Goal: Task Accomplishment & Management: Manage account settings

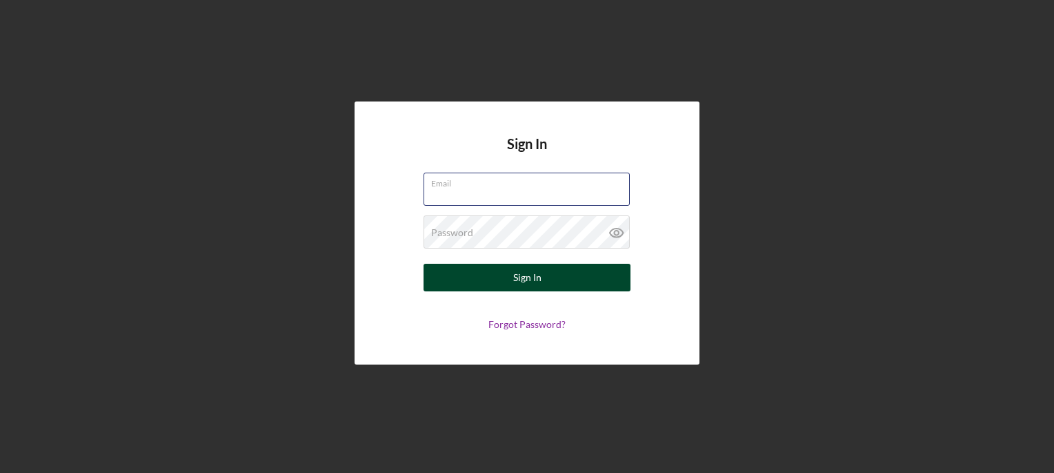
type input "[EMAIL_ADDRESS][DOMAIN_NAME]"
click at [575, 278] on button "Sign In" at bounding box center [527, 278] width 207 height 28
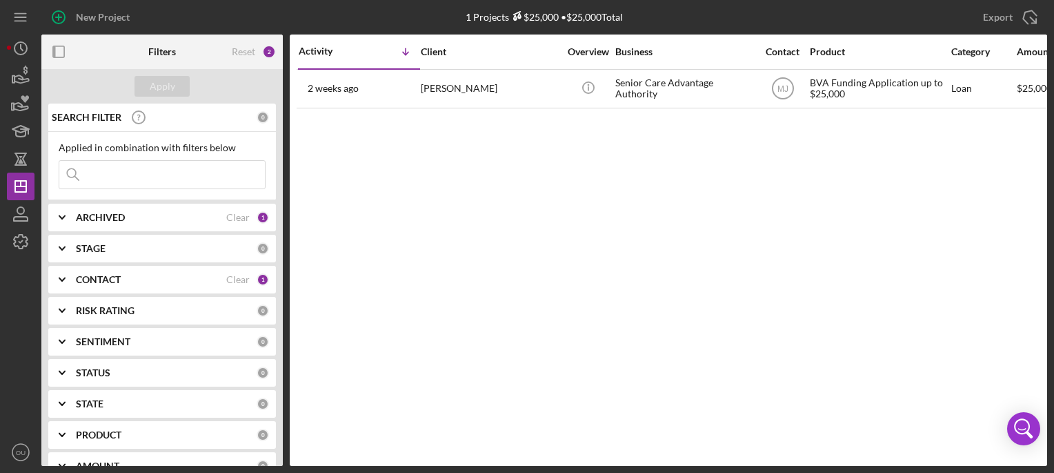
click at [61, 219] on icon "Icon/Expander" at bounding box center [62, 217] width 34 height 34
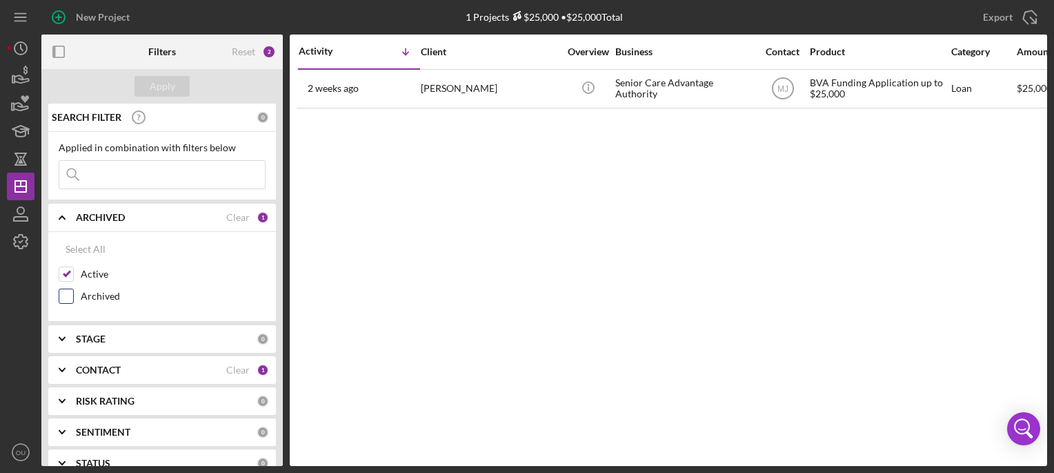
click at [72, 295] on input "Archived" at bounding box center [66, 296] width 14 height 14
checkbox input "true"
click at [72, 275] on input "Active" at bounding box center [66, 274] width 14 height 14
checkbox input "false"
click at [170, 90] on div "Apply" at bounding box center [163, 86] width 26 height 21
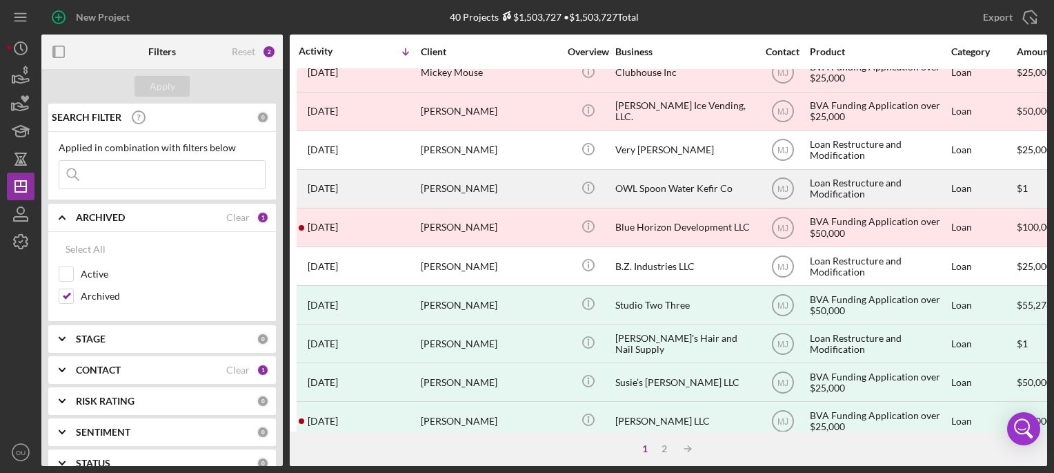
scroll to position [55, 0]
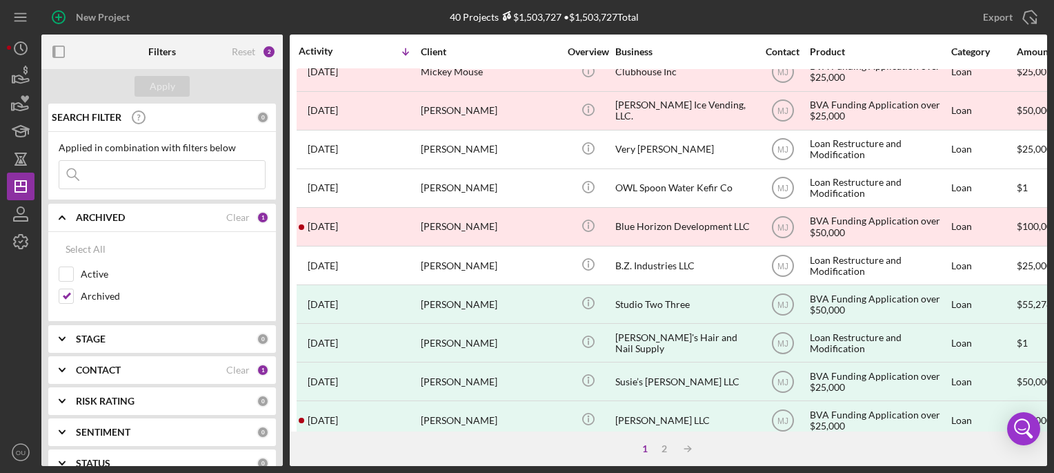
click at [66, 366] on icon "Icon/Expander" at bounding box center [62, 370] width 34 height 34
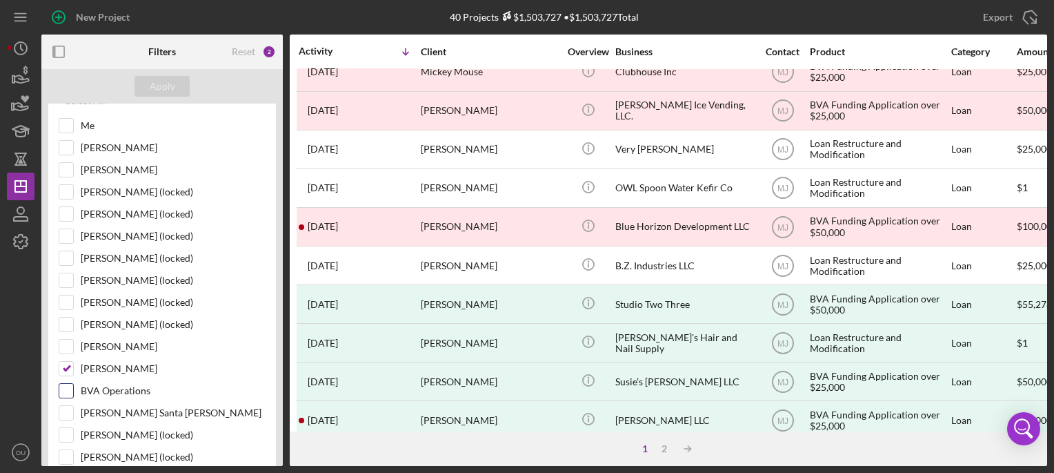
scroll to position [301, 0]
click at [68, 361] on input "Michelle Jones" at bounding box center [66, 368] width 14 height 14
checkbox input "false"
click at [70, 408] on input "[PERSON_NAME] Santa [PERSON_NAME]" at bounding box center [66, 412] width 14 height 14
checkbox input "true"
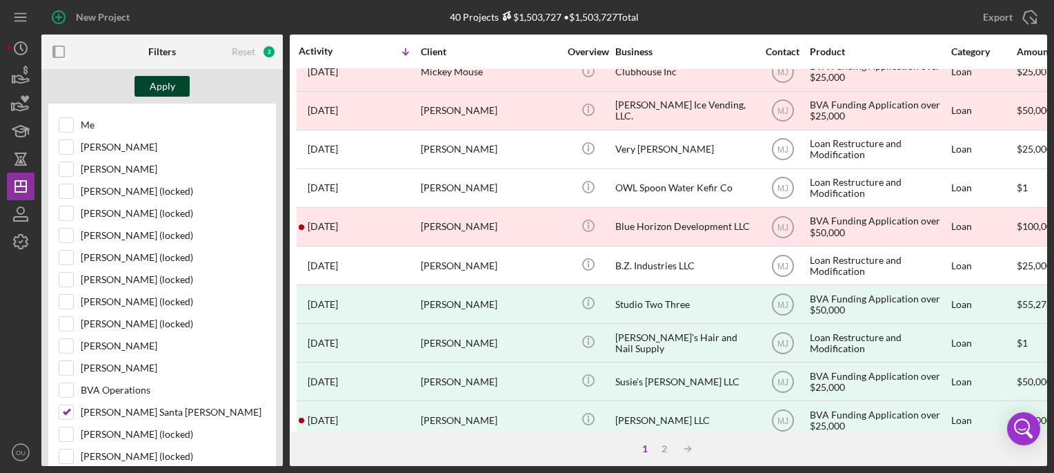
click at [178, 83] on button "Apply" at bounding box center [162, 86] width 55 height 21
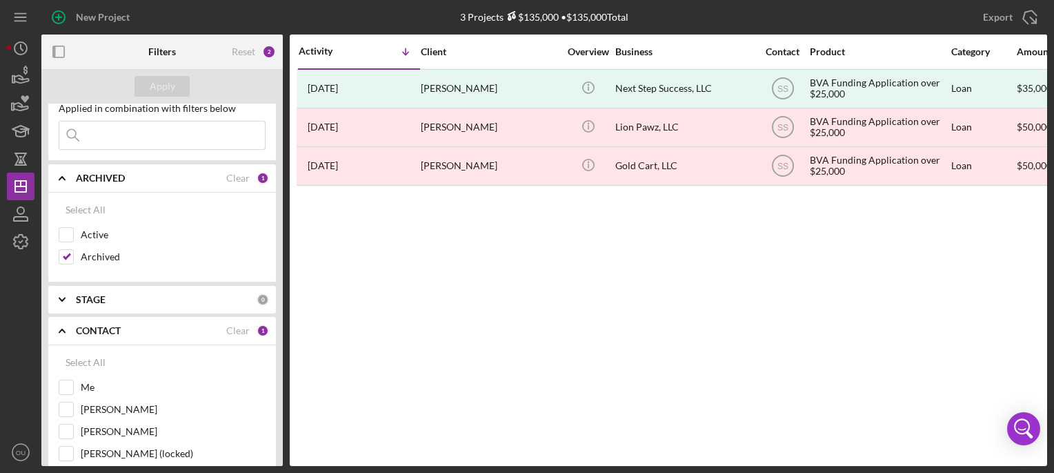
scroll to position [0, 0]
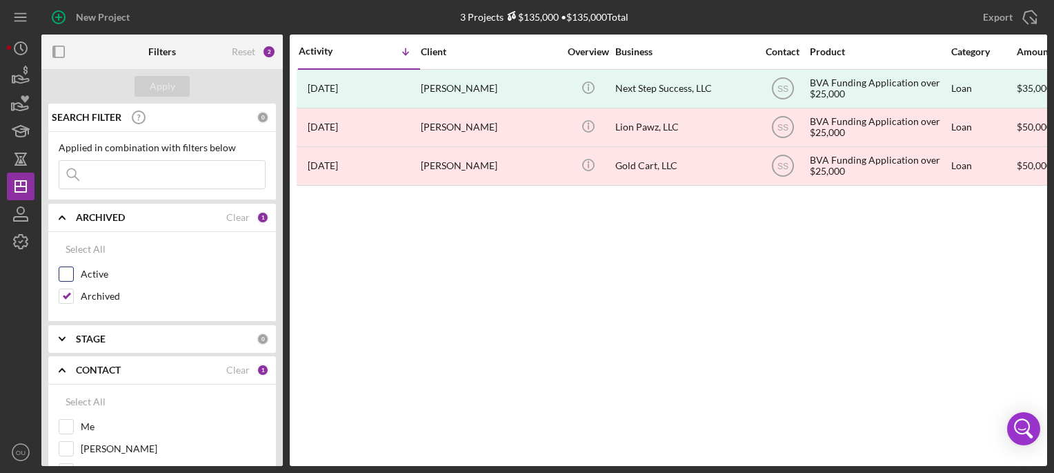
click at [67, 272] on input "Active" at bounding box center [66, 274] width 14 height 14
checkbox input "true"
click at [155, 86] on div "Apply" at bounding box center [163, 86] width 26 height 21
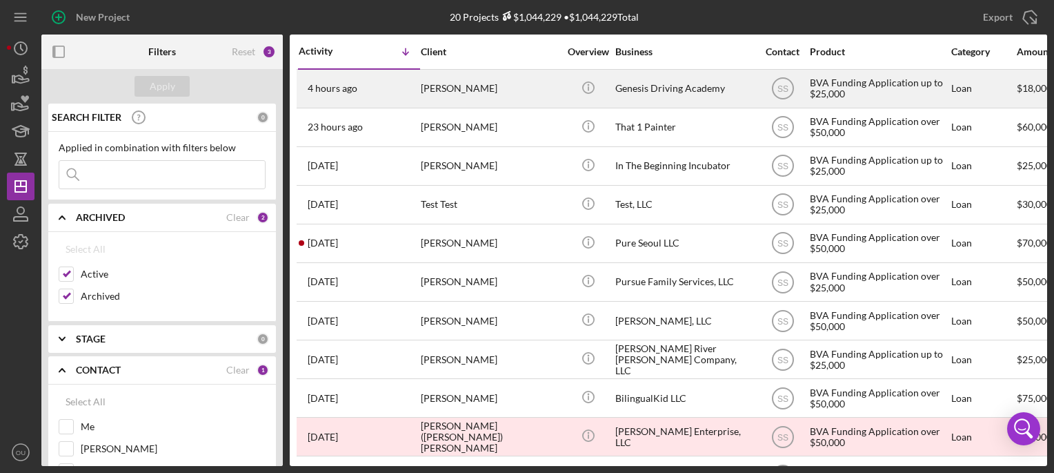
click at [677, 86] on div "Genesis Driving Academy" at bounding box center [684, 88] width 138 height 37
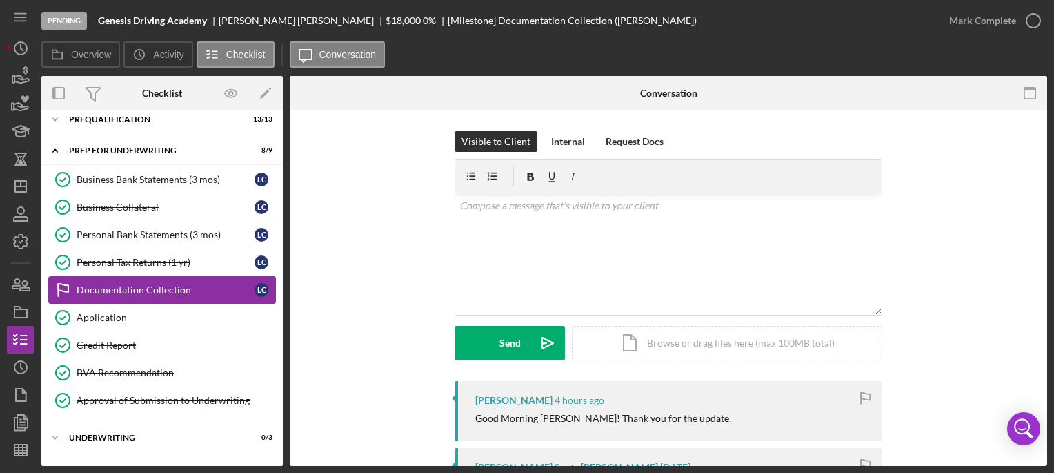
click at [164, 289] on div "Documentation Collection" at bounding box center [166, 289] width 178 height 11
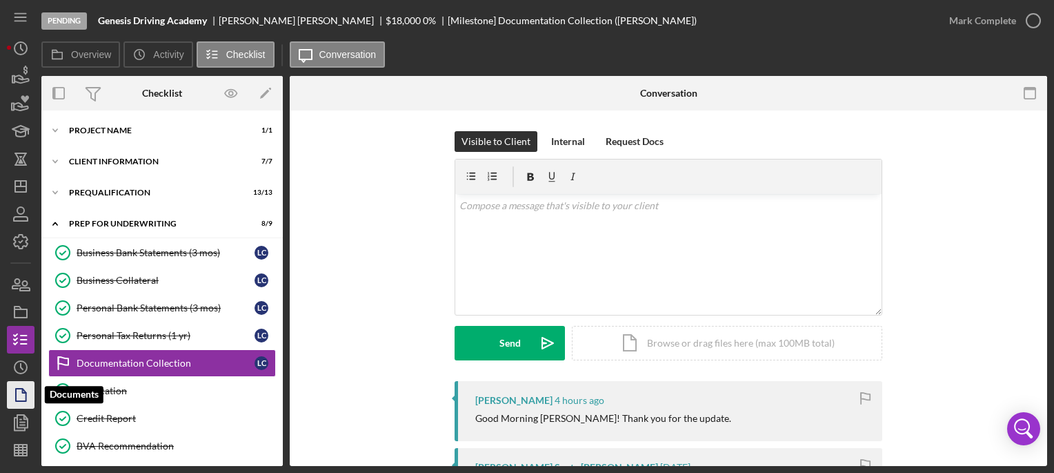
click at [19, 386] on icon "button" at bounding box center [20, 394] width 34 height 34
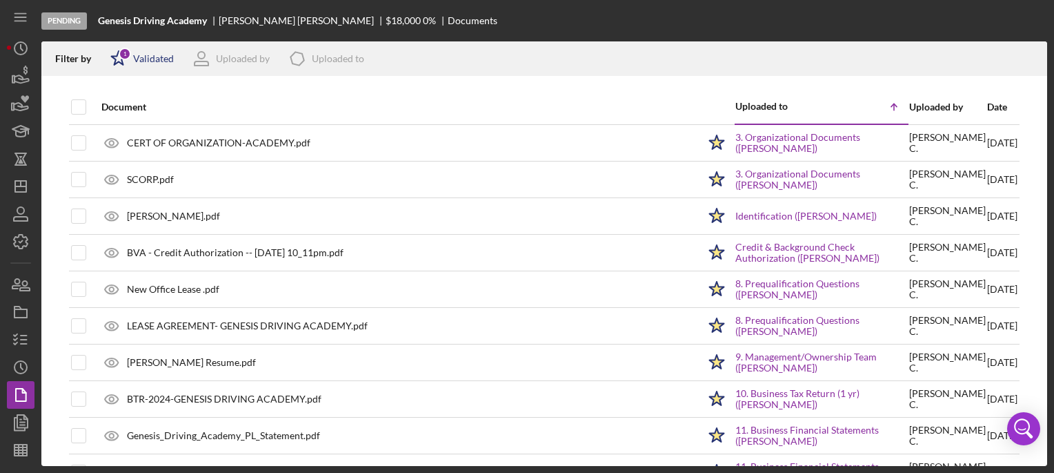
click at [157, 65] on div "Icon/Star 1 Validated" at bounding box center [137, 58] width 72 height 34
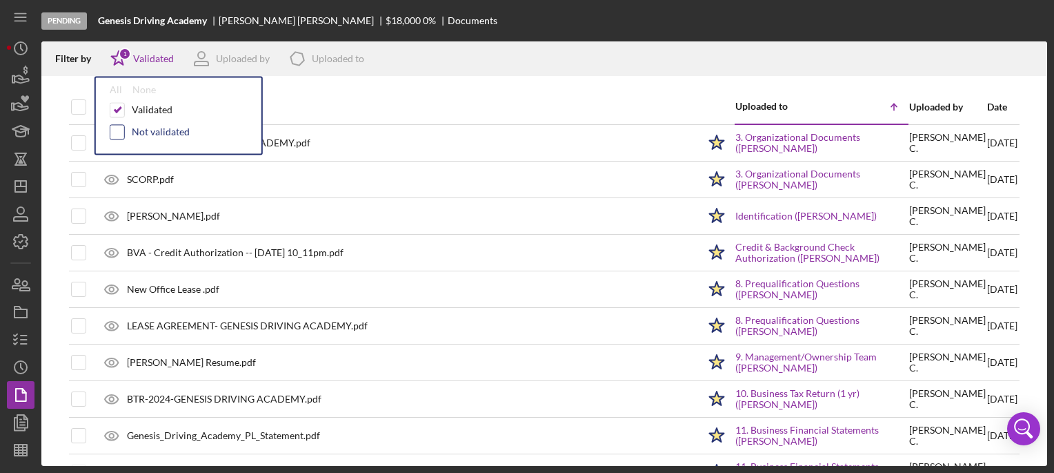
click at [123, 127] on div at bounding box center [117, 131] width 15 height 15
click at [121, 130] on input "checkbox" at bounding box center [117, 132] width 14 height 14
checkbox input "true"
click at [330, 93] on div "Document" at bounding box center [399, 106] width 597 height 33
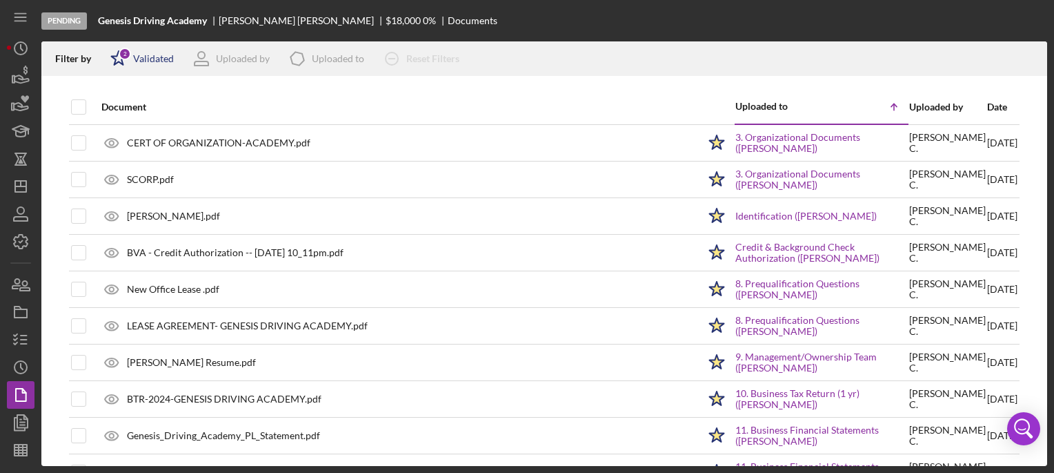
click at [130, 55] on div "2" at bounding box center [125, 54] width 12 height 12
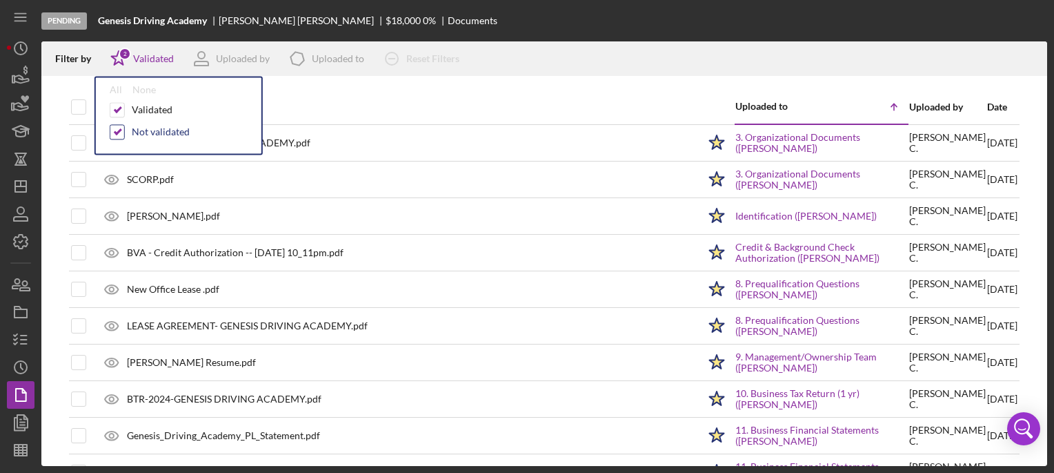
click at [123, 132] on input "checkbox" at bounding box center [117, 132] width 14 height 14
checkbox input "false"
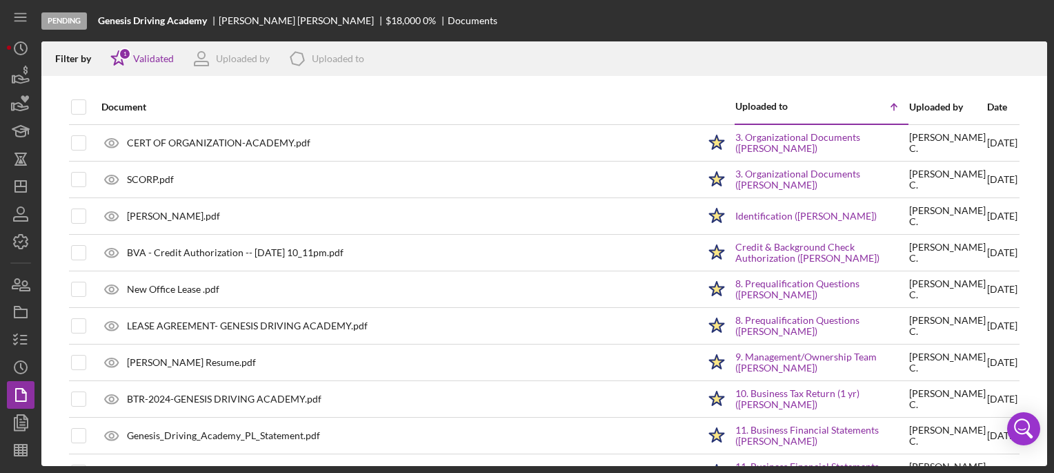
click at [443, 83] on div at bounding box center [544, 83] width 1006 height 14
click at [22, 337] on icon "button" at bounding box center [20, 339] width 34 height 34
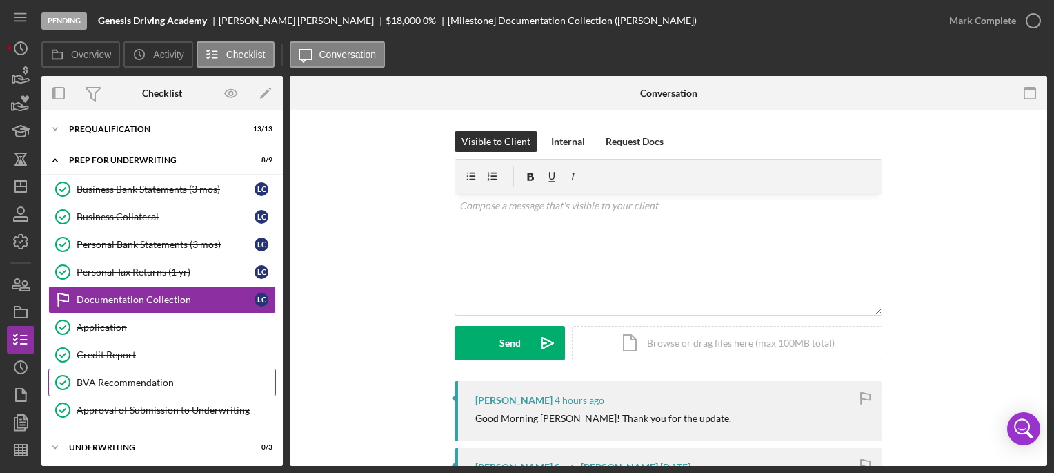
scroll to position [66, 0]
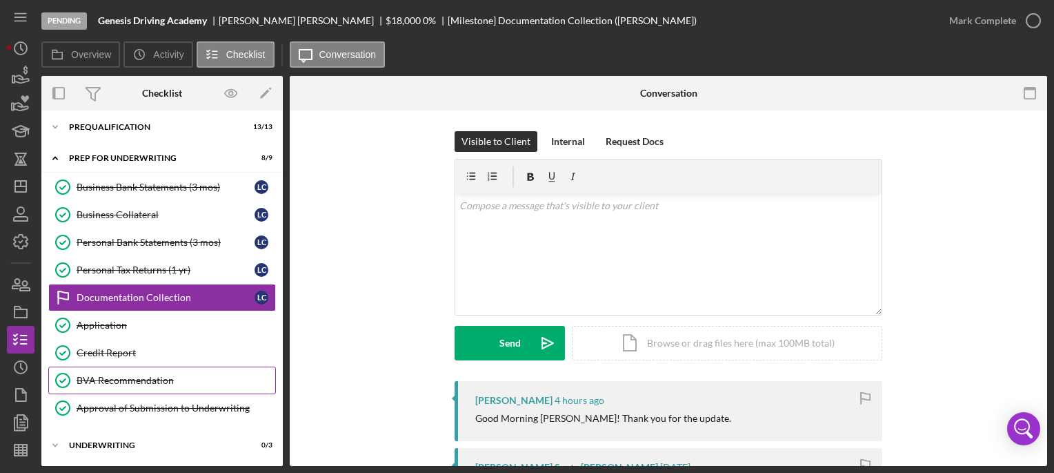
click at [159, 378] on div "BVA Recommendation" at bounding box center [176, 380] width 199 height 11
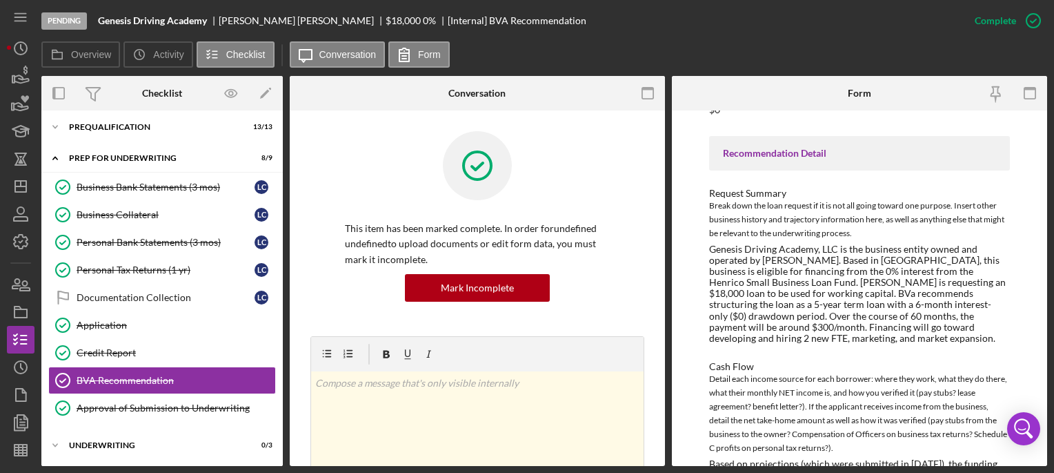
scroll to position [568, 0]
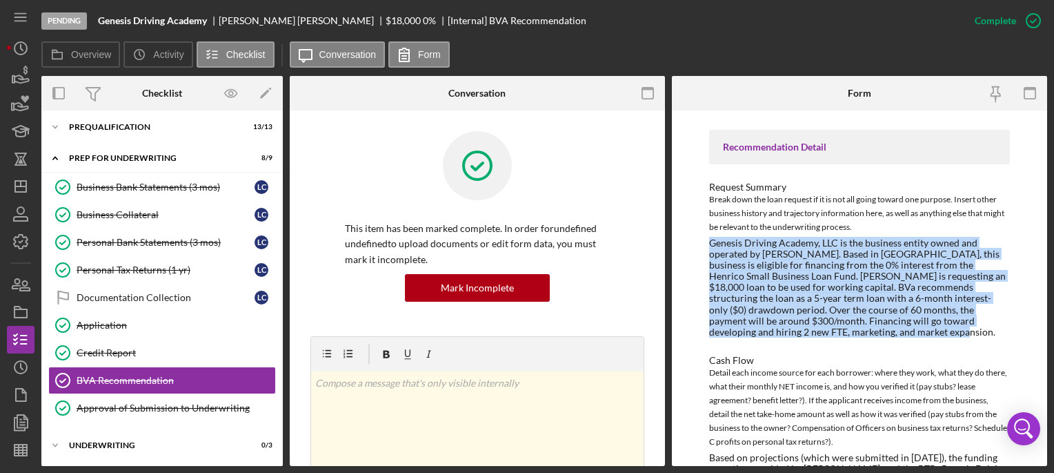
drag, startPoint x: 804, startPoint y: 332, endPoint x: 690, endPoint y: 242, distance: 145.5
click at [690, 242] on div "To edit this form you must mark this item incomplete LOAN OFFICER RECOMMENDATIO…" at bounding box center [859, 287] width 375 height 355
copy div "Genesis Driving Academy, LLC is the business entity owned and operated by LaTas…"
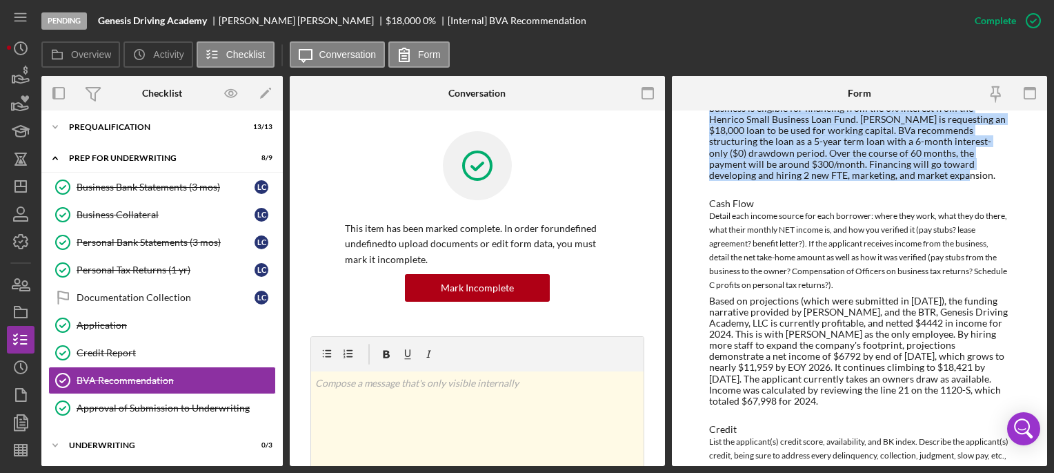
scroll to position [727, 0]
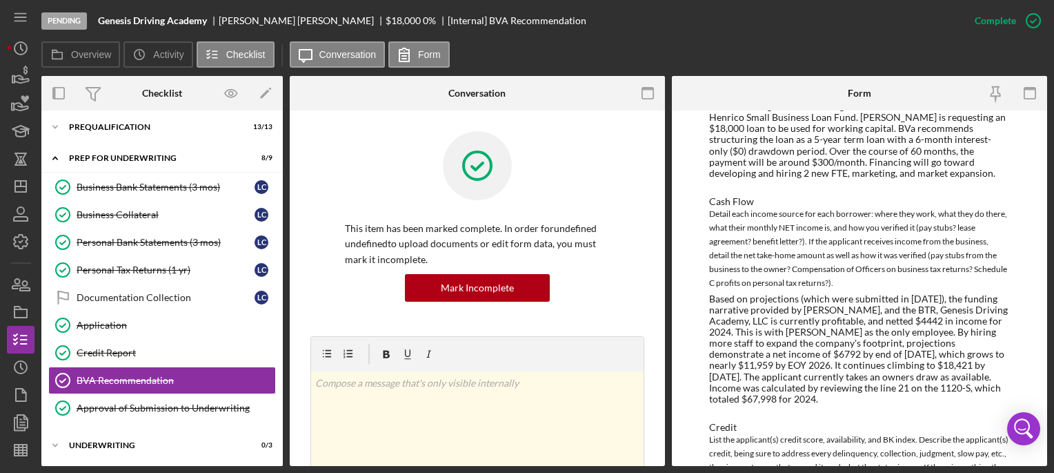
click at [1000, 393] on div "LOAN OFFICER RECOMMENDATION Loan Amount $18000 BVA Commitment/Closing Fee $200 …" at bounding box center [859, 132] width 300 height 1361
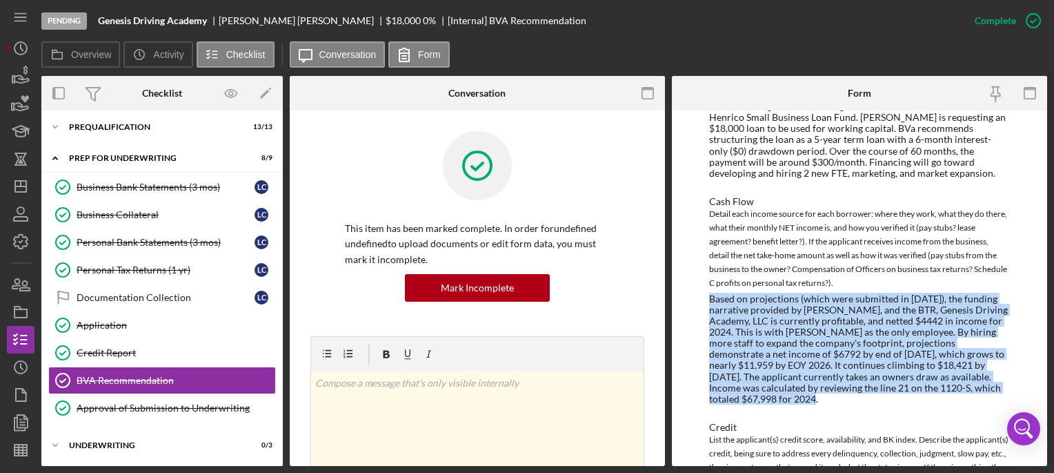
drag, startPoint x: 1002, startPoint y: 391, endPoint x: 706, endPoint y: 298, distance: 310.3
click at [706, 298] on div "To edit this form you must mark this item incomplete LOAN OFFICER RECOMMENDATIO…" at bounding box center [859, 287] width 375 height 355
copy div "Based on projections (which were submitted in August 2025), the funding narrati…"
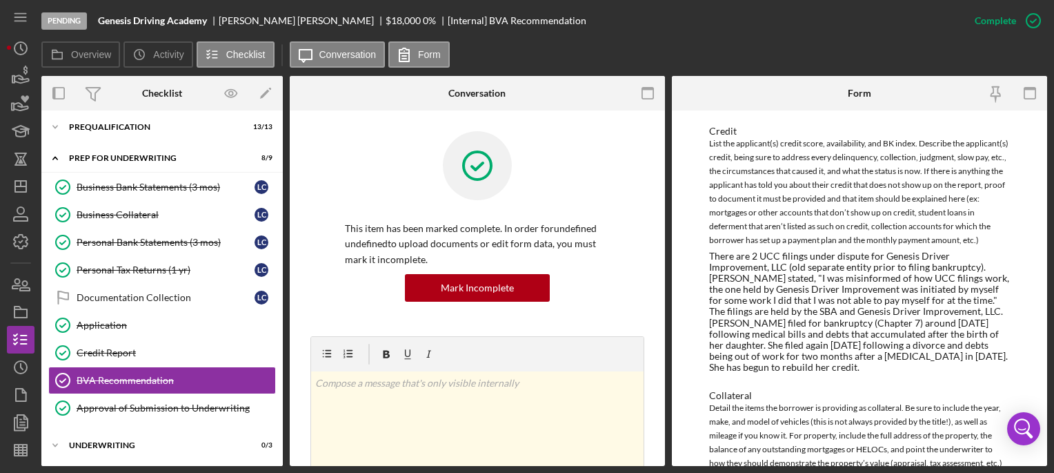
scroll to position [1031, 0]
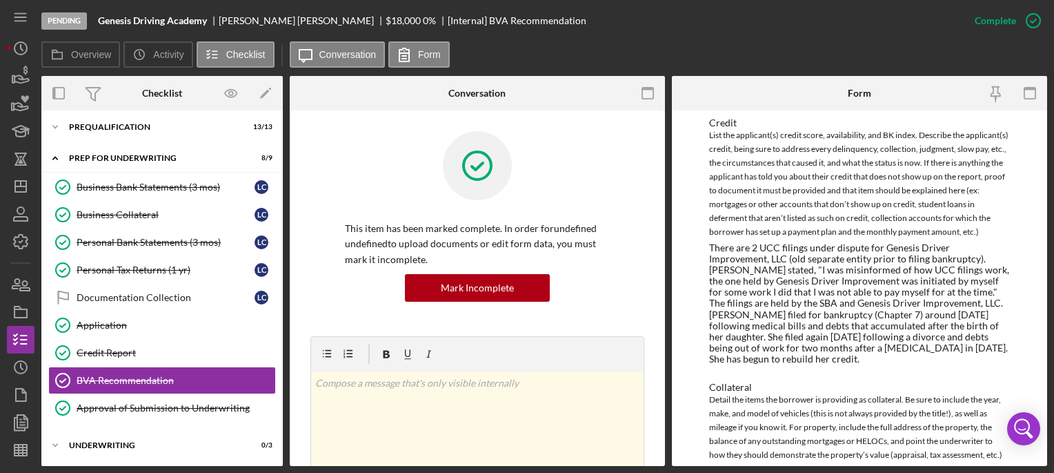
click at [851, 335] on div "There are 2 UCC filings under dispute for Genesis Driver Improvement, LLC (old …" at bounding box center [859, 303] width 300 height 122
click at [909, 356] on div "There are 2 UCC filings under dispute for Genesis Driver Improvement, LLC (old …" at bounding box center [859, 303] width 300 height 122
drag, startPoint x: 900, startPoint y: 362, endPoint x: 701, endPoint y: 253, distance: 226.6
click at [701, 253] on div "To edit this form you must mark this item incomplete LOAN OFFICER RECOMMENDATIO…" at bounding box center [859, 287] width 375 height 355
copy div "There are 2 UCC filings under dispute for Genesis Driver Improvement, LLC (old …"
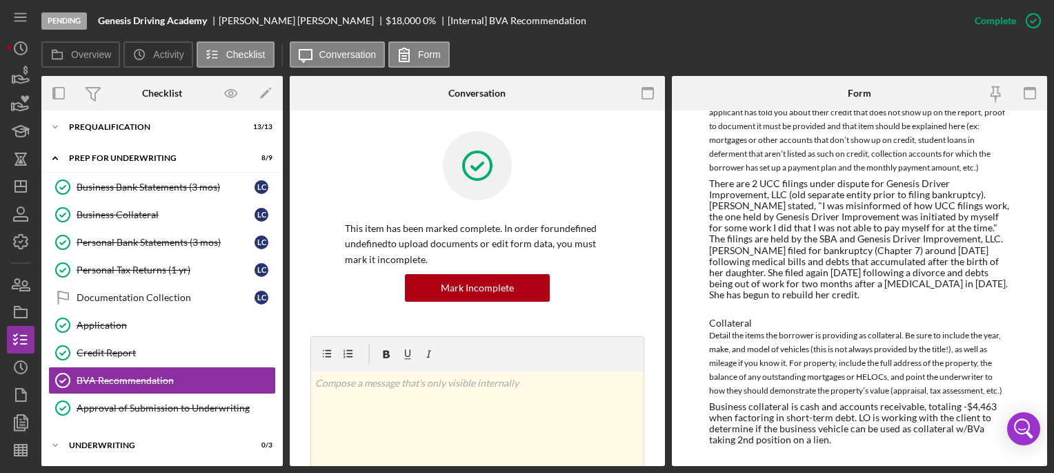
scroll to position [1098, 0]
click at [766, 429] on div "Business collateral is cash and accounts receivable, totaling -$4,463 when fact…" at bounding box center [859, 423] width 300 height 44
click at [832, 444] on div "Business collateral is cash and accounts receivable, totaling -$4,463 when fact…" at bounding box center [859, 423] width 300 height 44
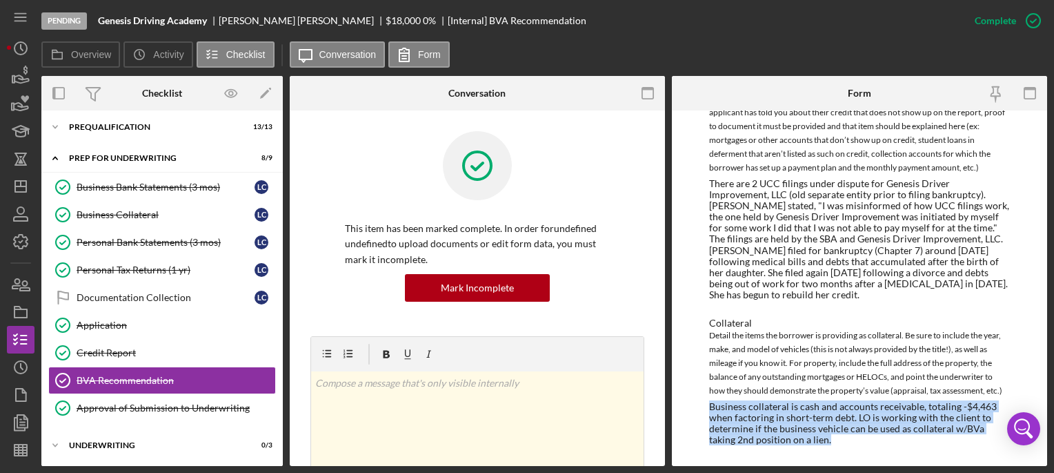
drag, startPoint x: 838, startPoint y: 439, endPoint x: 704, endPoint y: 404, distance: 138.4
click at [704, 404] on div "To edit this form you must mark this item incomplete LOAN OFFICER RECOMMENDATIO…" at bounding box center [859, 287] width 375 height 355
copy div "Business collateral is cash and accounts receivable, totaling -$4,463 when fact…"
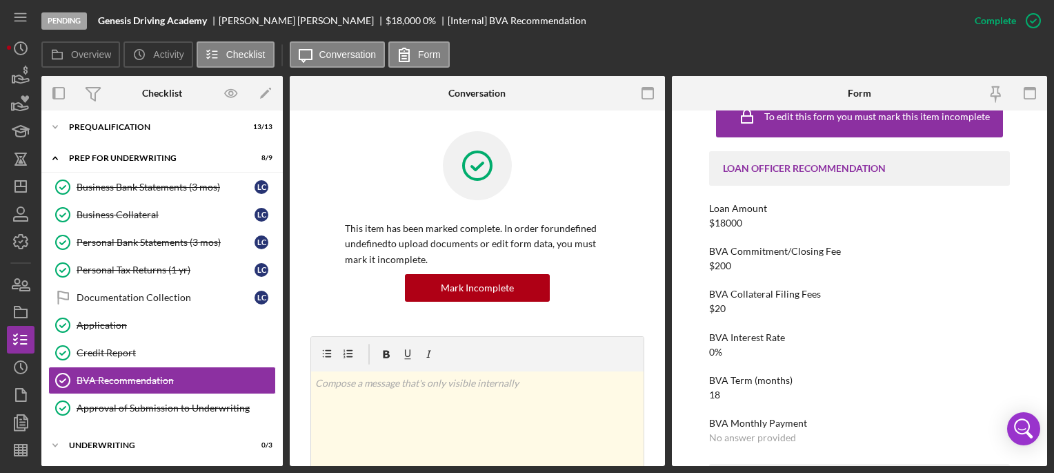
scroll to position [0, 0]
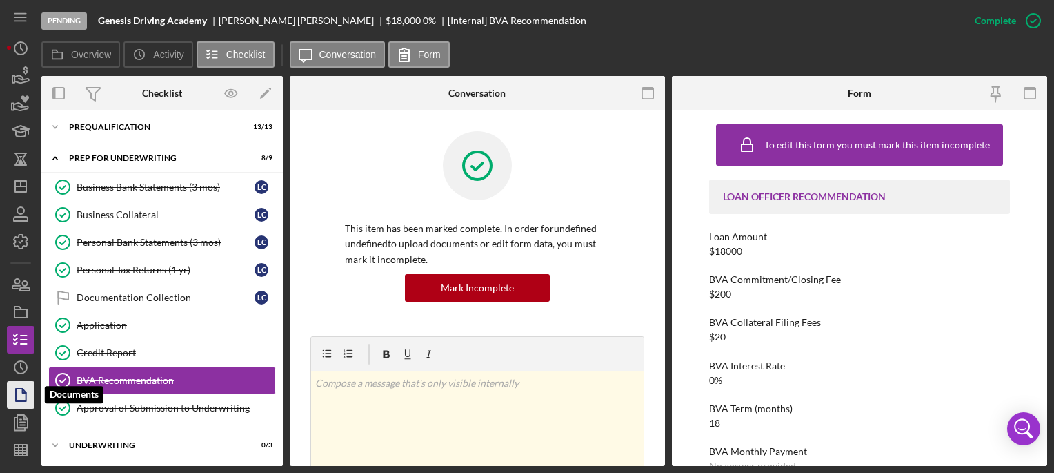
click at [12, 399] on icon "button" at bounding box center [20, 394] width 34 height 34
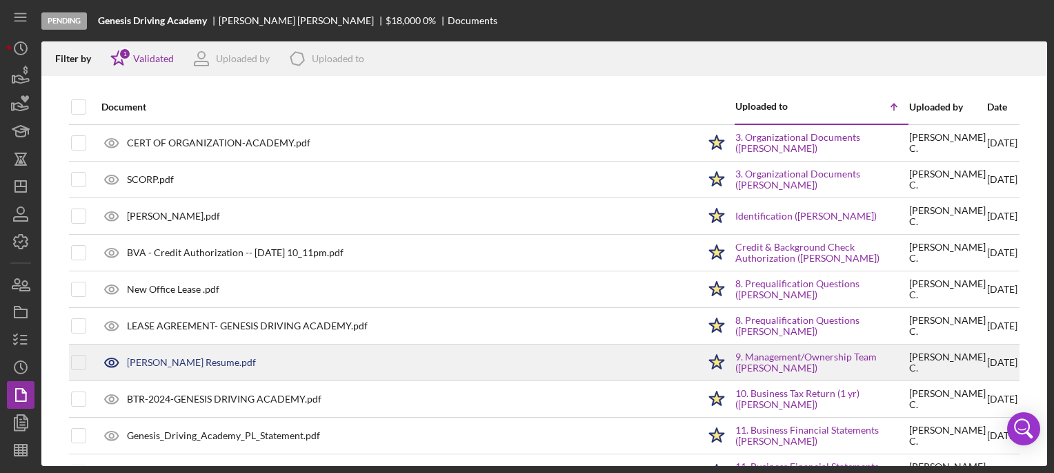
scroll to position [2, 0]
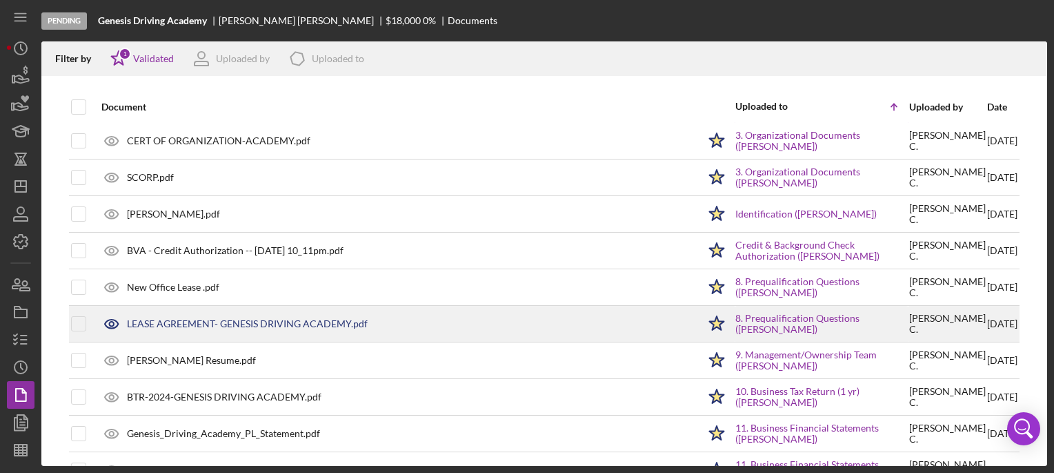
click at [322, 327] on div "LEASE AGREEMENT- GENESIS DRIVING ACADEMY.pdf" at bounding box center [247, 323] width 241 height 11
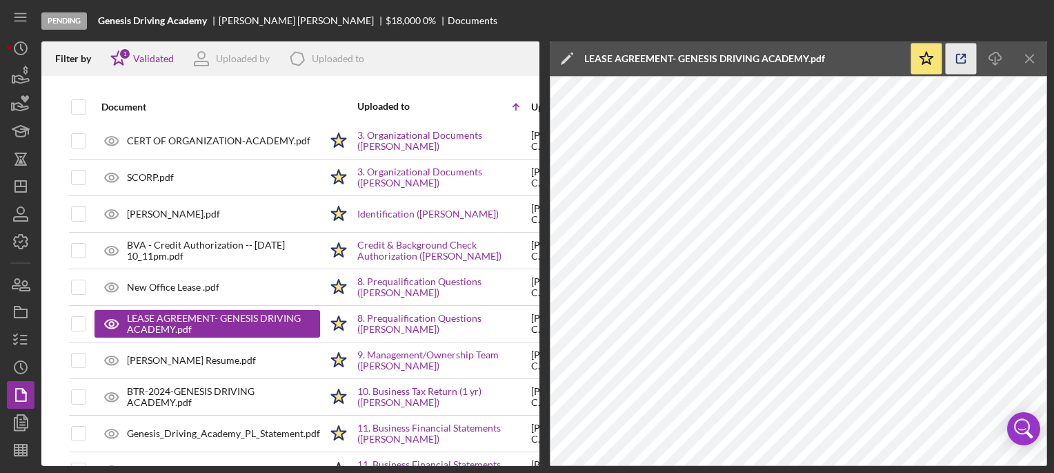
click at [964, 63] on icon "button" at bounding box center [961, 58] width 9 height 9
click at [1021, 54] on icon "Icon/Menu Close" at bounding box center [1030, 58] width 31 height 31
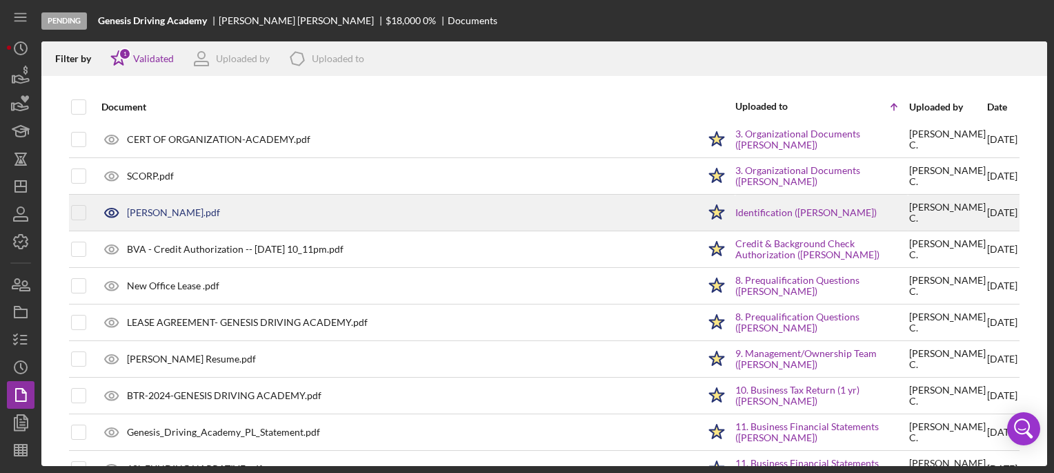
scroll to position [0, 0]
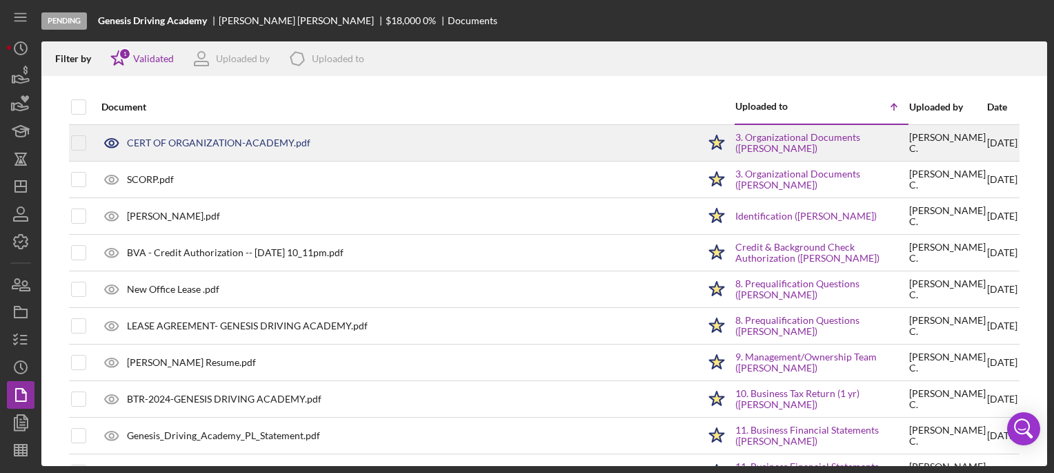
click at [230, 139] on div "CERT OF ORGANIZATION-ACADEMY.pdf" at bounding box center [219, 142] width 184 height 11
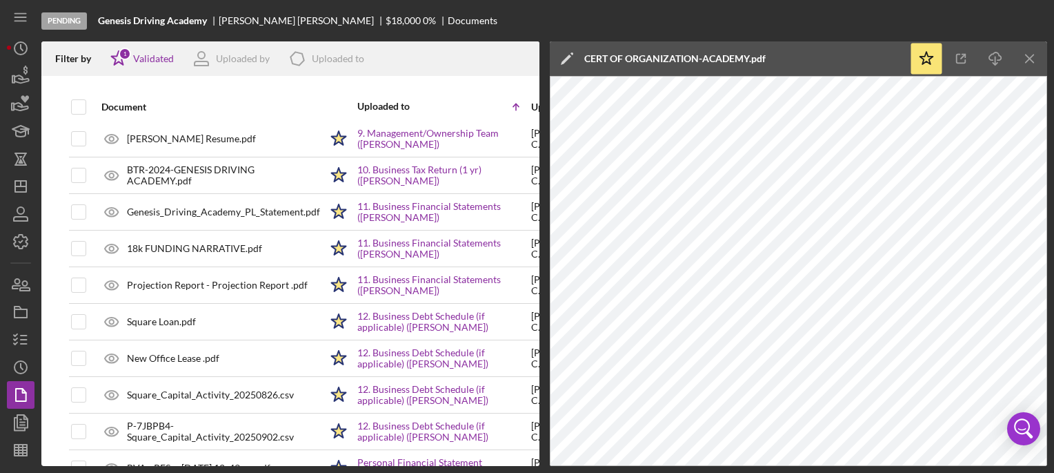
scroll to position [226, 0]
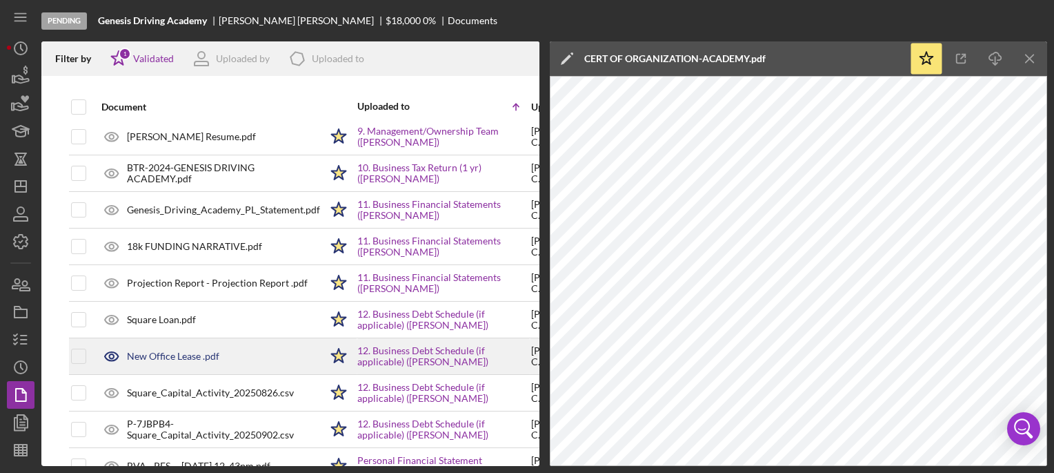
click at [177, 355] on div "New Office Lease .pdf" at bounding box center [173, 355] width 92 height 11
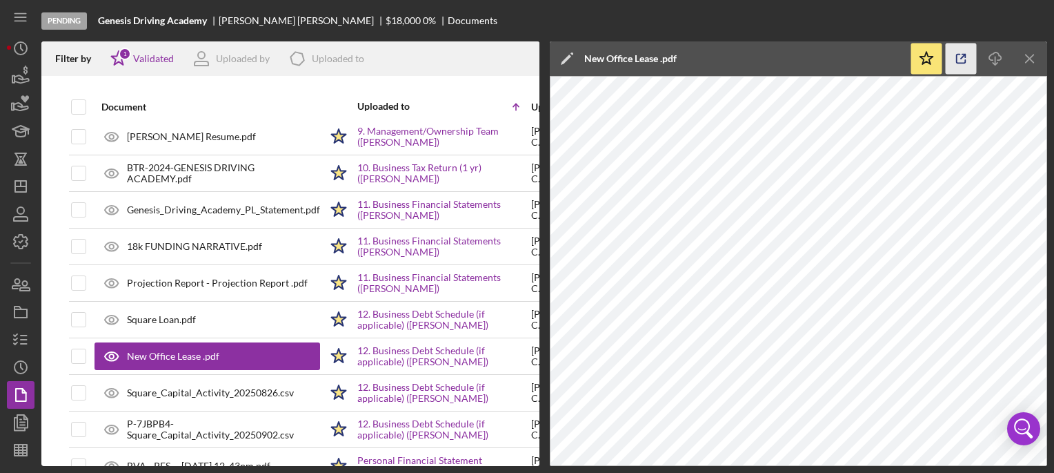
click at [957, 59] on icon "button" at bounding box center [961, 58] width 9 height 9
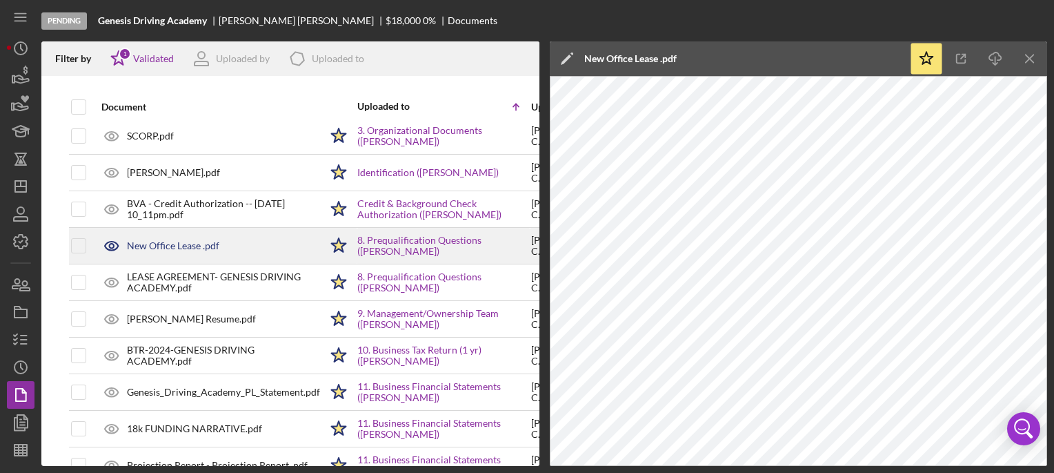
scroll to position [41, 0]
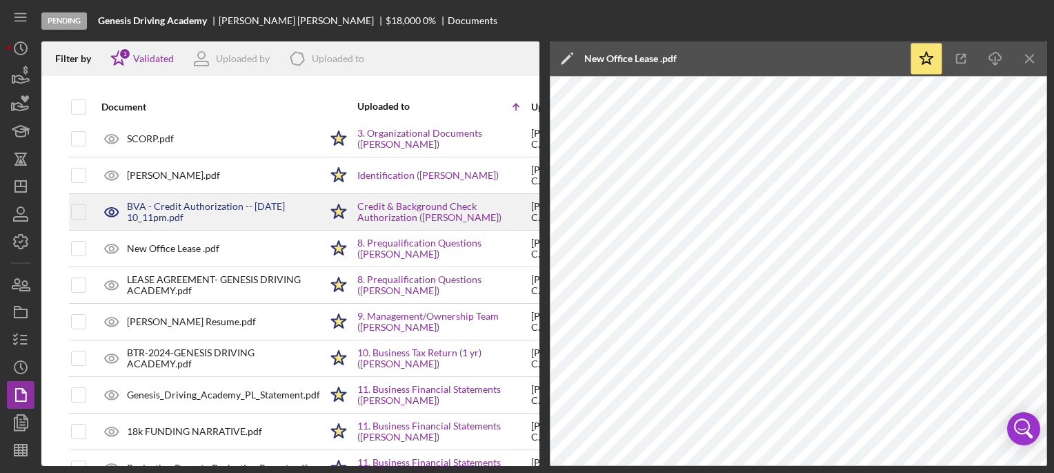
click at [215, 206] on div "BVA - Credit Authorization -- 2025-08-14 10_11pm.pdf" at bounding box center [223, 212] width 193 height 22
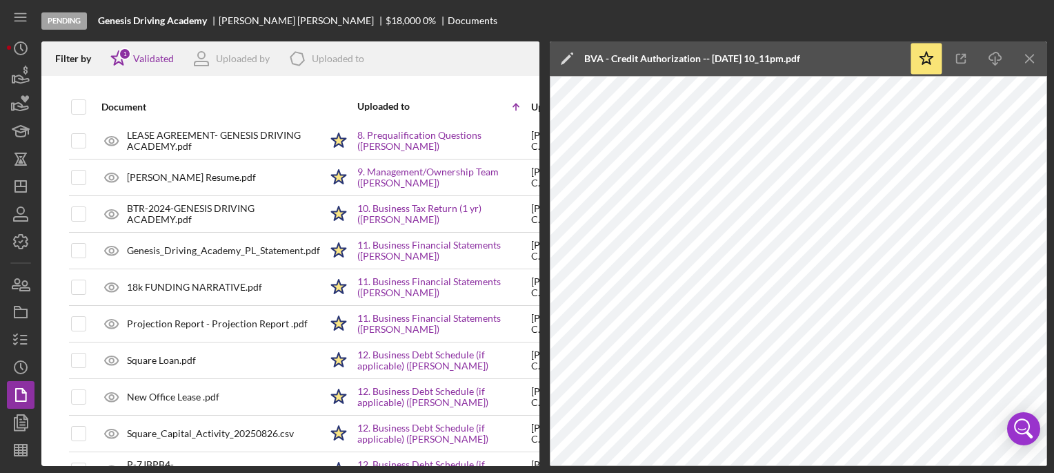
scroll to position [188, 0]
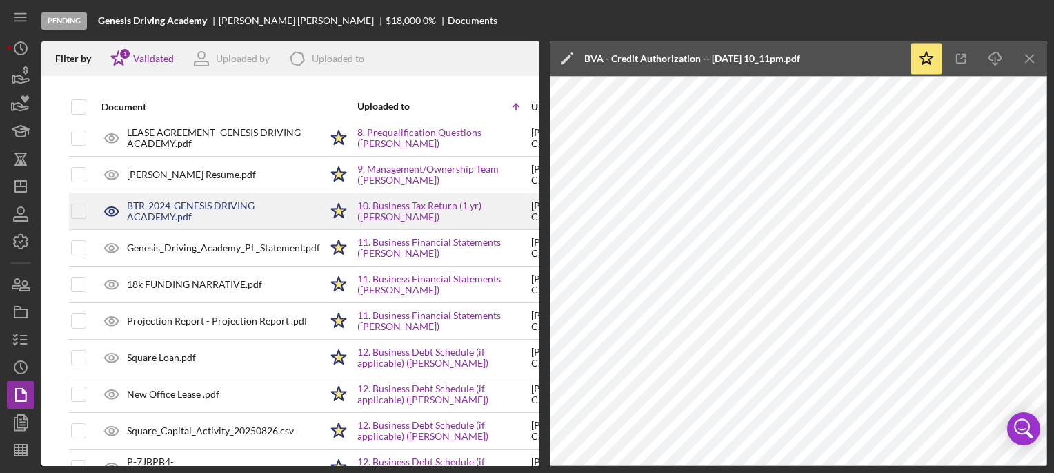
click at [175, 210] on div "BTR-2024-GENESIS DRIVING ACADEMY.pdf" at bounding box center [223, 211] width 193 height 22
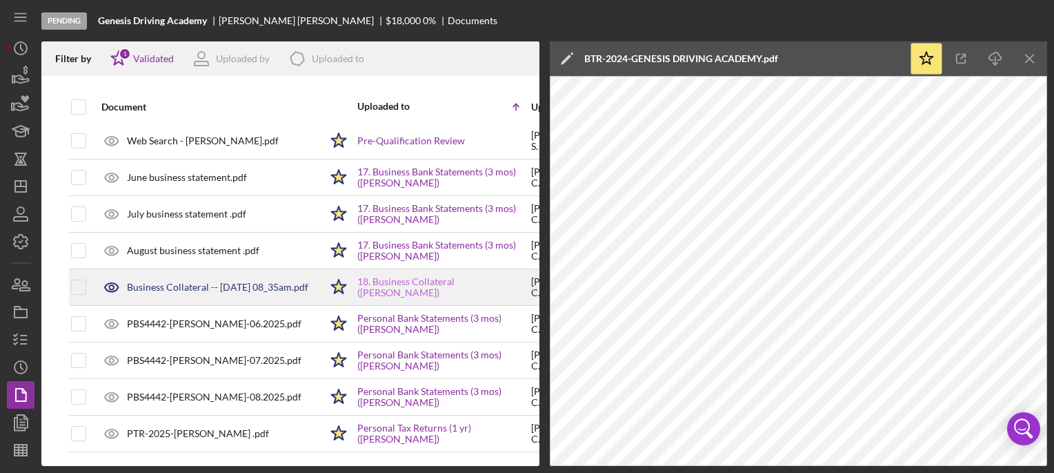
scroll to position [955, 0]
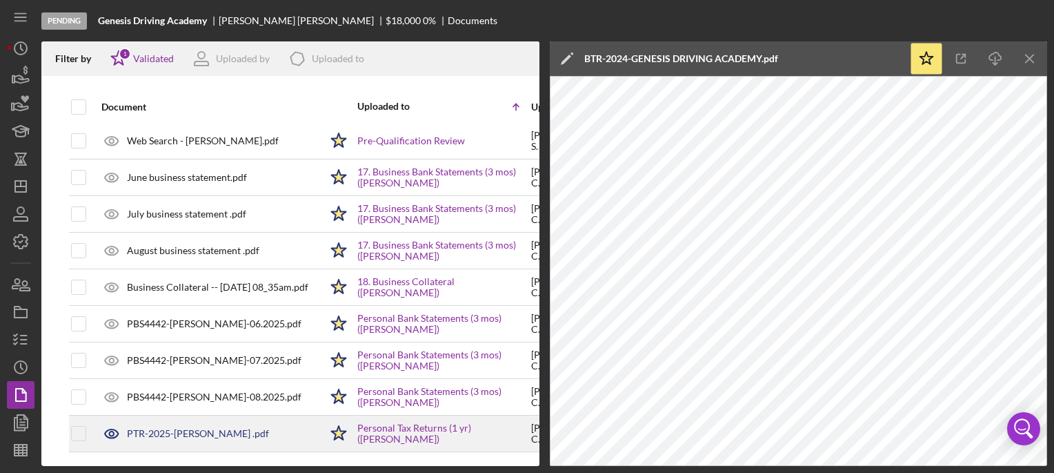
click at [207, 428] on div "PTR-2025-LATASHA COPENING .pdf" at bounding box center [198, 433] width 142 height 11
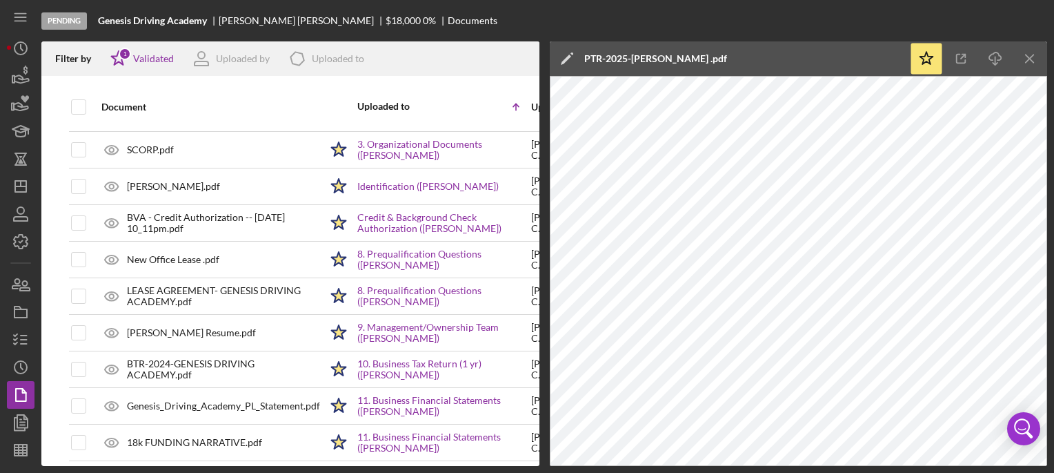
scroll to position [17, 0]
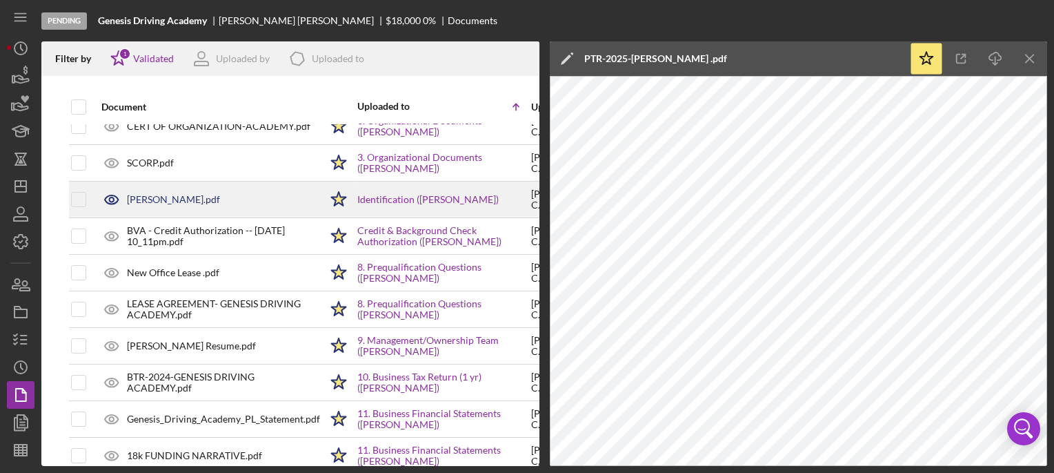
click at [162, 194] on div "DL COPENING.pdf" at bounding box center [173, 199] width 93 height 11
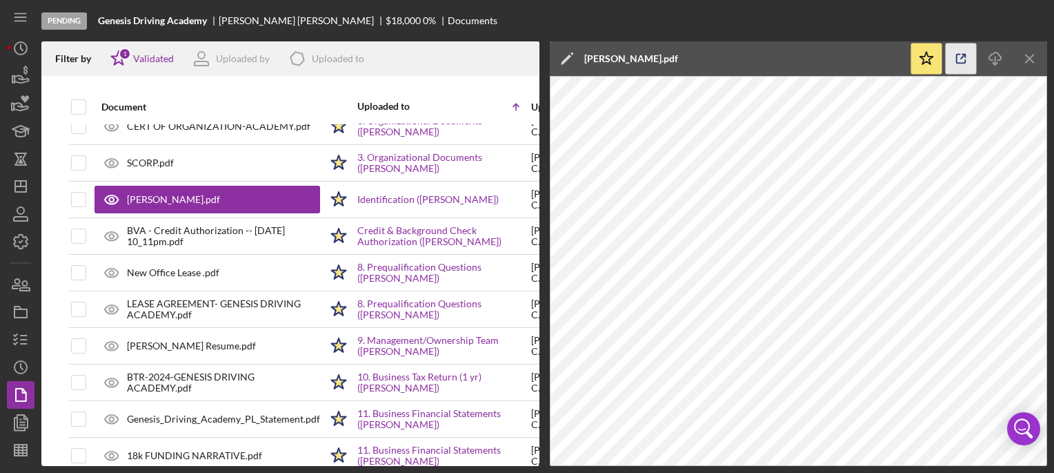
click at [955, 59] on icon "button" at bounding box center [961, 58] width 31 height 31
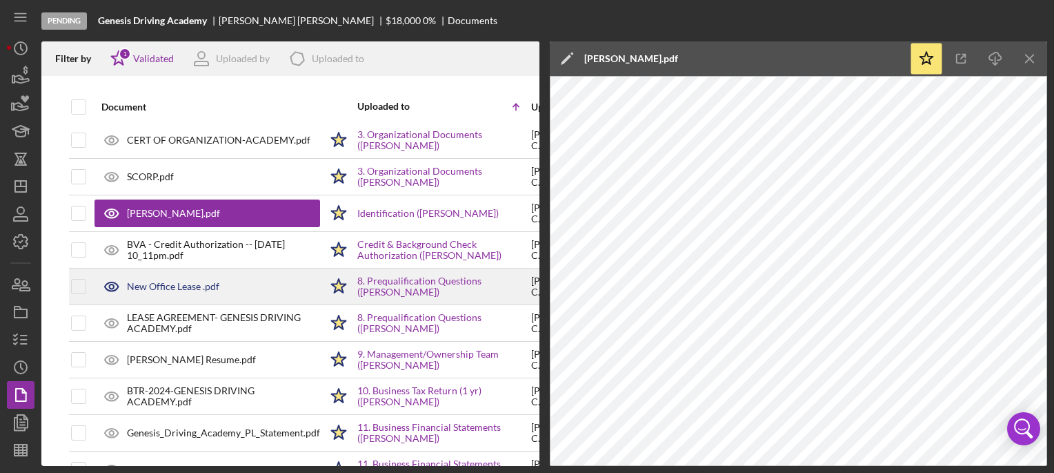
scroll to position [0, 0]
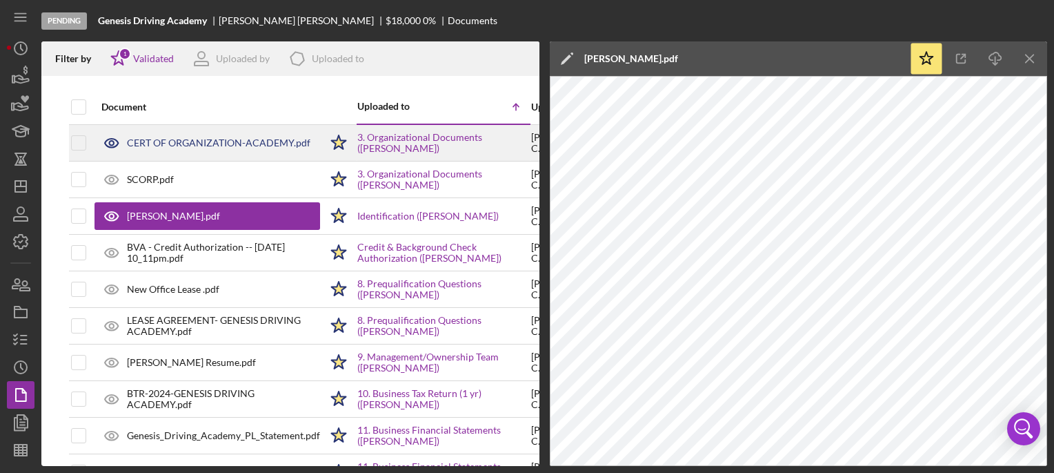
click at [218, 146] on div "CERT OF ORGANIZATION-ACADEMY.pdf" at bounding box center [219, 142] width 184 height 11
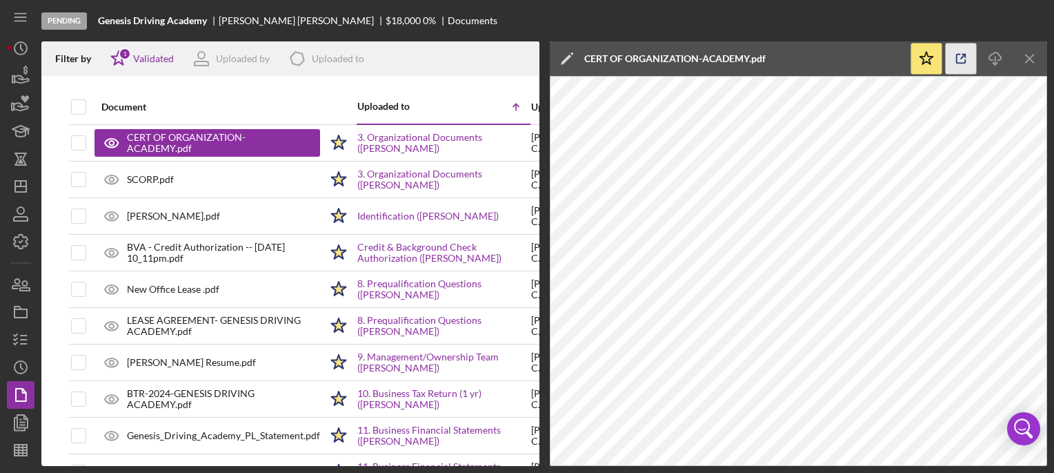
click at [966, 63] on icon "button" at bounding box center [961, 58] width 31 height 31
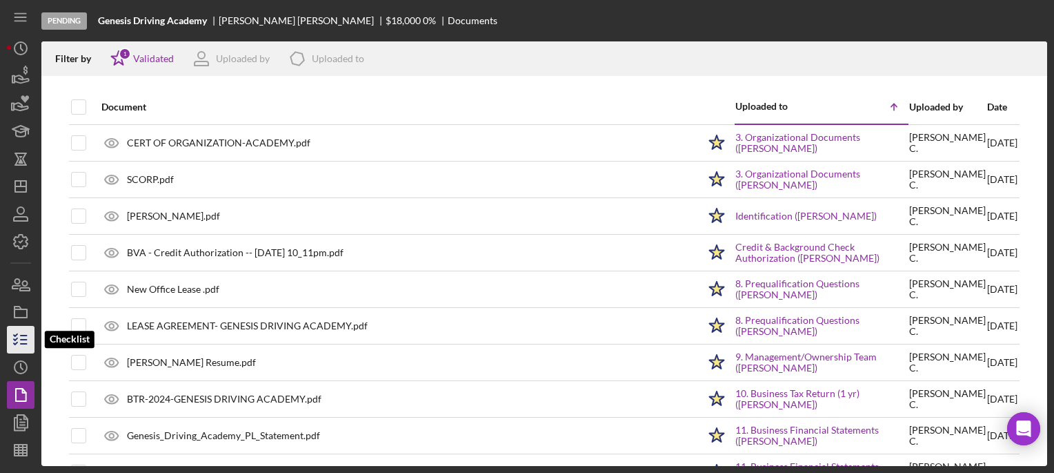
click at [18, 343] on icon "button" at bounding box center [20, 339] width 34 height 34
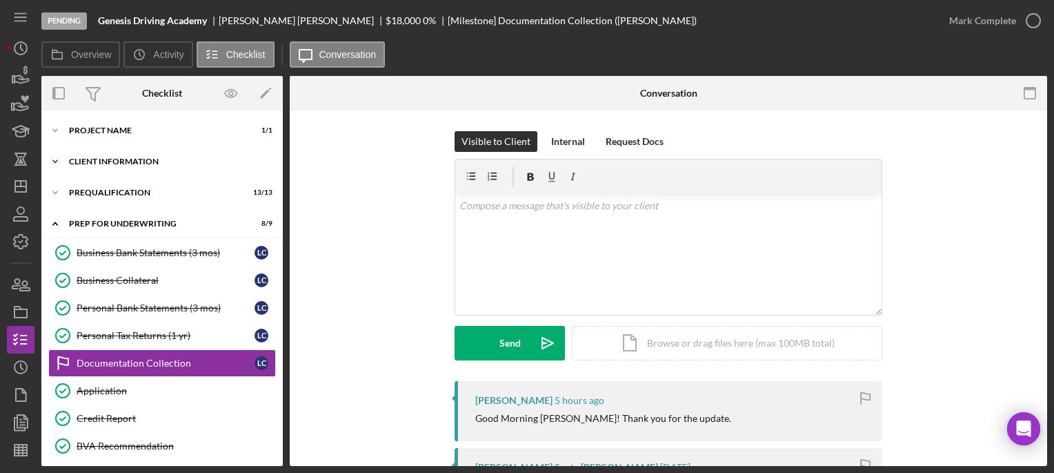
click at [61, 165] on icon "Icon/Expander" at bounding box center [55, 162] width 28 height 28
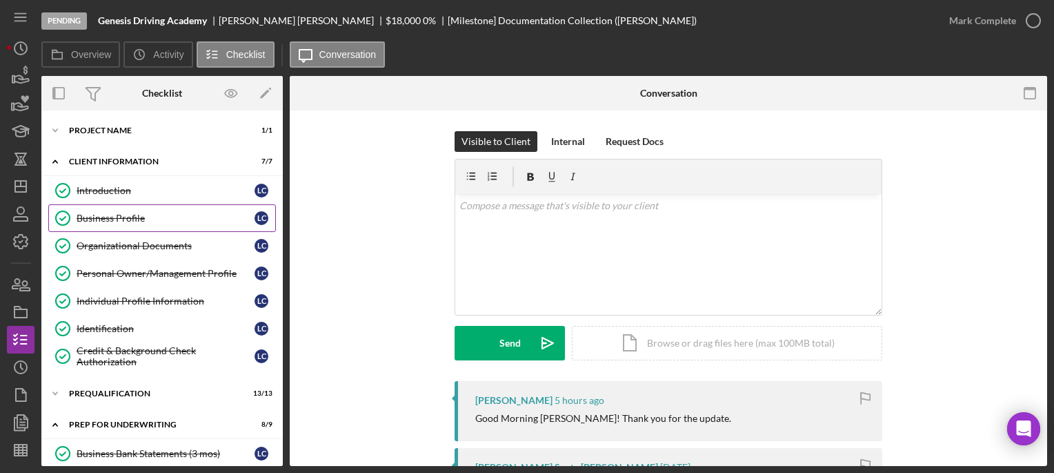
click at [103, 219] on div "Business Profile" at bounding box center [166, 217] width 178 height 11
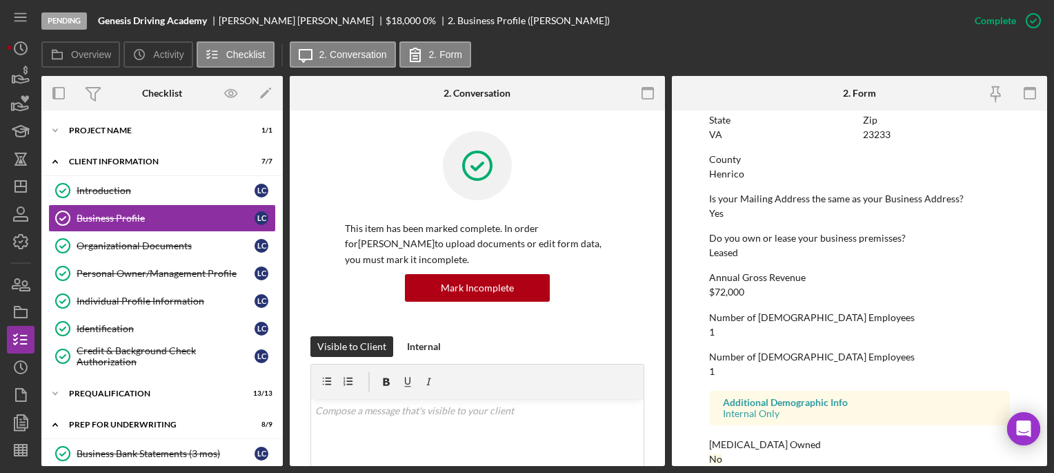
scroll to position [685, 0]
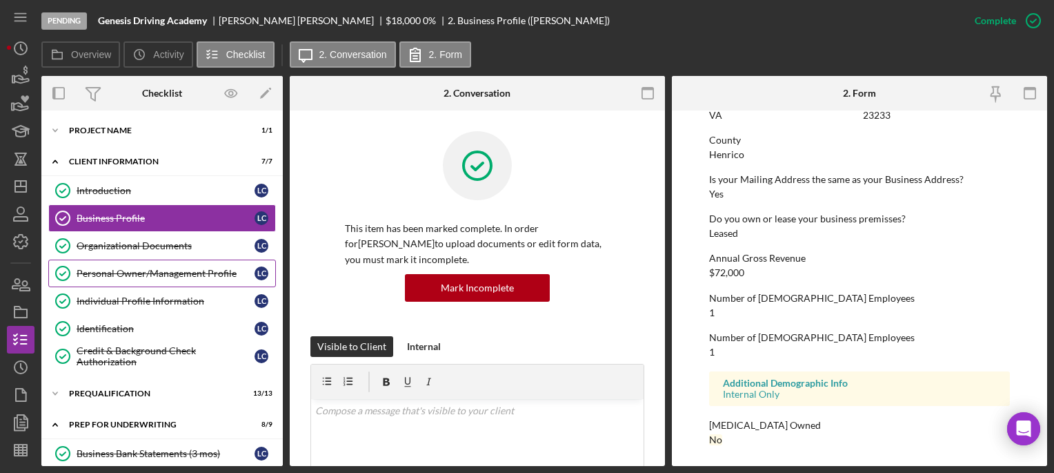
click at [121, 262] on link "Personal Owner/Management Profile Personal Owner/Management Profile L C" at bounding box center [162, 273] width 228 height 28
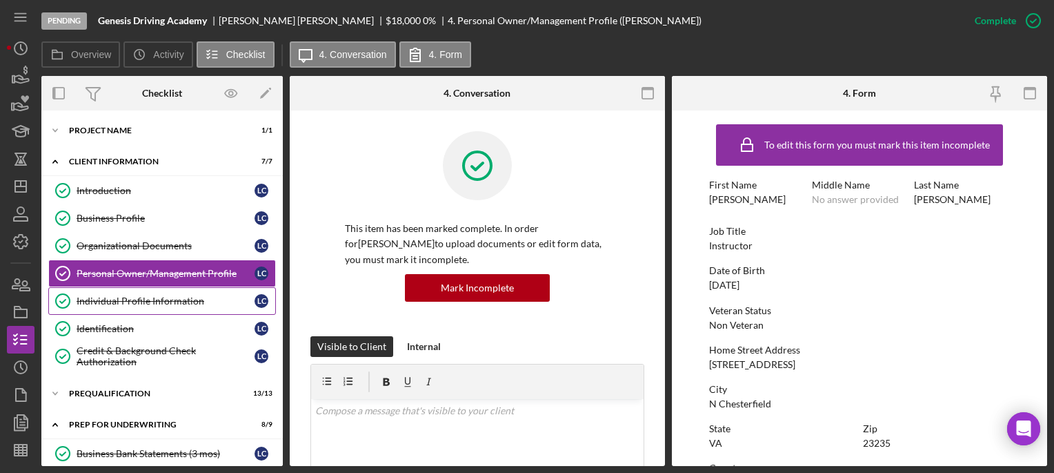
click at [135, 300] on div "Individual Profile Information" at bounding box center [166, 300] width 178 height 11
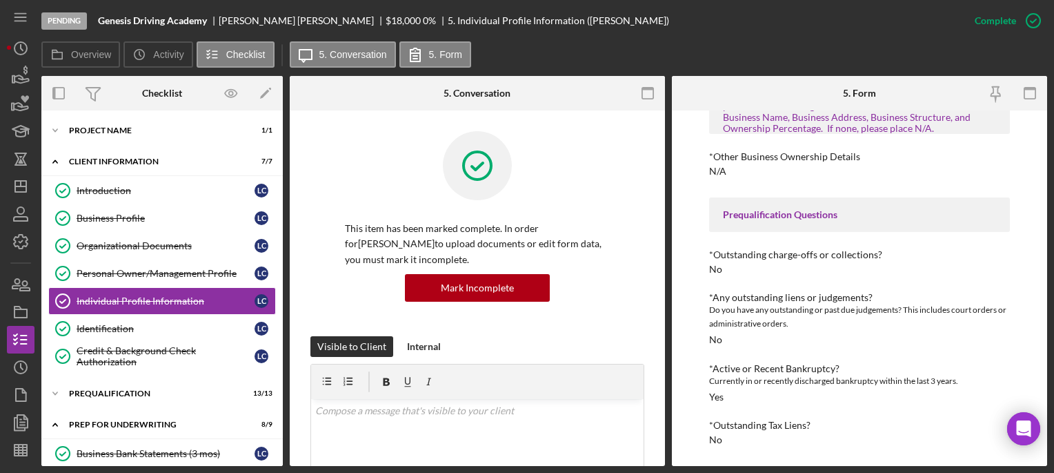
scroll to position [352, 0]
click at [152, 328] on div "Identification" at bounding box center [166, 328] width 178 height 11
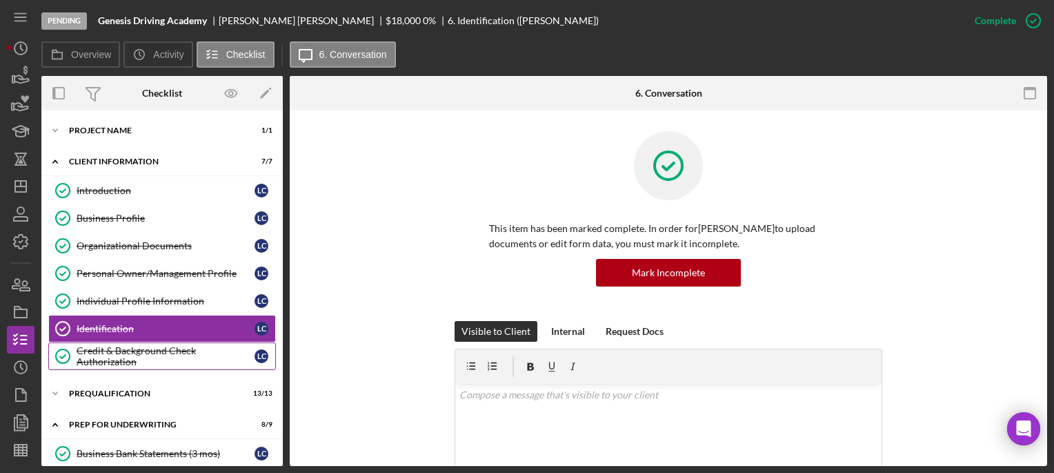
click at [154, 347] on div "Credit & Background Check Authorization" at bounding box center [166, 356] width 178 height 22
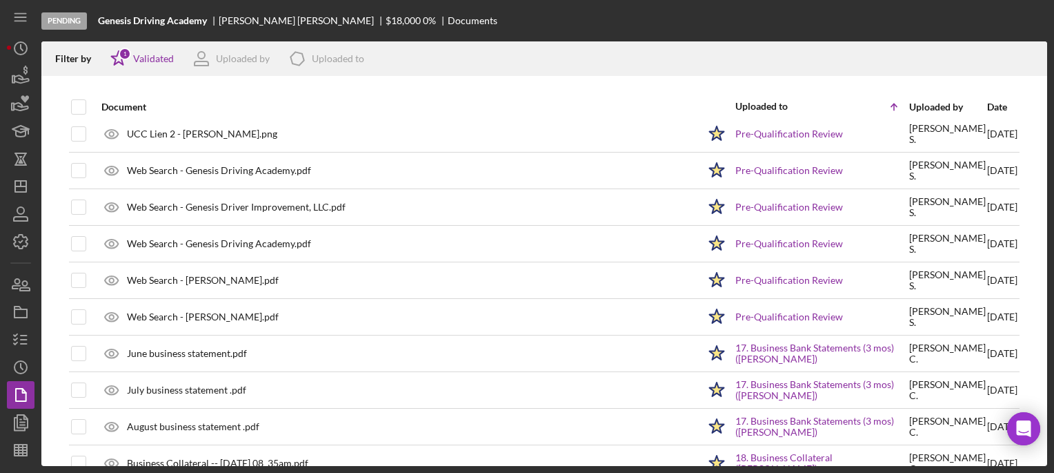
scroll to position [739, 0]
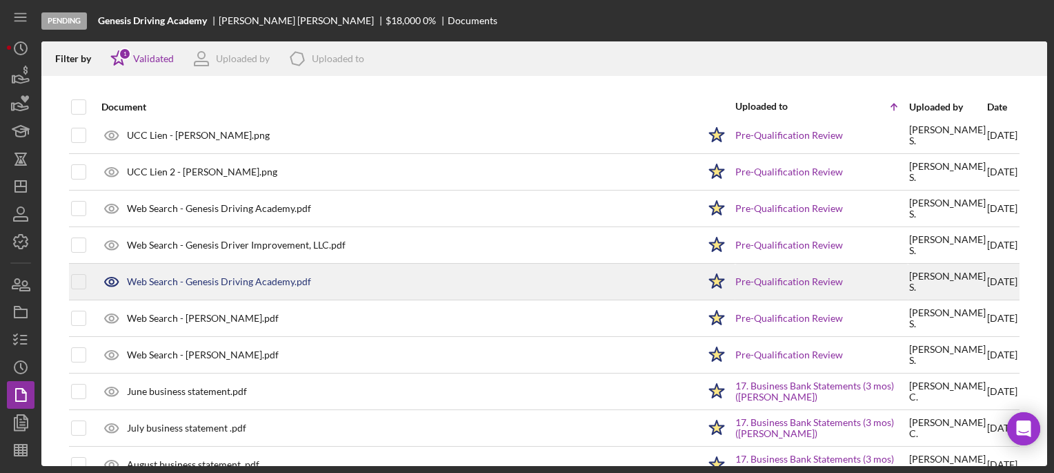
click at [241, 279] on div "Web Search - Genesis Driving Academy.pdf" at bounding box center [219, 281] width 184 height 11
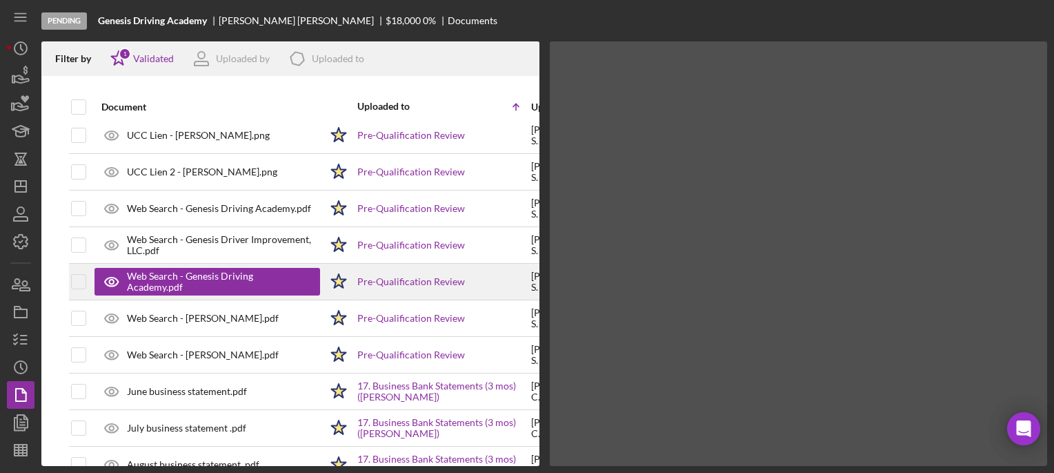
click at [241, 279] on div "Web Search - Genesis Driving Academy.pdf" at bounding box center [216, 281] width 179 height 22
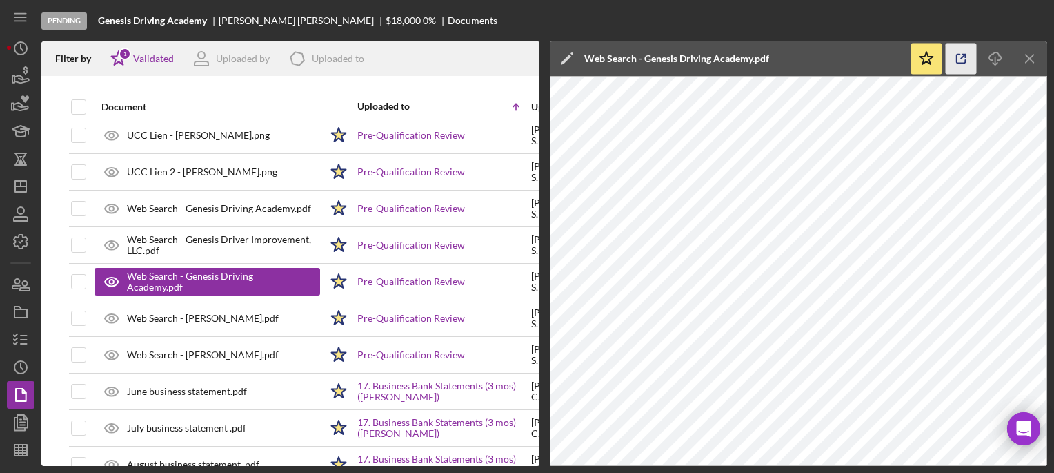
click at [954, 63] on icon "button" at bounding box center [961, 58] width 31 height 31
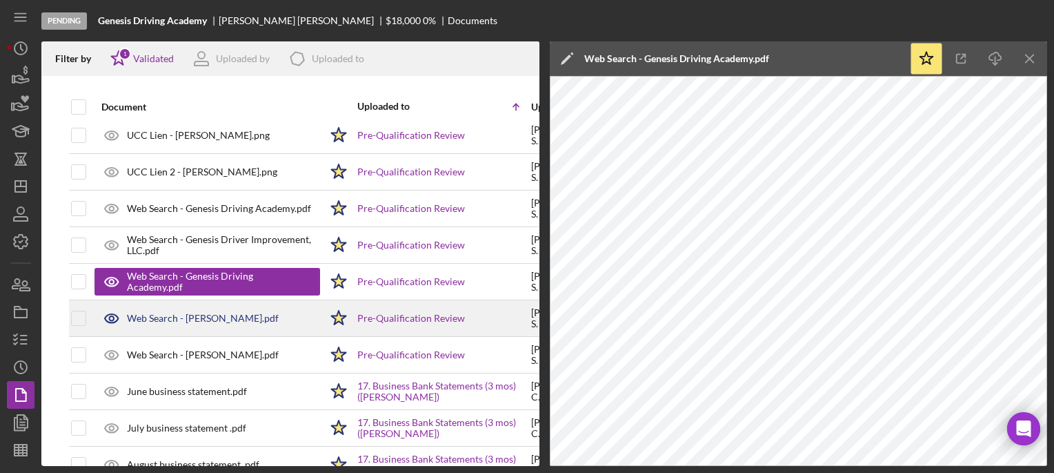
click at [217, 315] on div "Web Search - [PERSON_NAME].pdf" at bounding box center [203, 318] width 152 height 11
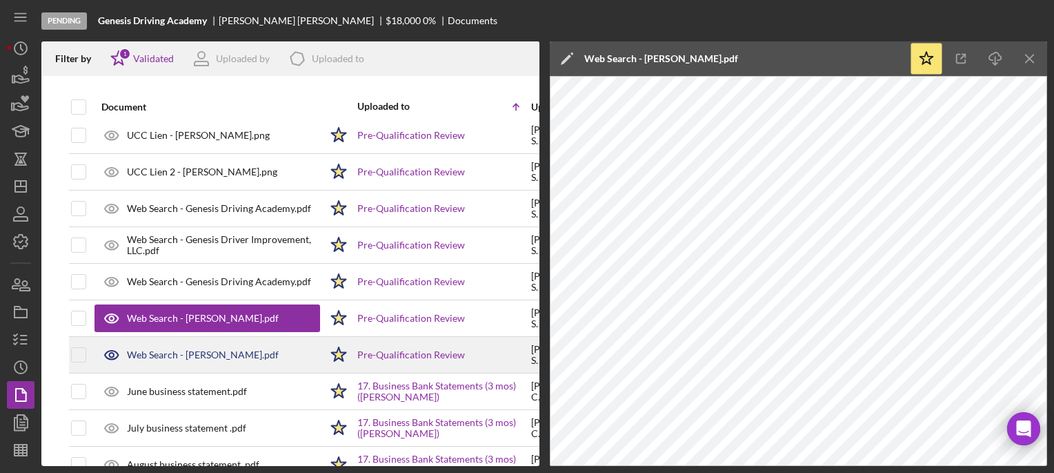
click at [188, 350] on div "Web Search - [PERSON_NAME].pdf" at bounding box center [203, 354] width 152 height 11
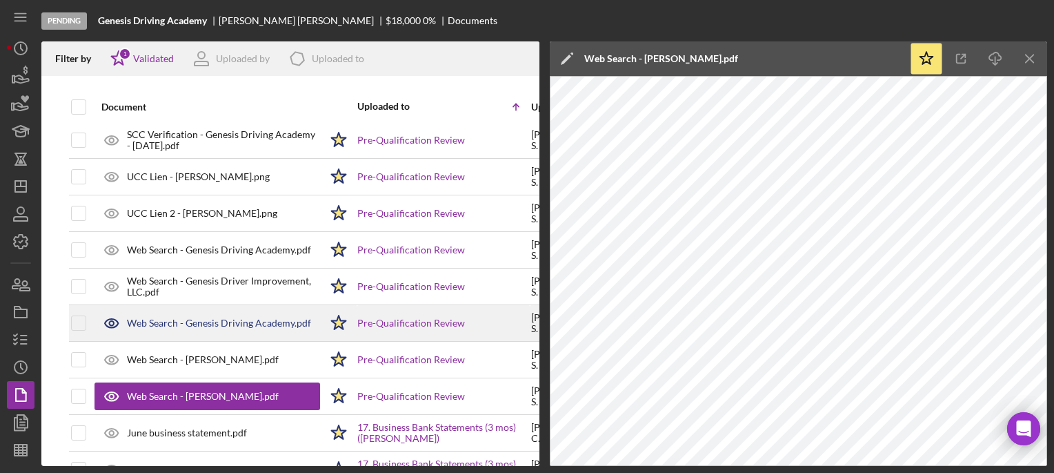
scroll to position [628, 0]
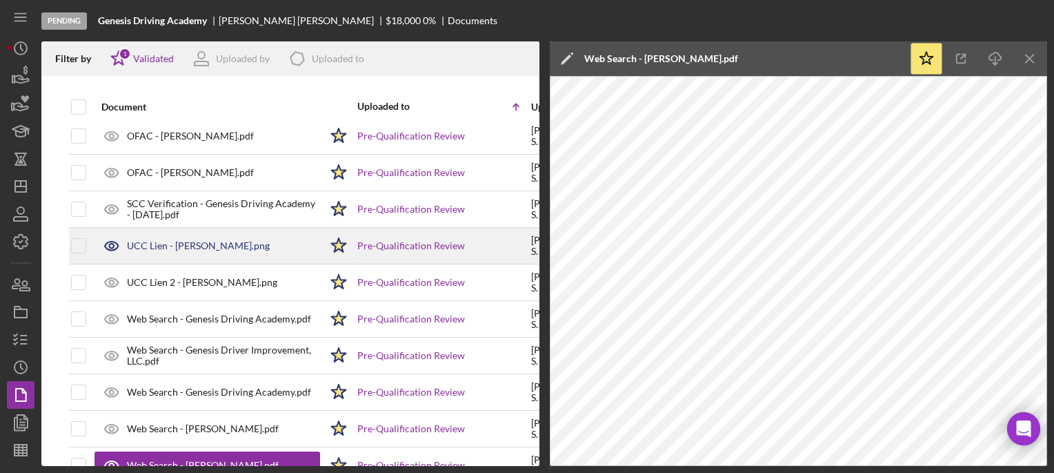
click at [220, 251] on div "UCC Lien - [PERSON_NAME].png" at bounding box center [208, 245] width 226 height 34
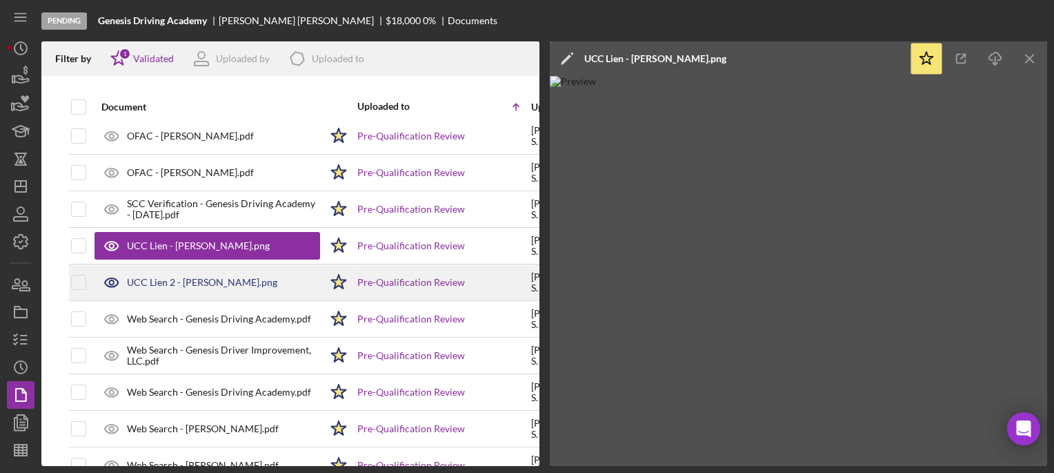
click at [212, 277] on div "UCC Lien 2 - [PERSON_NAME].png" at bounding box center [202, 282] width 150 height 11
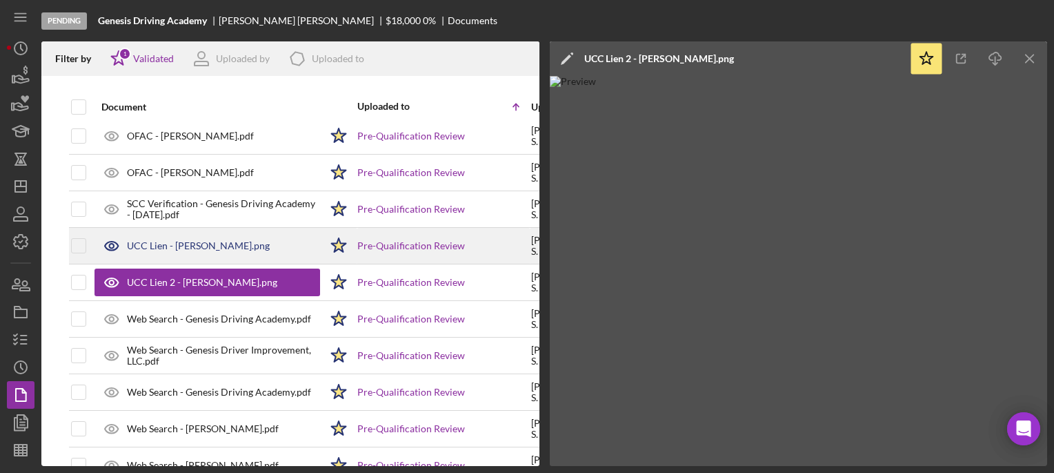
click at [230, 247] on div "UCC Lien - [PERSON_NAME].png" at bounding box center [198, 245] width 143 height 11
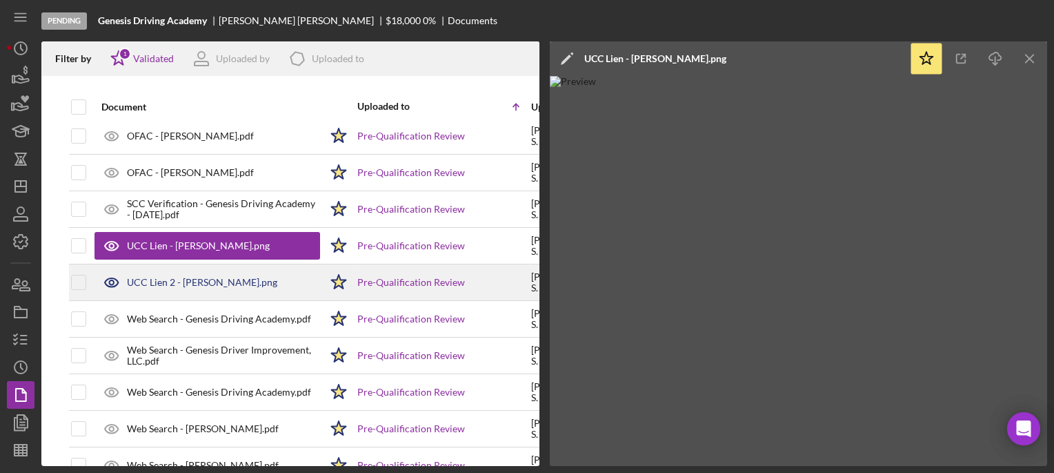
click at [234, 277] on div "UCC Lien 2 - [PERSON_NAME].png" at bounding box center [202, 282] width 150 height 11
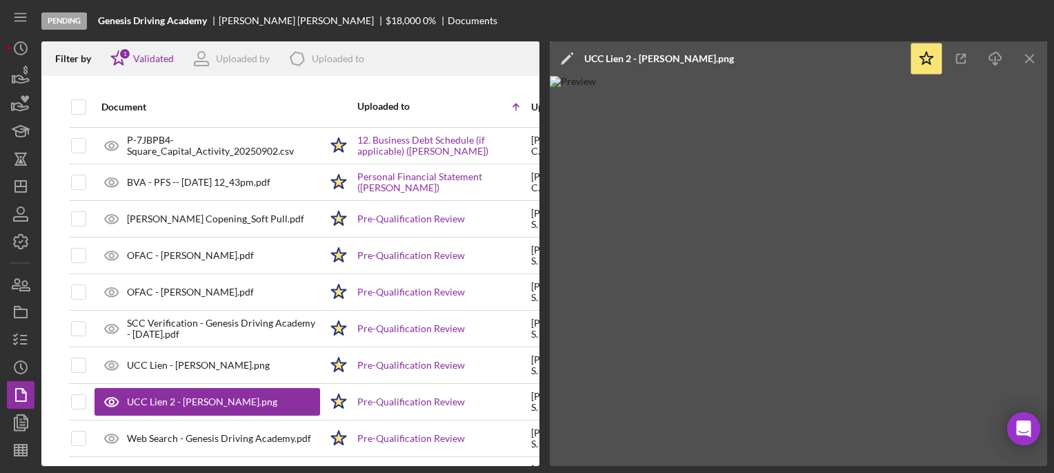
scroll to position [508, 0]
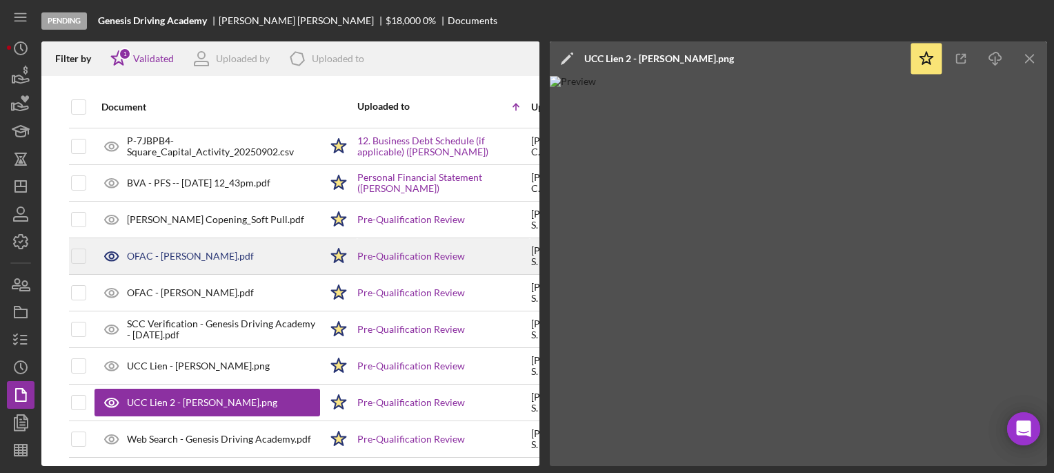
click at [195, 254] on div "OFAC - LaTasha Jerry.pdf" at bounding box center [190, 255] width 127 height 11
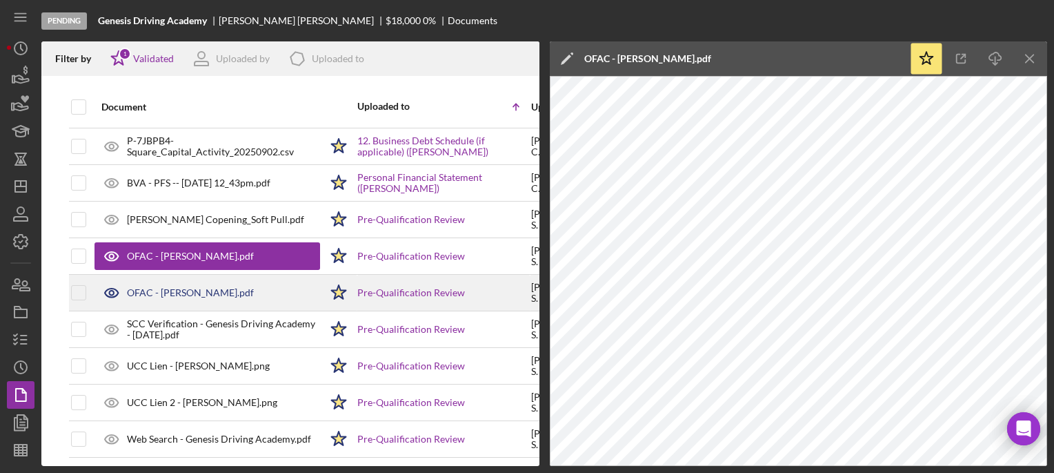
click at [152, 287] on div "OFAC - LaTsaha Copening.pdf" at bounding box center [190, 292] width 127 height 11
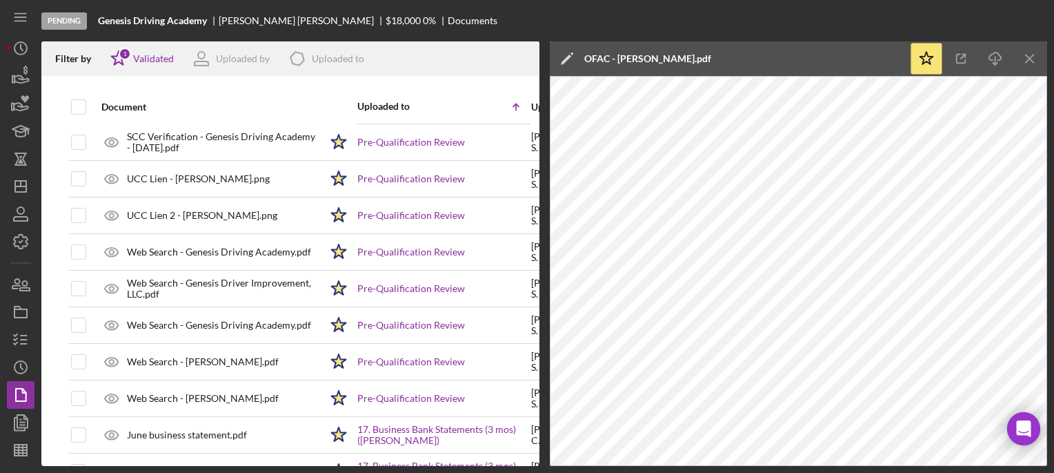
scroll to position [693, 0]
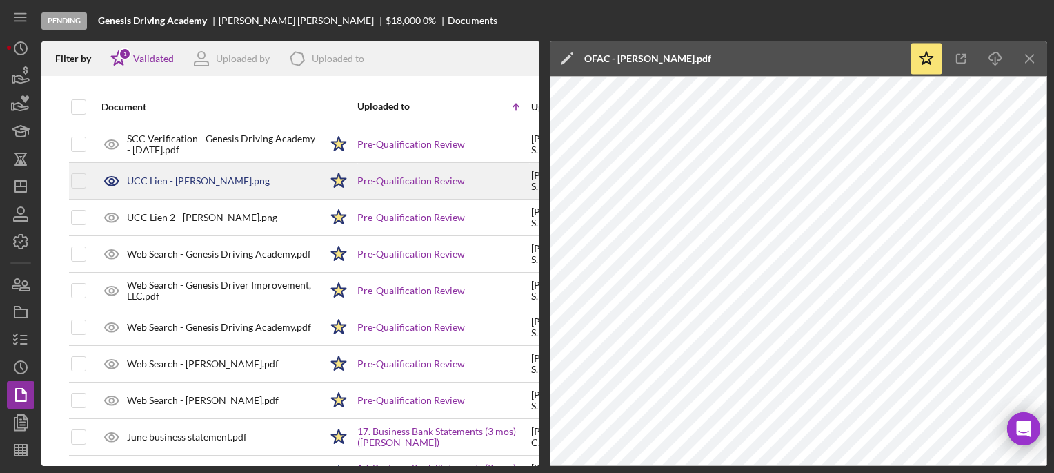
click at [181, 177] on div "UCC Lien - LaTasha Copening.png" at bounding box center [198, 180] width 143 height 11
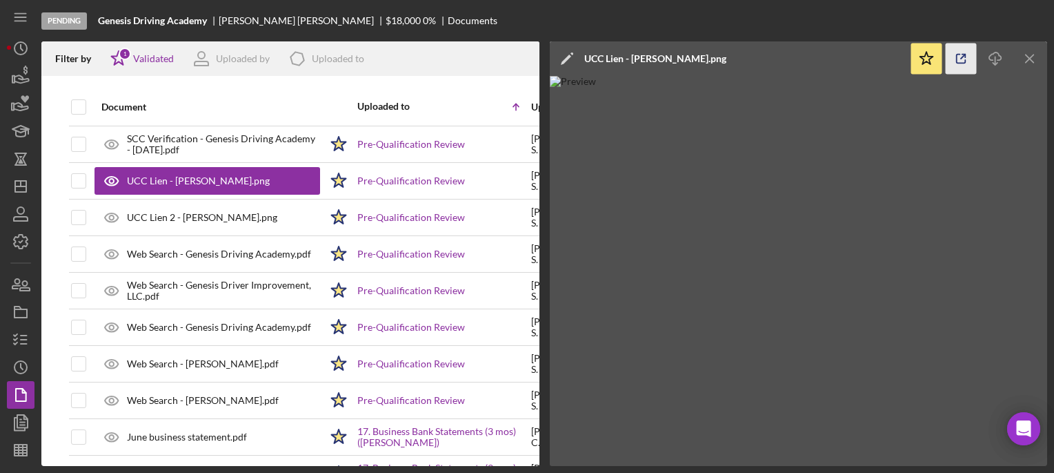
click at [951, 68] on icon "button" at bounding box center [961, 58] width 31 height 31
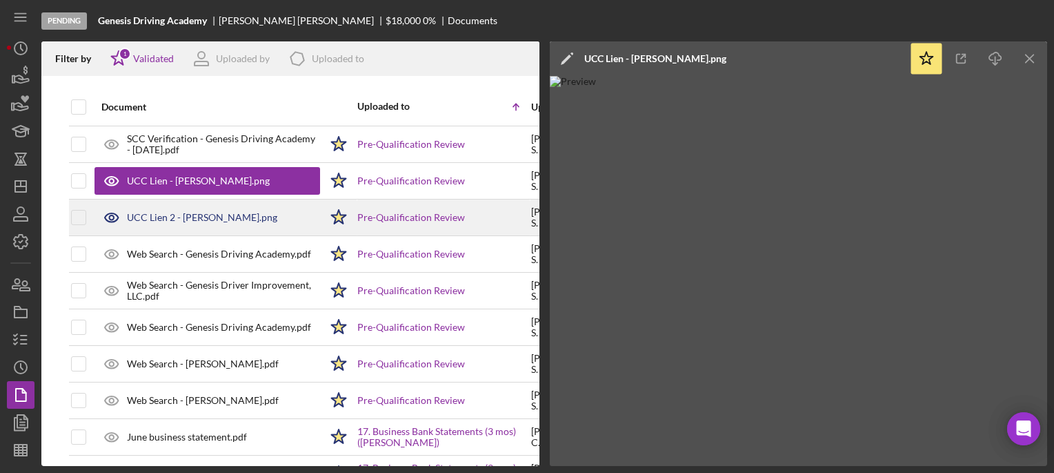
click at [220, 221] on div "UCC Lien 2 - LaTasha Copening.png" at bounding box center [208, 217] width 226 height 34
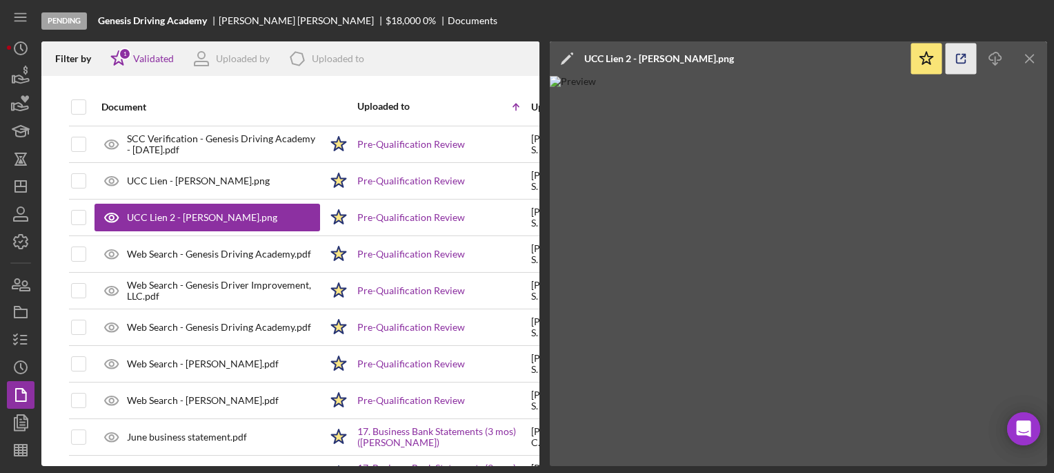
click at [966, 50] on icon "button" at bounding box center [961, 58] width 31 height 31
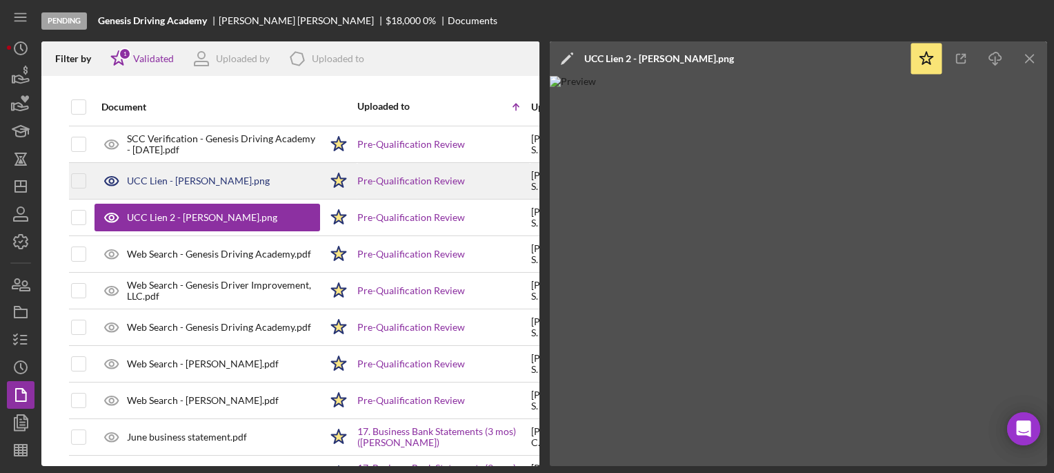
click at [184, 184] on div "UCC Lien - LaTasha Copening.png" at bounding box center [208, 180] width 226 height 34
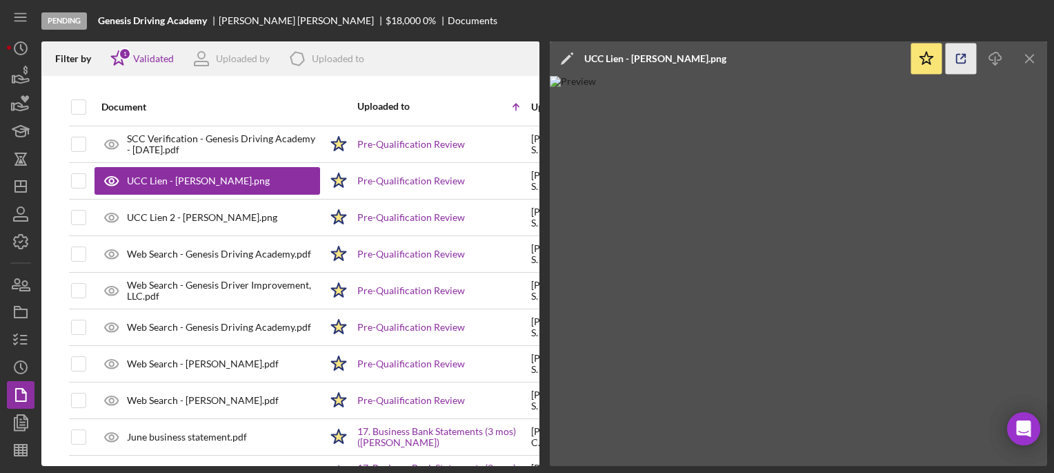
click at [962, 62] on icon "button" at bounding box center [961, 58] width 31 height 31
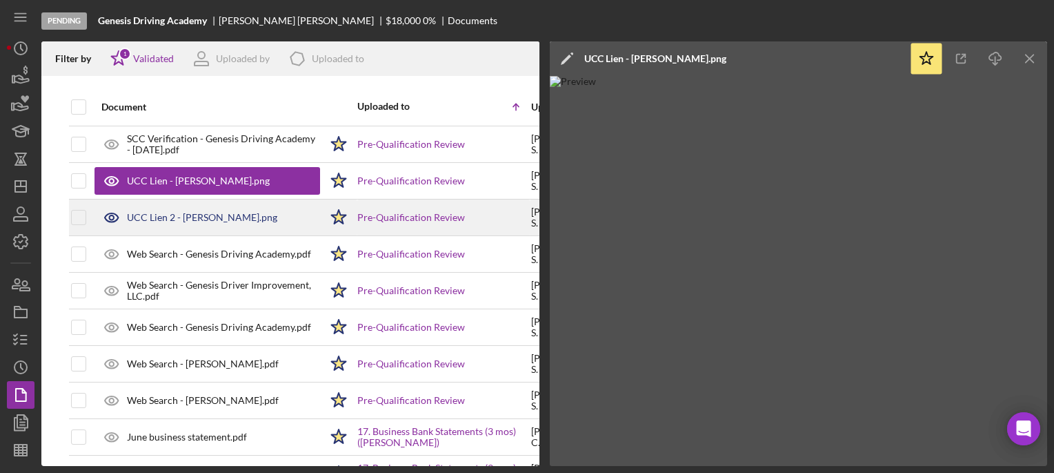
click at [176, 212] on div "UCC Lien 2 - LaTasha Copening.png" at bounding box center [202, 217] width 150 height 11
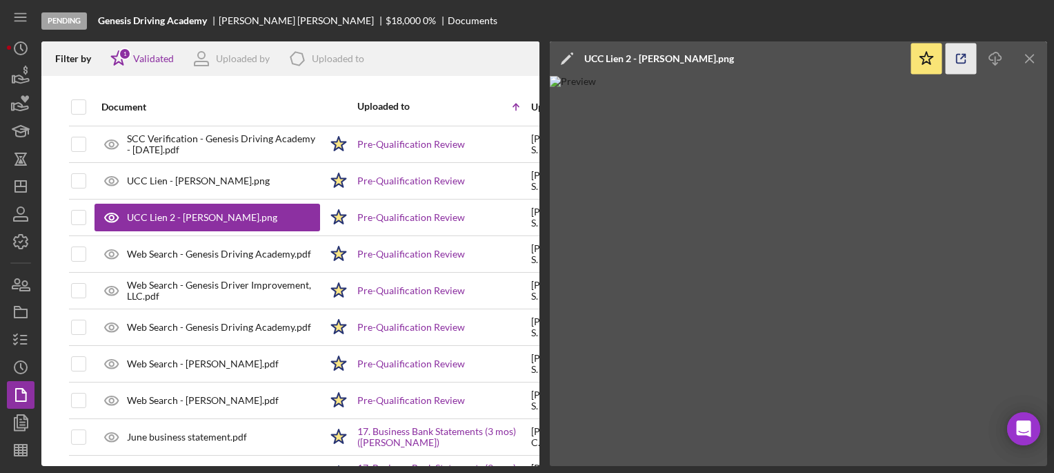
click at [953, 53] on icon "button" at bounding box center [961, 58] width 31 height 31
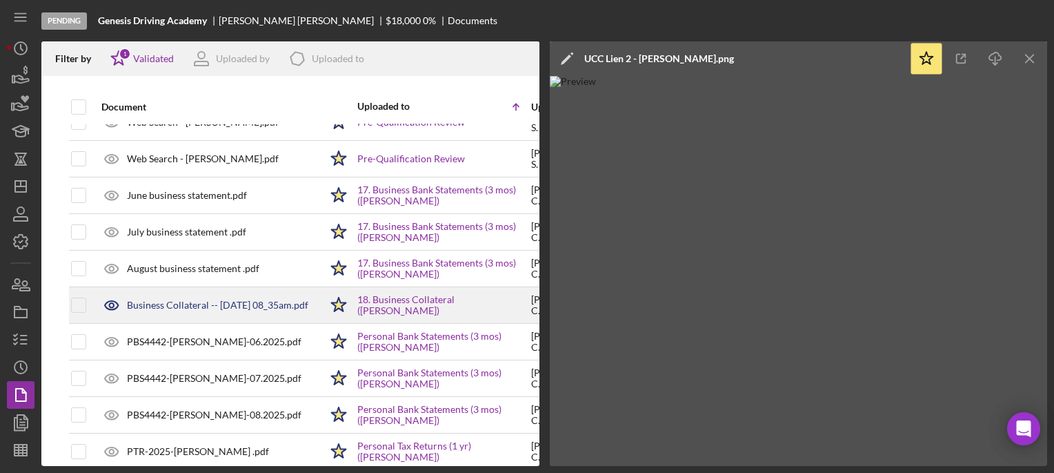
scroll to position [935, 0]
click at [219, 299] on div "Business Collateral -- 2025-09-15 08_35am.pdf" at bounding box center [217, 304] width 181 height 11
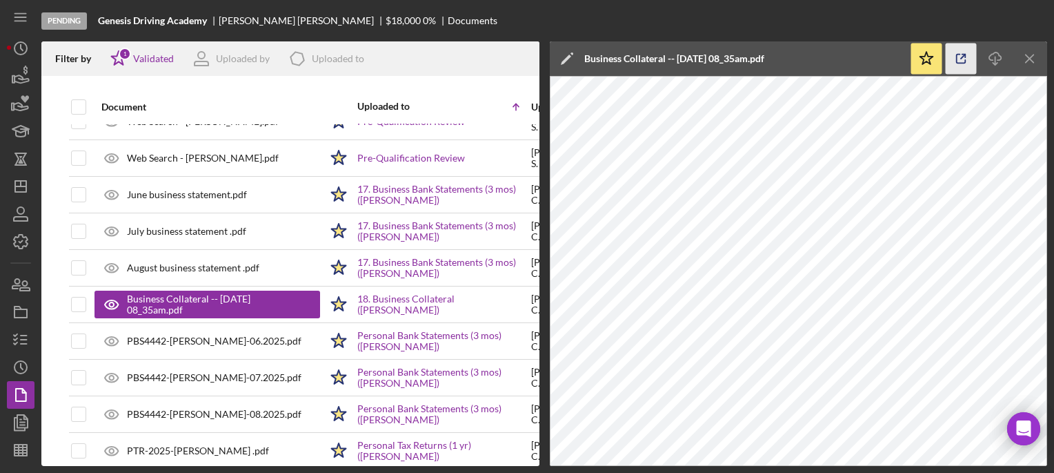
click at [962, 56] on icon "button" at bounding box center [961, 58] width 31 height 31
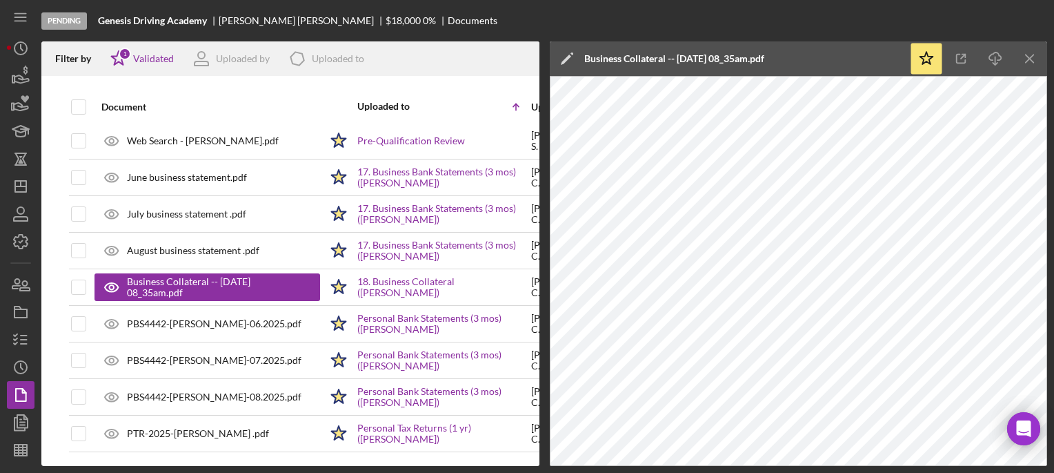
scroll to position [0, 0]
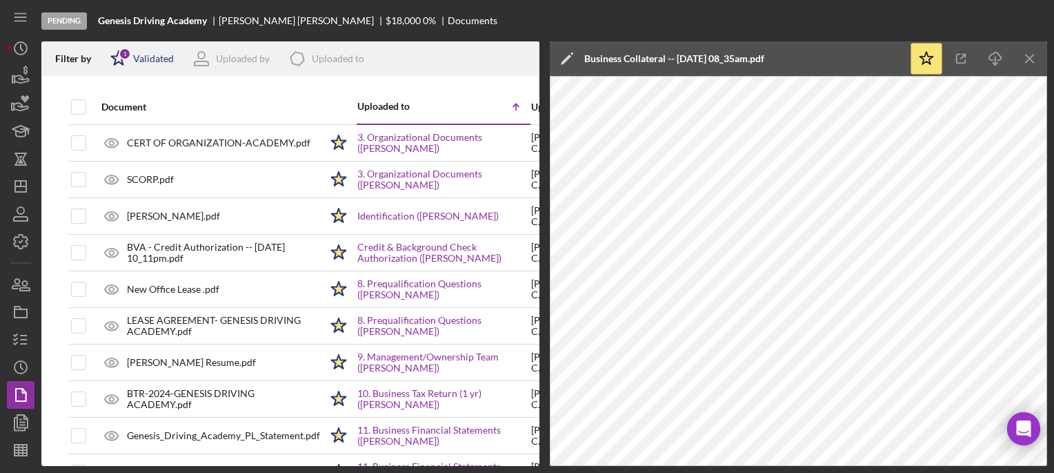
click at [138, 55] on div "Validated" at bounding box center [153, 58] width 41 height 11
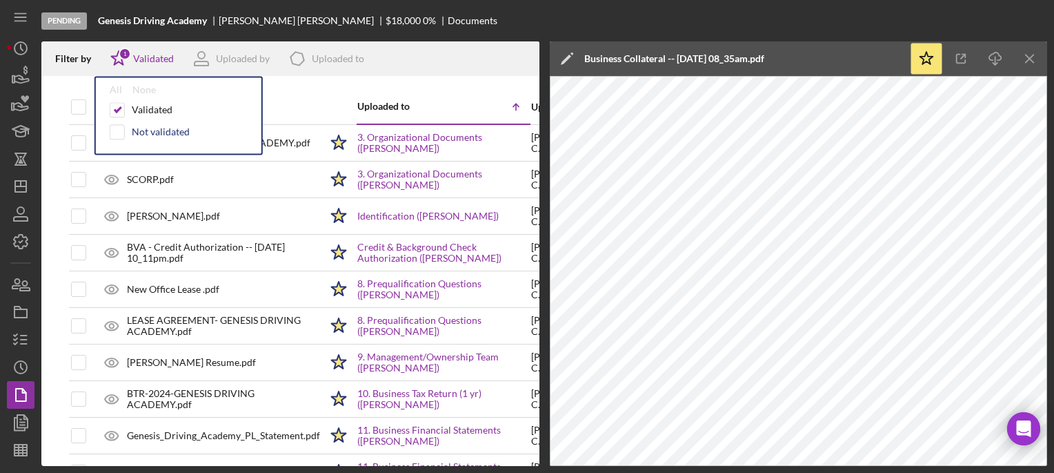
click at [144, 127] on div "Not validated" at bounding box center [161, 131] width 58 height 11
checkbox input "true"
click at [487, 79] on div at bounding box center [290, 83] width 498 height 14
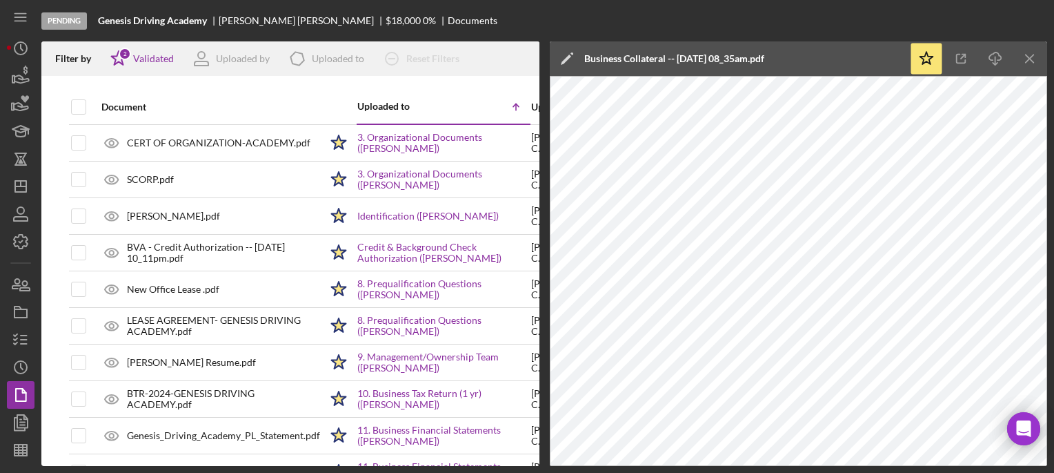
click at [448, 87] on div at bounding box center [290, 83] width 498 height 14
click at [1030, 57] on line "button" at bounding box center [1030, 58] width 8 height 8
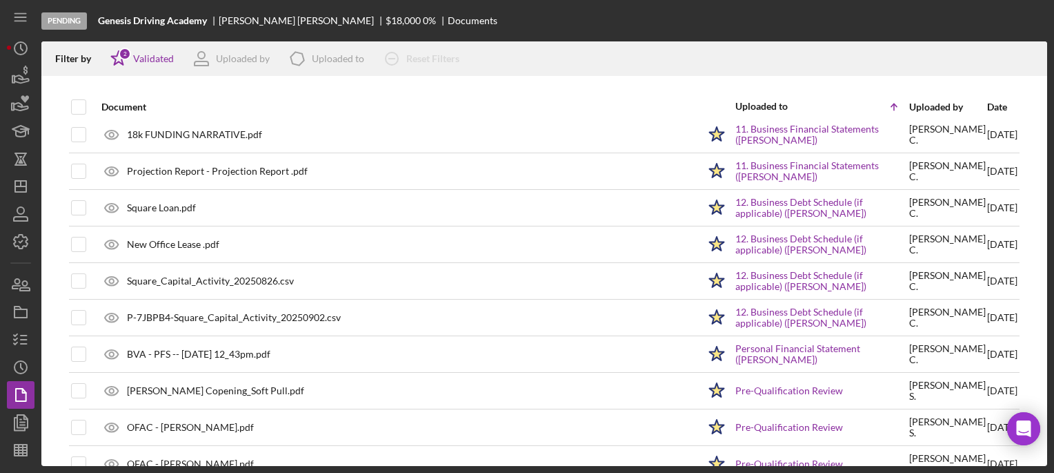
scroll to position [339, 0]
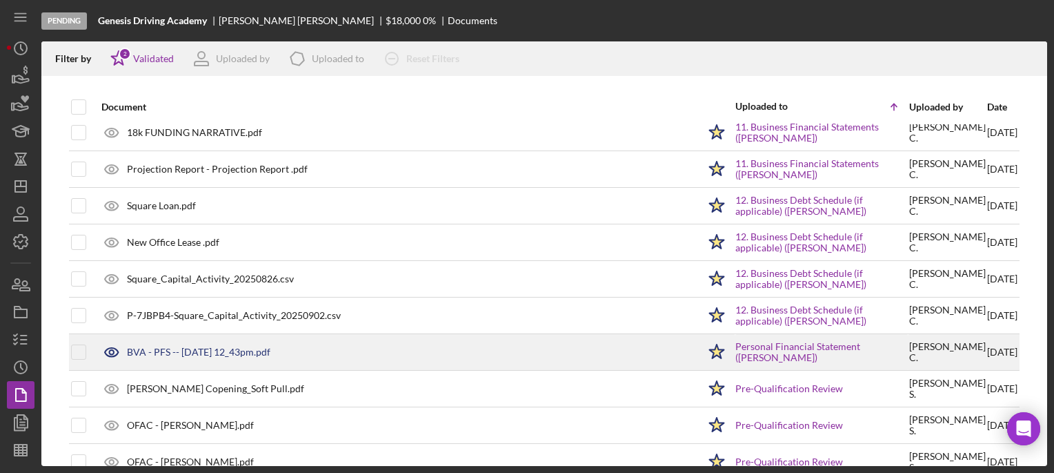
click at [242, 348] on div "BVA - PFS -- [DATE] 12_43pm.pdf" at bounding box center [198, 351] width 143 height 11
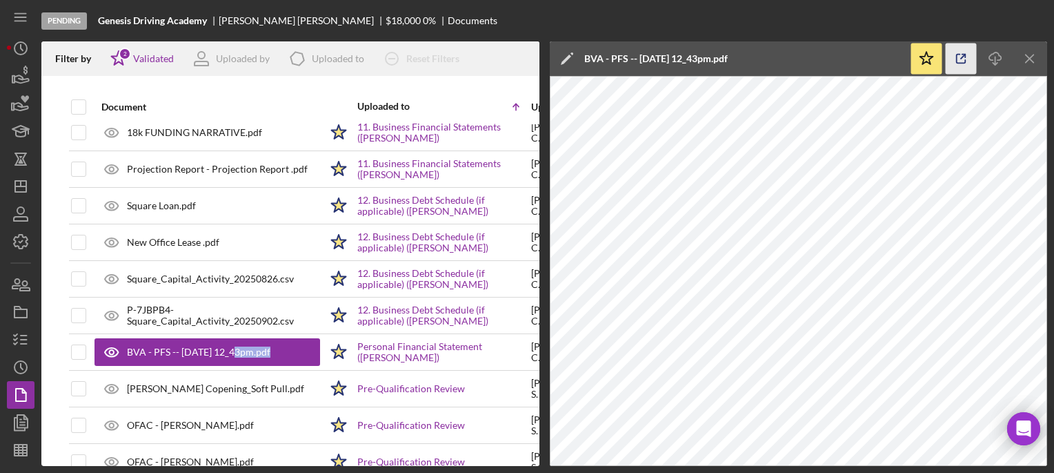
click at [954, 55] on icon "button" at bounding box center [961, 58] width 31 height 31
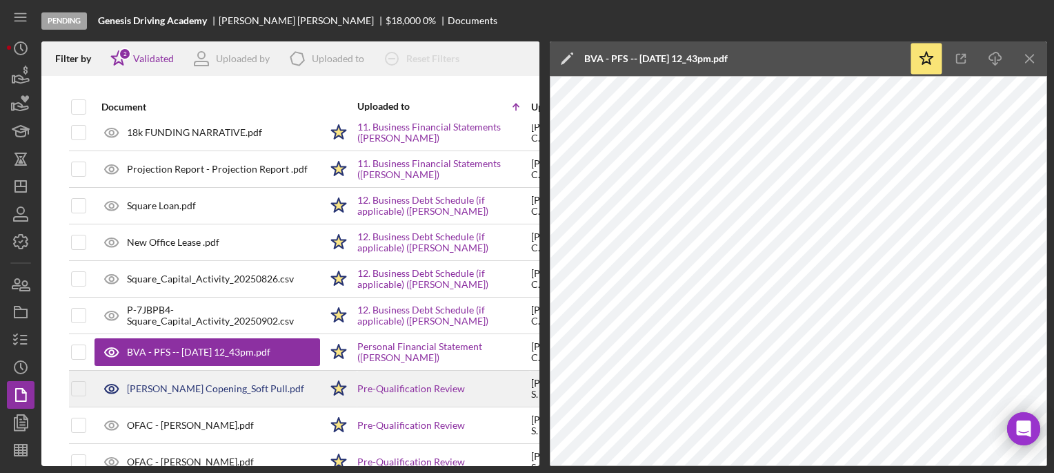
click at [223, 388] on div "LaTasha Copening_Soft Pull.pdf" at bounding box center [215, 388] width 177 height 11
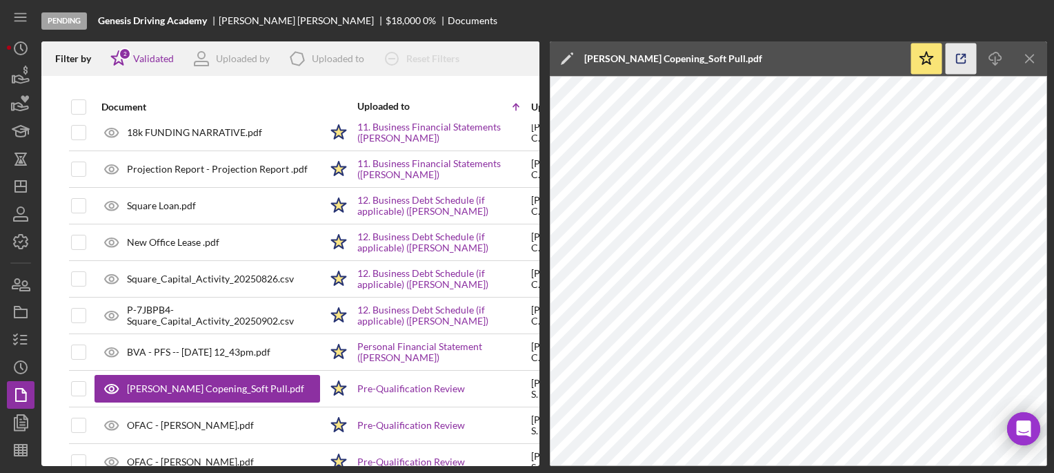
click at [962, 57] on line "button" at bounding box center [963, 56] width 4 height 4
click at [1031, 58] on icon "Icon/Menu Close" at bounding box center [1030, 58] width 31 height 31
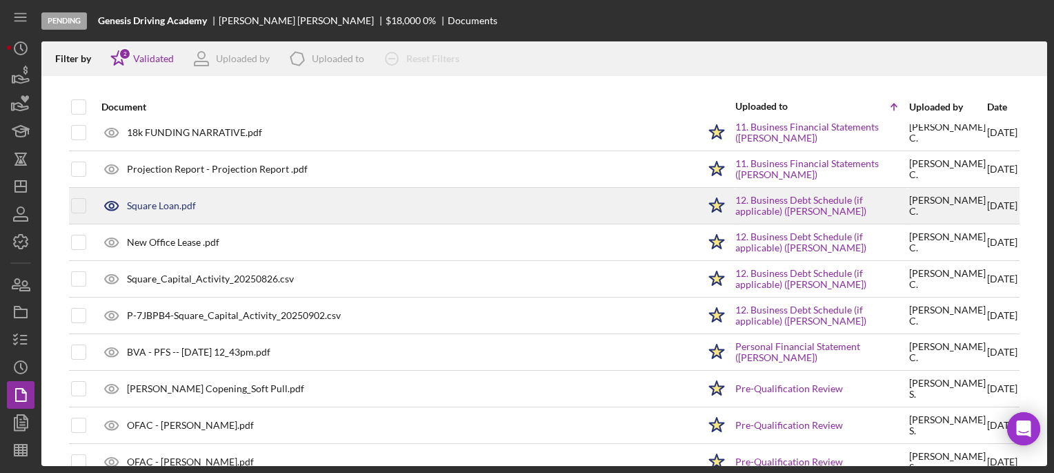
click at [182, 200] on div "Square Loan.pdf" at bounding box center [161, 205] width 69 height 11
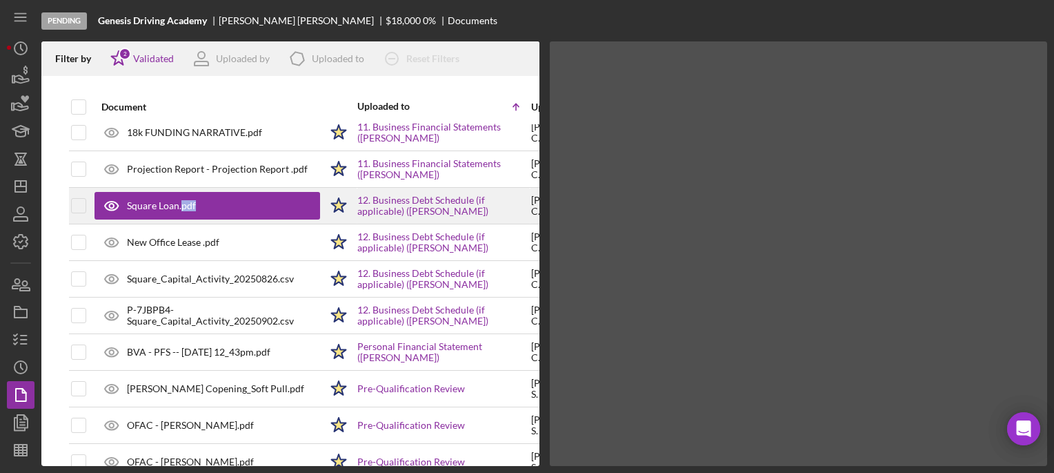
click at [182, 200] on div "Square Loan.pdf" at bounding box center [161, 205] width 69 height 11
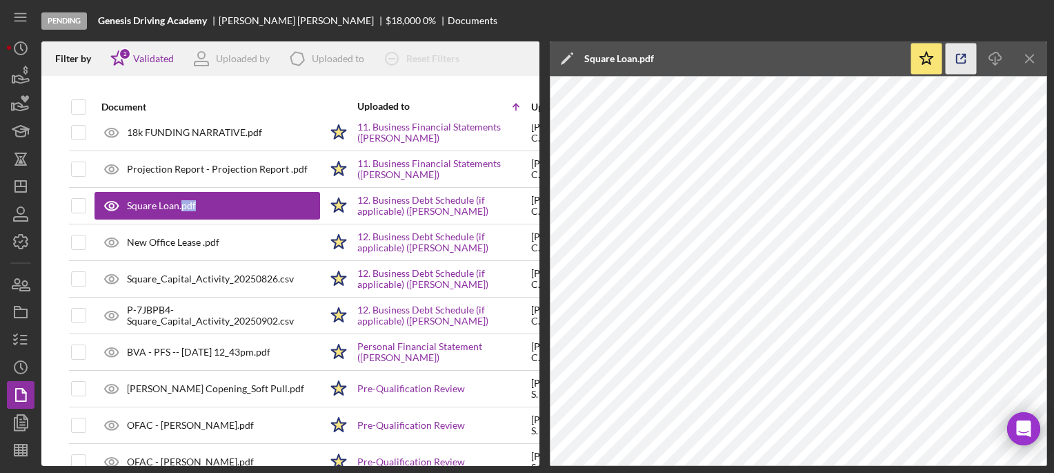
click at [963, 67] on icon "button" at bounding box center [961, 58] width 31 height 31
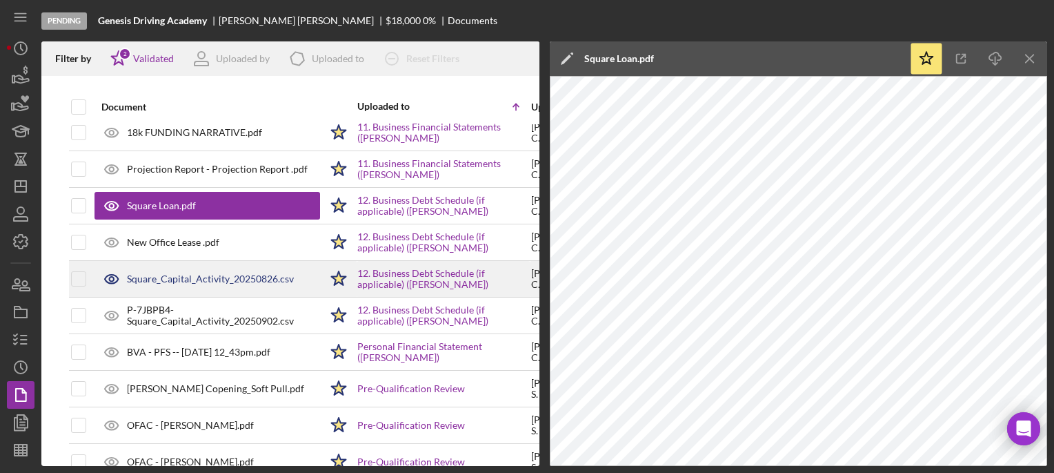
click at [229, 277] on div "Square_Capital_Activity_20250826.csv" at bounding box center [210, 278] width 167 height 11
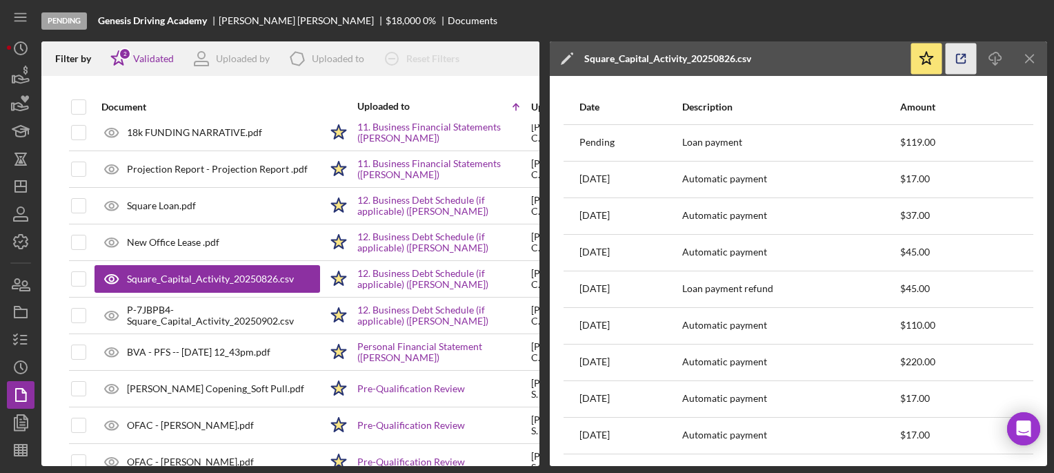
click at [955, 59] on icon "button" at bounding box center [961, 58] width 31 height 31
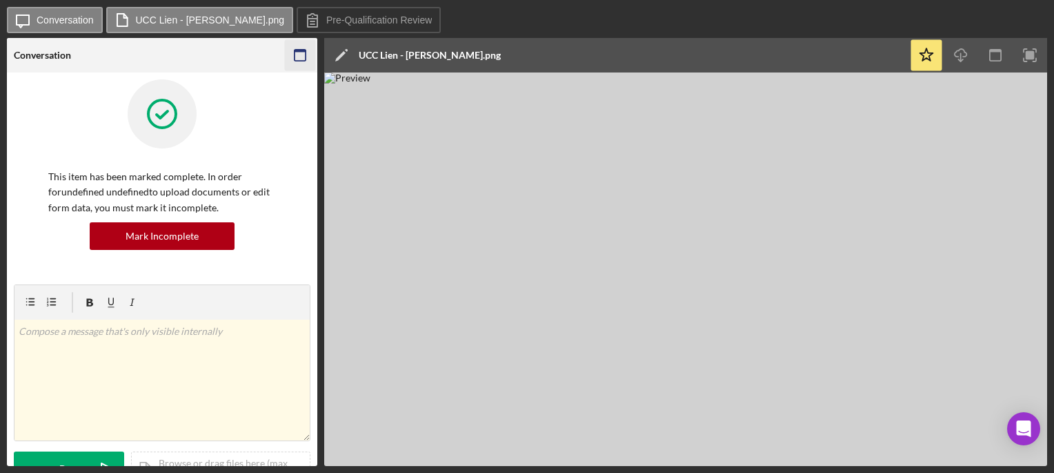
click at [303, 48] on icon "button" at bounding box center [300, 55] width 31 height 31
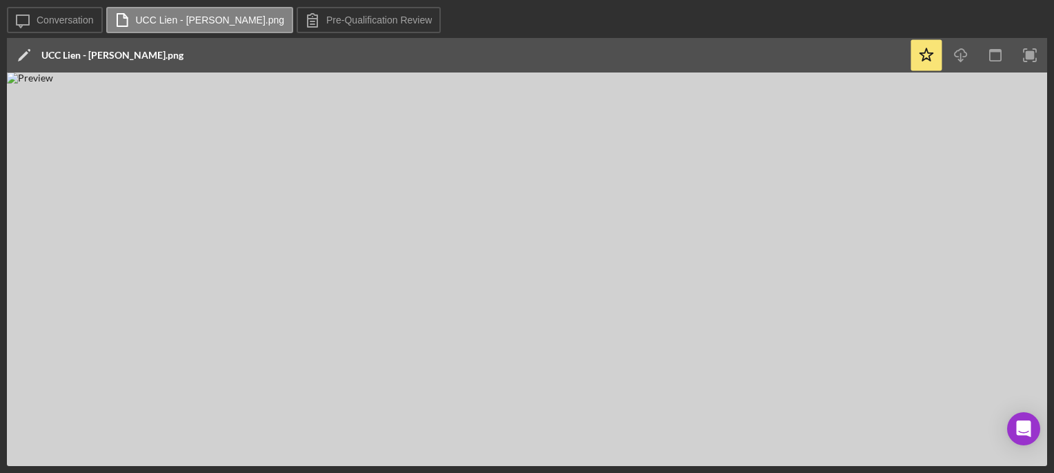
click at [134, 419] on img at bounding box center [527, 268] width 1040 height 393
click at [136, 419] on img at bounding box center [527, 268] width 1040 height 393
click at [142, 421] on img at bounding box center [527, 268] width 1040 height 393
click at [143, 421] on img at bounding box center [527, 268] width 1040 height 393
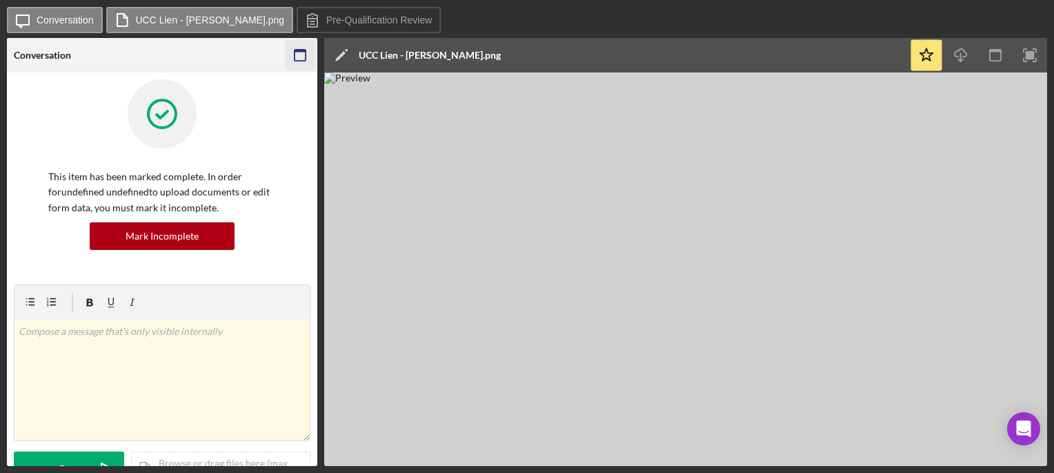
click at [315, 55] on icon "button" at bounding box center [300, 55] width 31 height 31
click at [300, 51] on rect "button" at bounding box center [300, 51] width 11 height 3
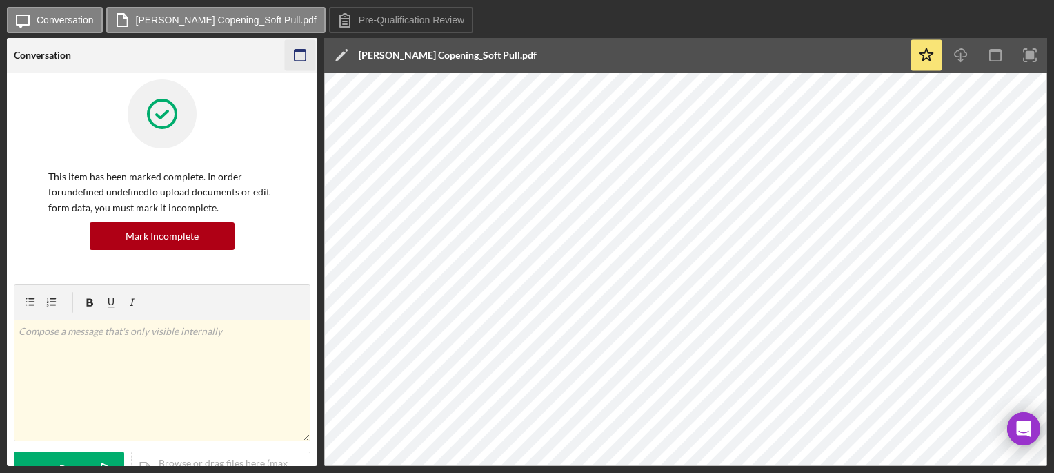
click at [299, 53] on icon "button" at bounding box center [300, 55] width 31 height 31
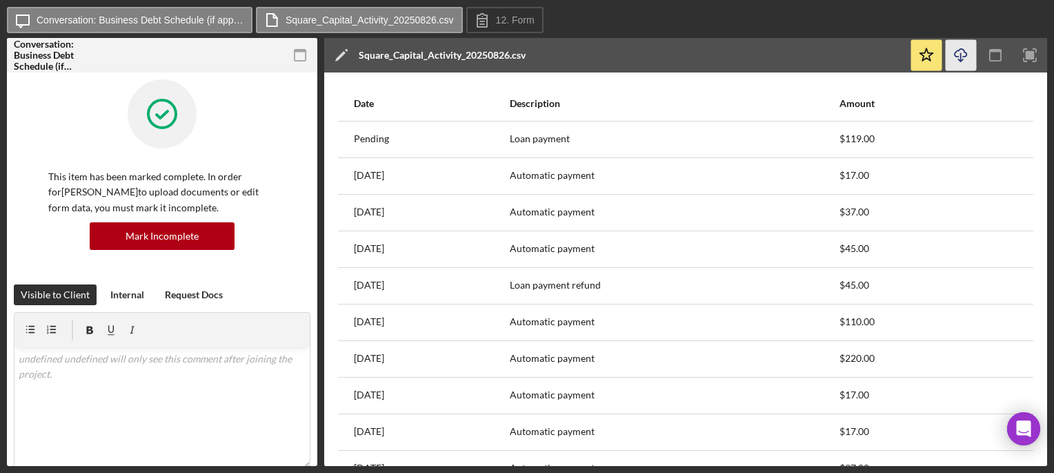
click at [966, 53] on icon "button" at bounding box center [961, 53] width 12 height 8
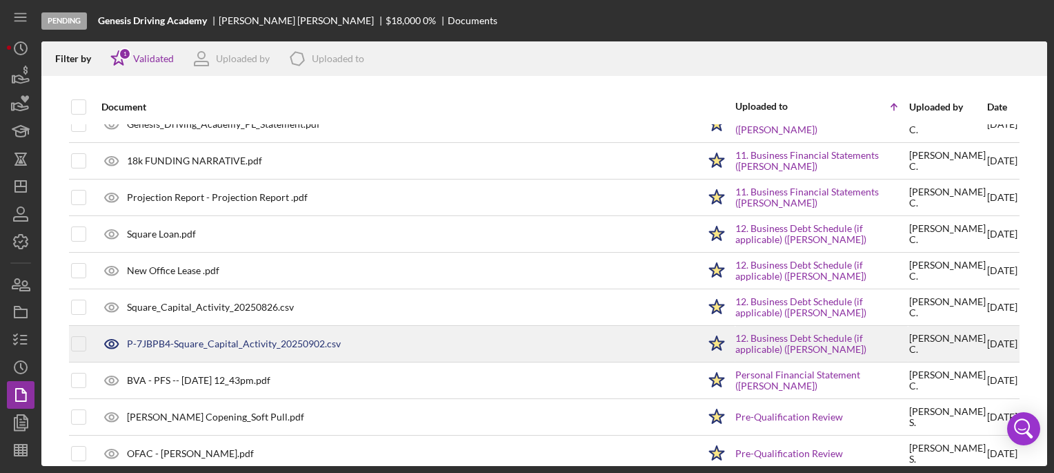
scroll to position [313, 0]
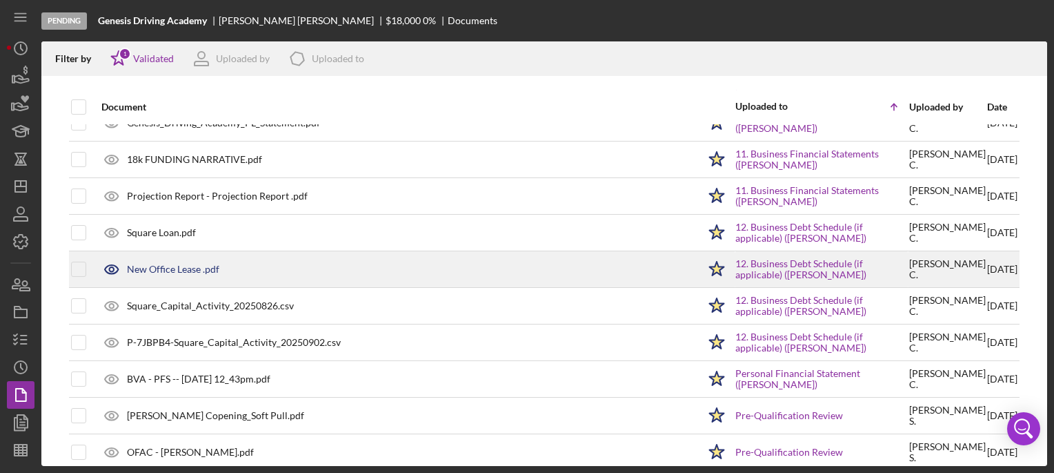
click at [184, 264] on div "New Office Lease .pdf" at bounding box center [173, 269] width 92 height 11
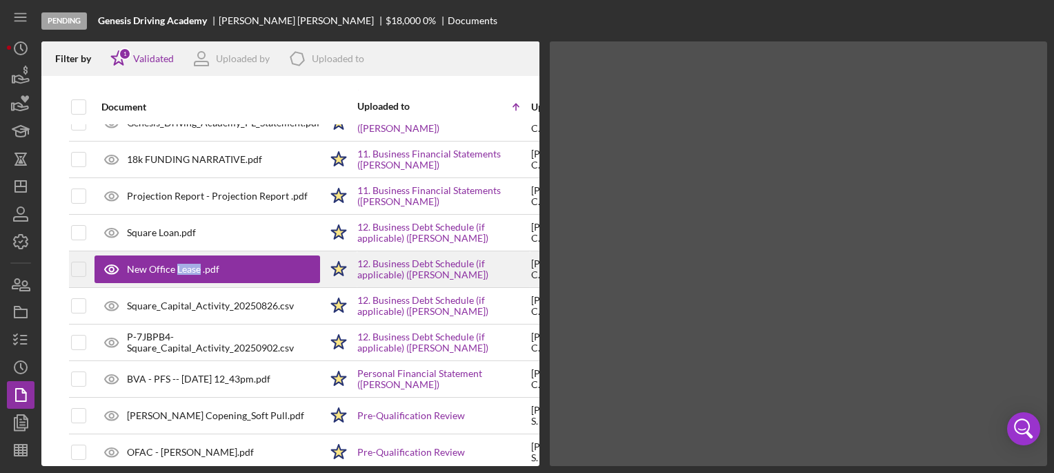
click at [184, 264] on div "New Office Lease .pdf" at bounding box center [173, 269] width 92 height 11
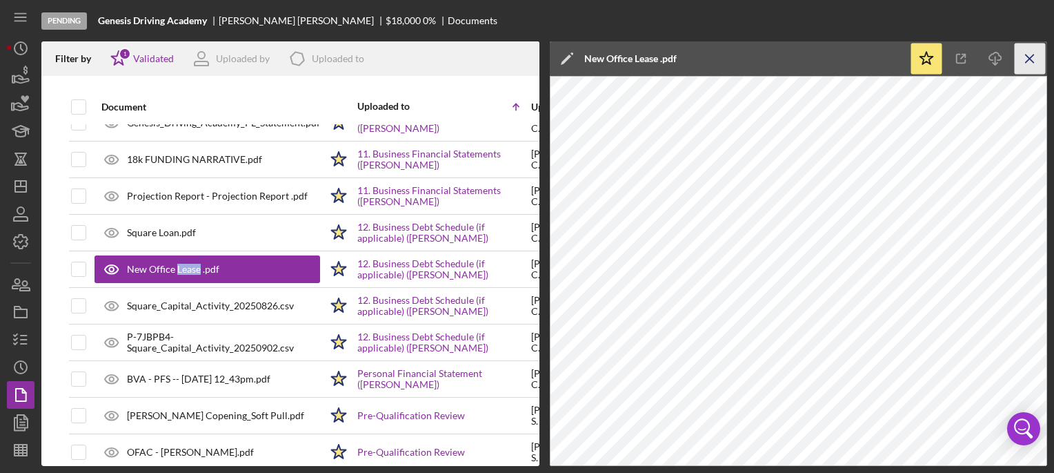
click at [1035, 56] on icon "Icon/Menu Close" at bounding box center [1030, 58] width 31 height 31
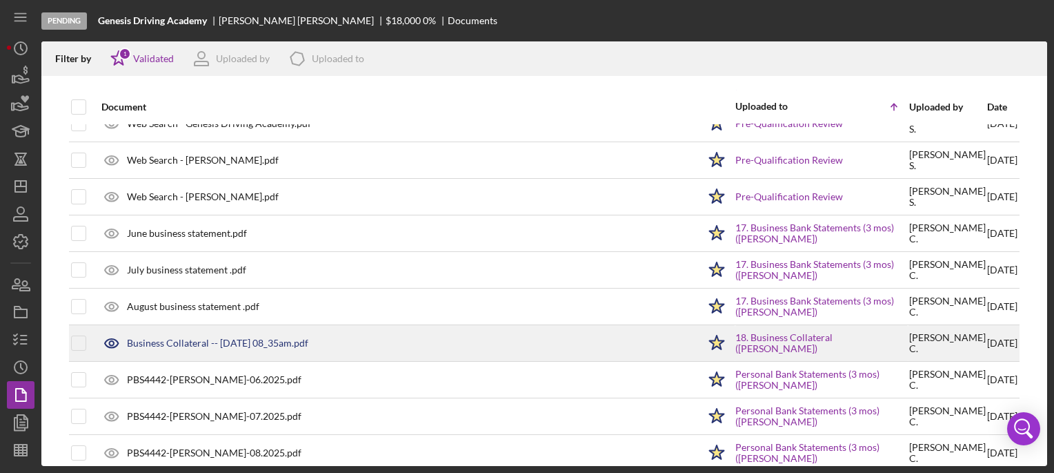
scroll to position [898, 0]
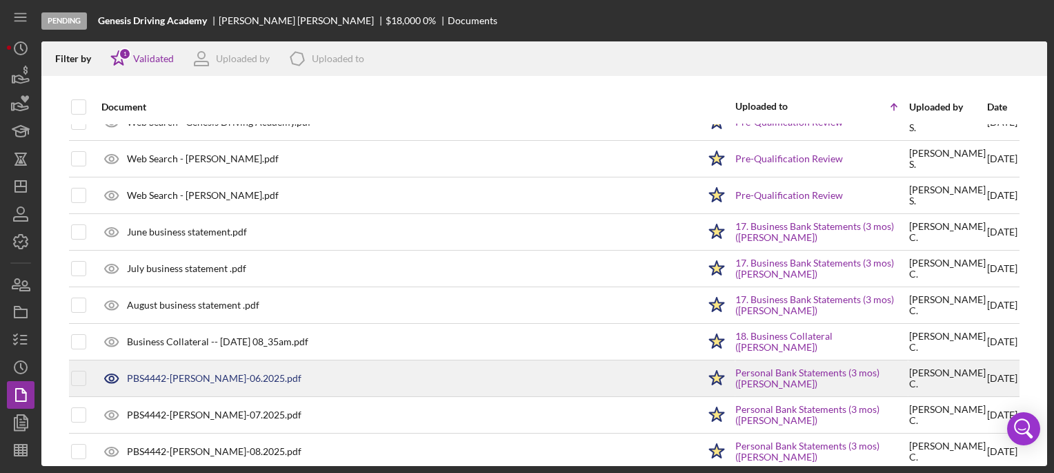
click at [257, 373] on div "PBS4442-LATASHA COPENING-06.2025.pdf" at bounding box center [214, 378] width 175 height 11
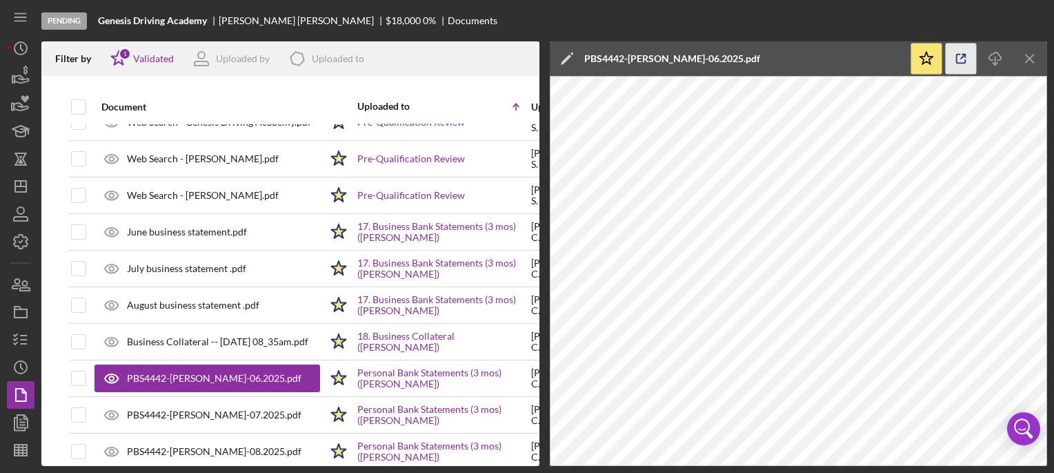
click at [961, 59] on icon "button" at bounding box center [961, 58] width 31 height 31
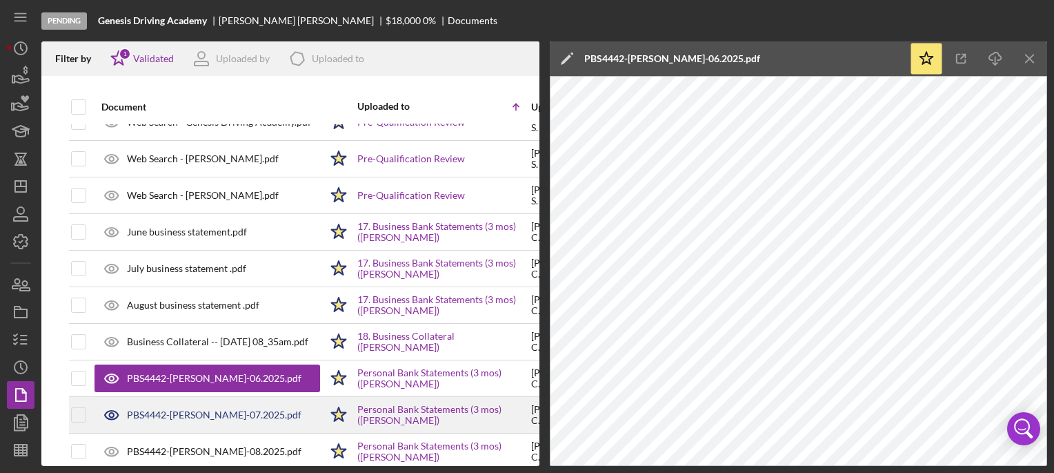
click at [197, 409] on div "PBS4442-LATASHA COPENING-07.2025.pdf" at bounding box center [214, 414] width 175 height 11
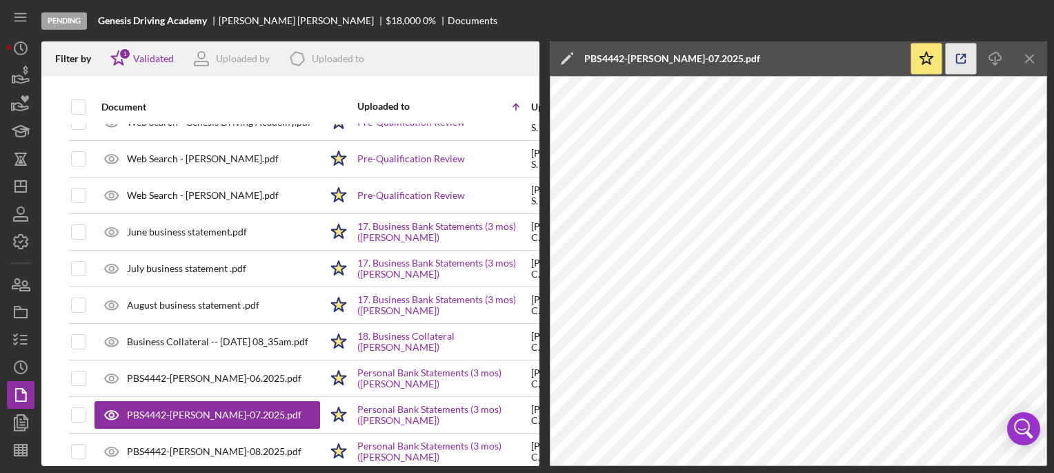
click at [970, 53] on icon "button" at bounding box center [961, 58] width 31 height 31
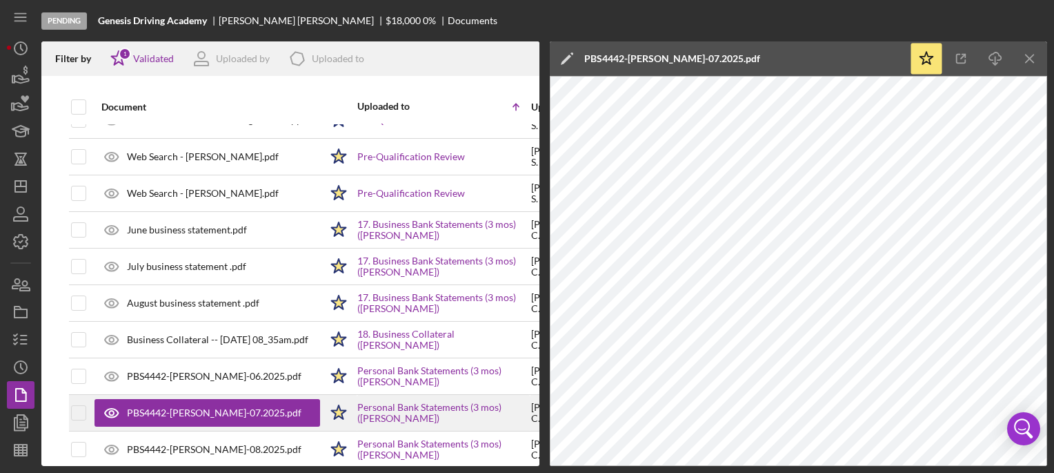
scroll to position [908, 0]
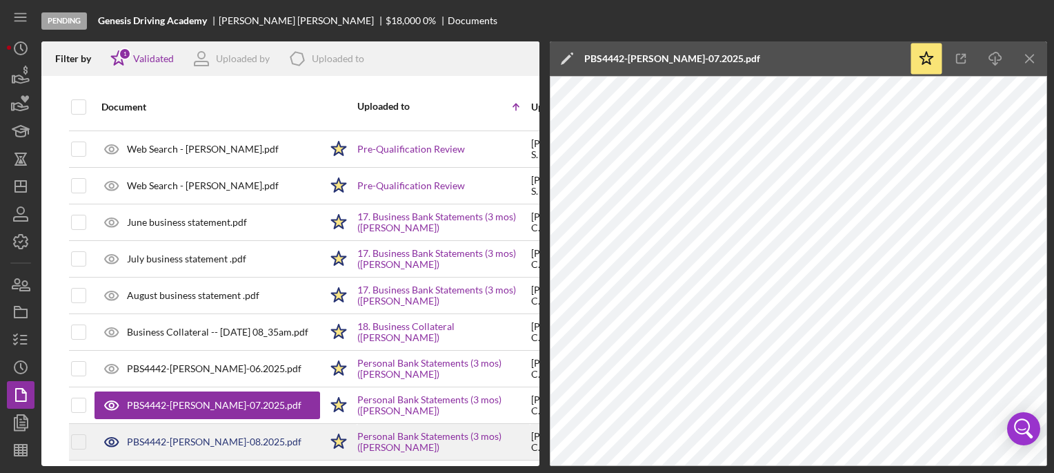
click at [215, 436] on div "PBS4442-[PERSON_NAME]-08.2025.pdf" at bounding box center [214, 441] width 175 height 11
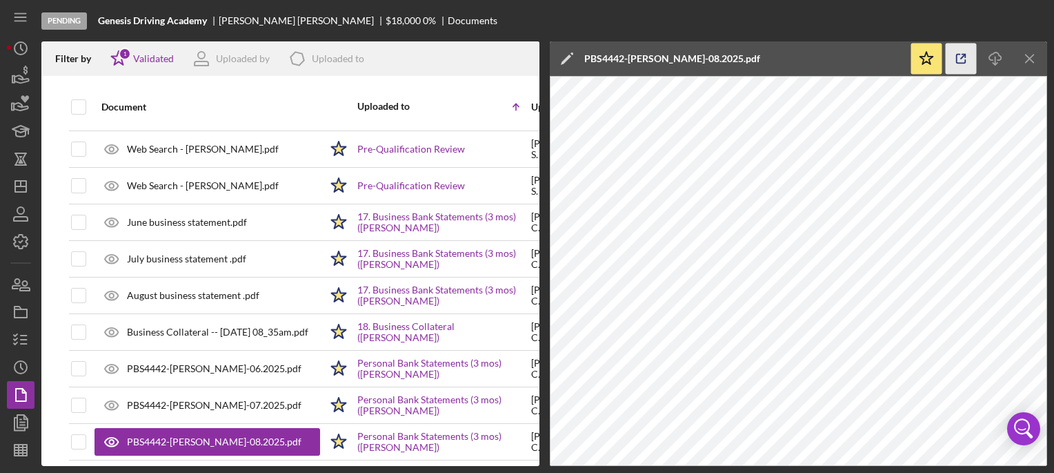
click at [967, 61] on icon "button" at bounding box center [961, 58] width 31 height 31
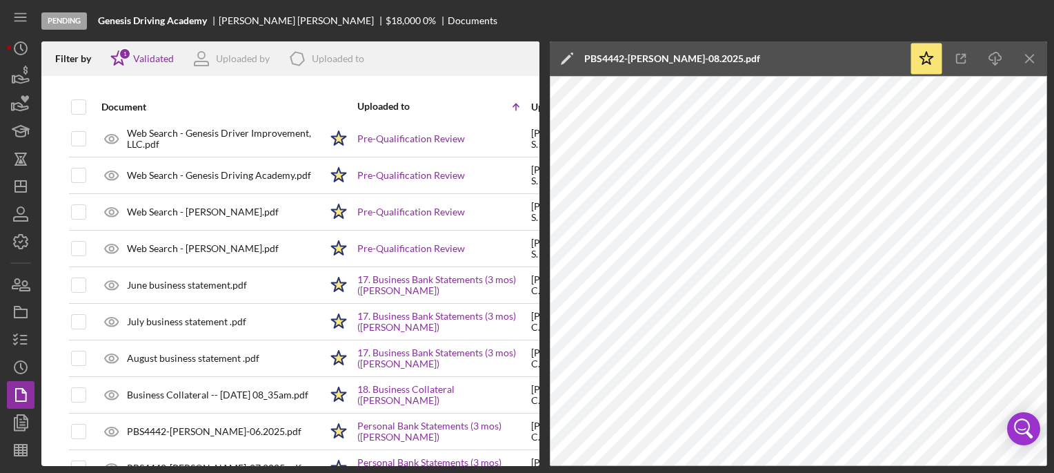
scroll to position [849, 0]
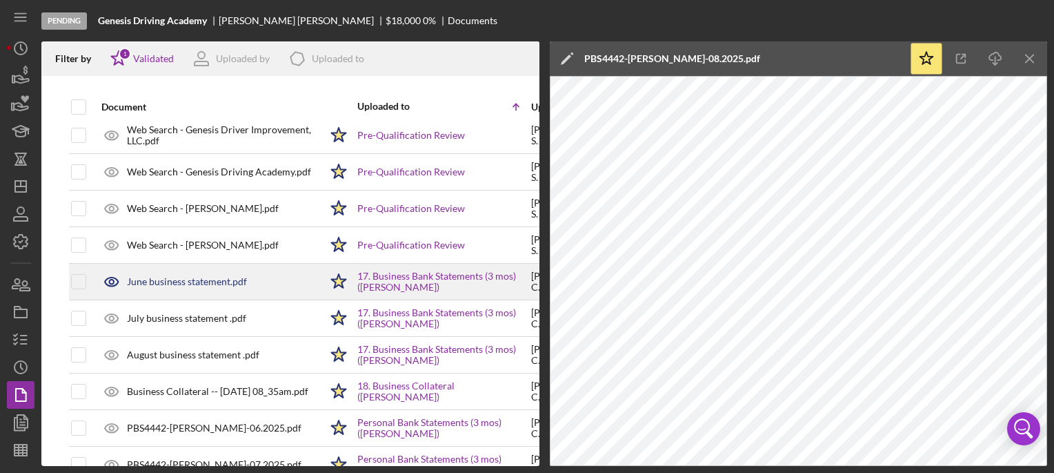
click at [188, 276] on div "June business statement.pdf" at bounding box center [187, 281] width 120 height 11
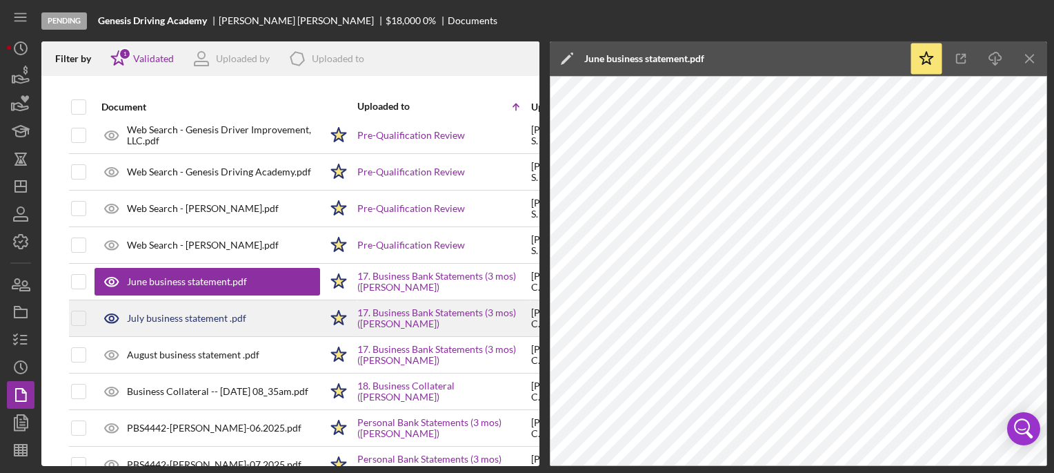
click at [170, 313] on div "July business statement .pdf" at bounding box center [186, 318] width 119 height 11
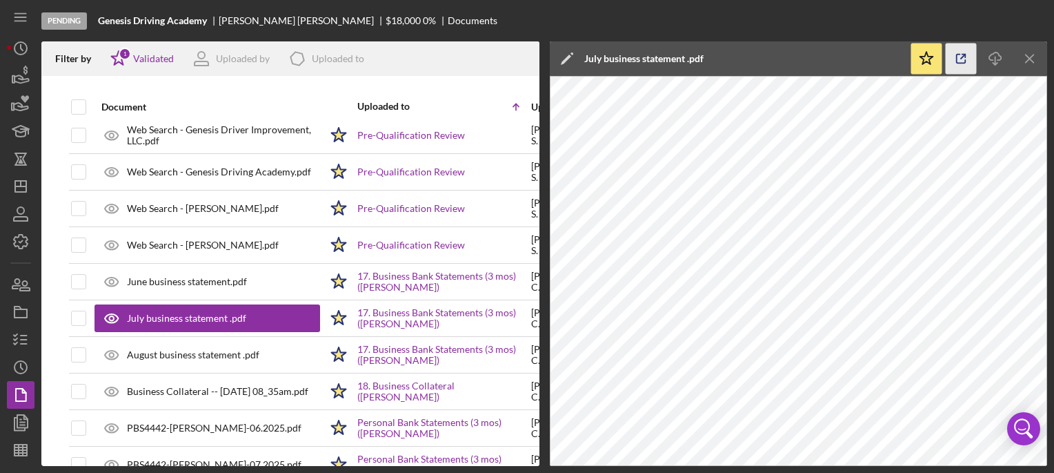
click at [955, 58] on icon "button" at bounding box center [961, 58] width 31 height 31
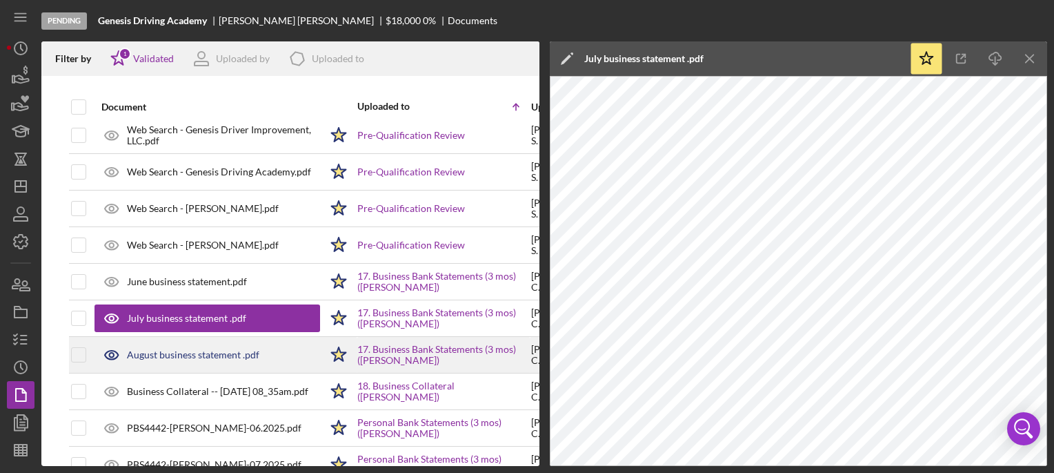
click at [201, 349] on div "August business statement .pdf" at bounding box center [193, 354] width 132 height 11
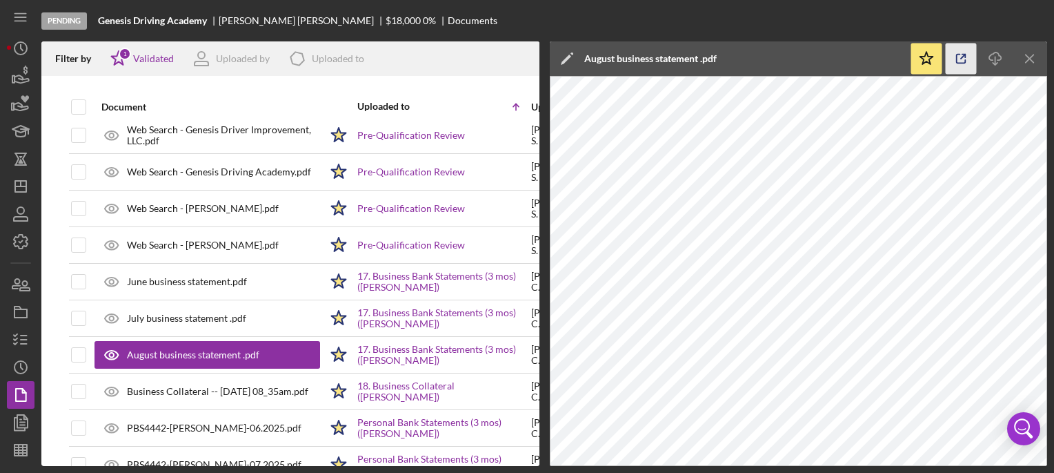
click at [955, 63] on icon "button" at bounding box center [961, 58] width 31 height 31
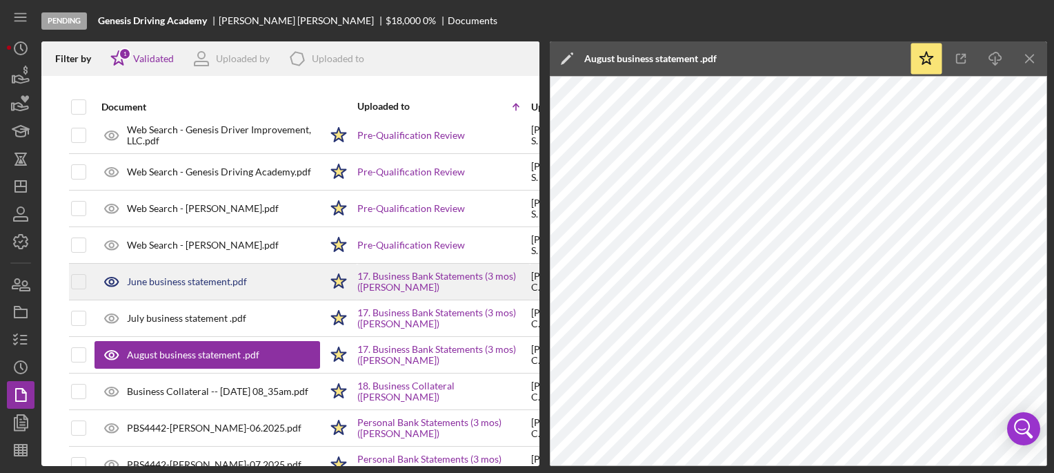
click at [166, 278] on div "June business statement.pdf" at bounding box center [187, 281] width 120 height 11
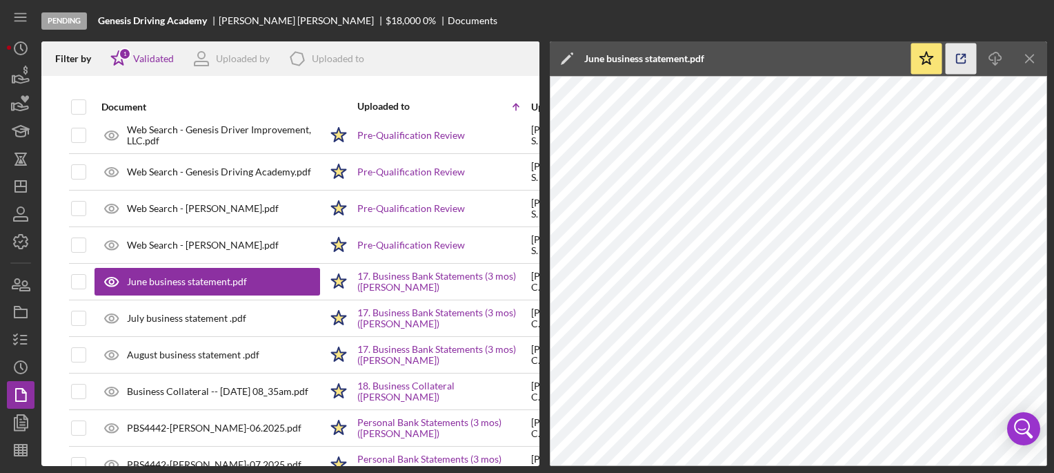
click at [964, 52] on icon "button" at bounding box center [961, 58] width 31 height 31
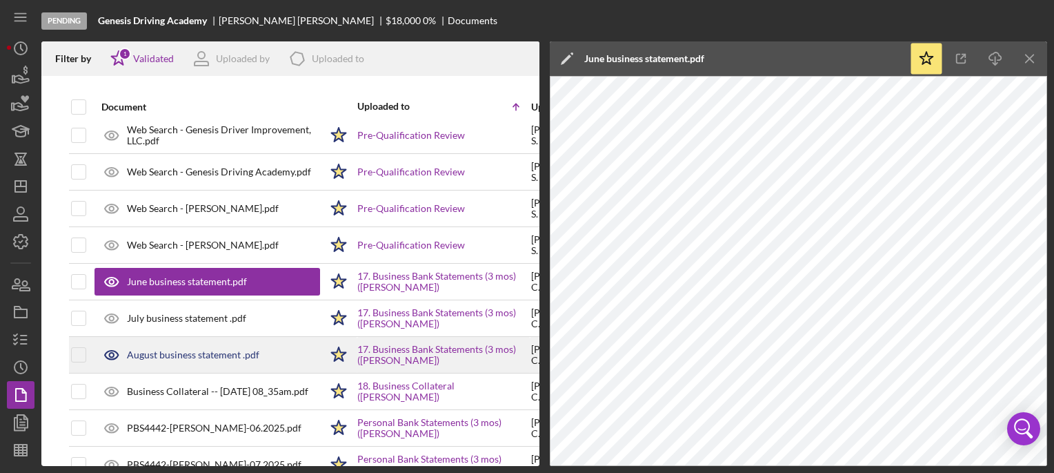
click at [172, 350] on div "August business statement .pdf" at bounding box center [193, 354] width 132 height 11
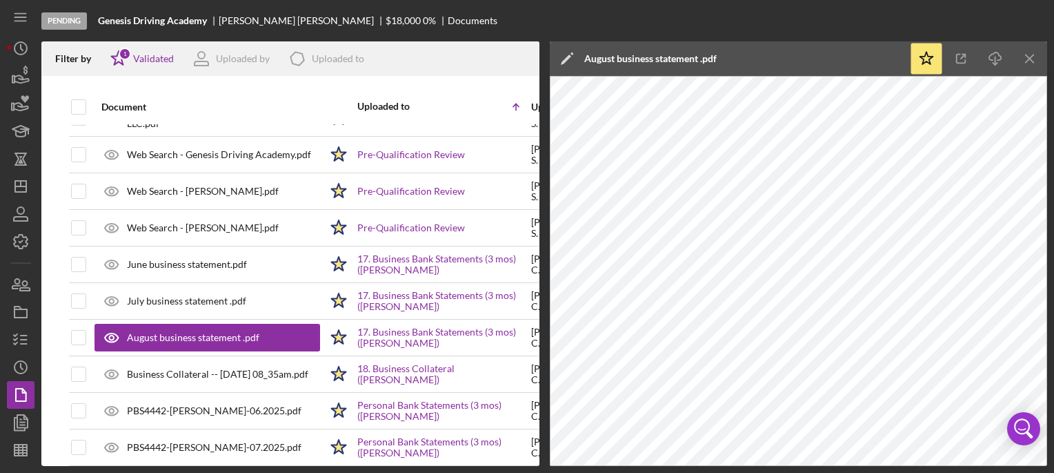
scroll to position [916, 0]
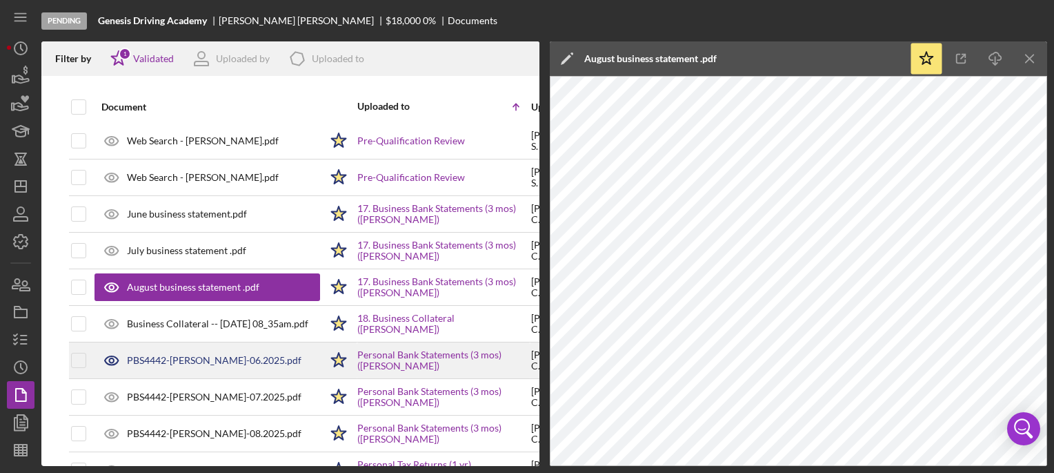
click at [235, 355] on div "PBS4442-[PERSON_NAME]-06.2025.pdf" at bounding box center [214, 360] width 175 height 11
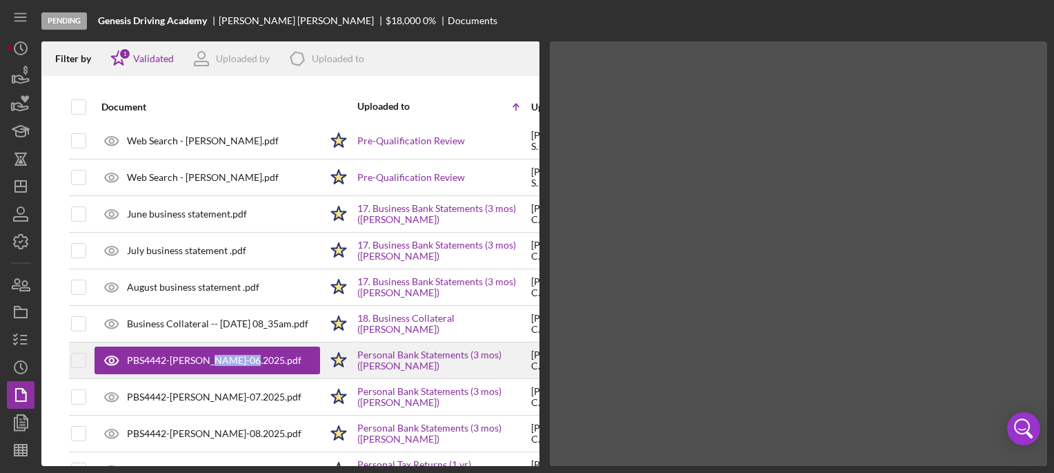
click at [235, 355] on div "PBS4442-[PERSON_NAME]-06.2025.pdf" at bounding box center [214, 360] width 175 height 11
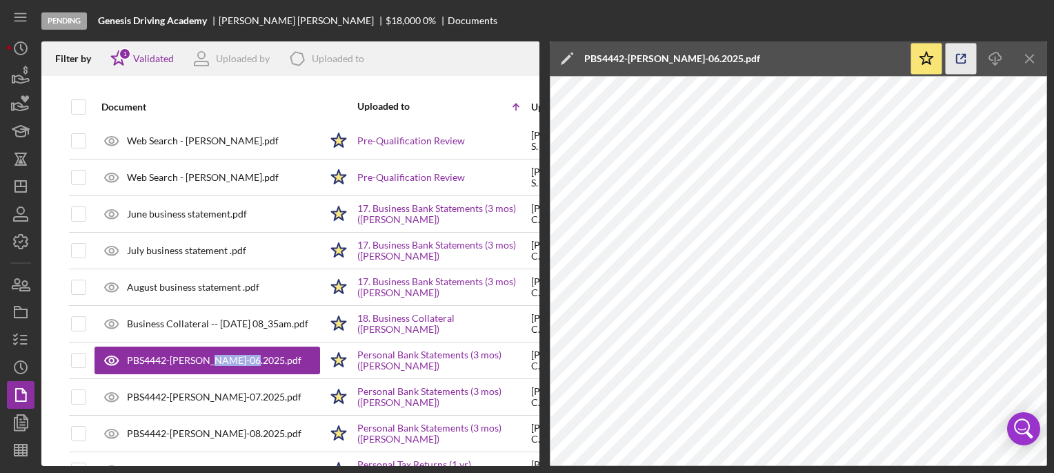
click at [957, 55] on icon "button" at bounding box center [961, 58] width 9 height 9
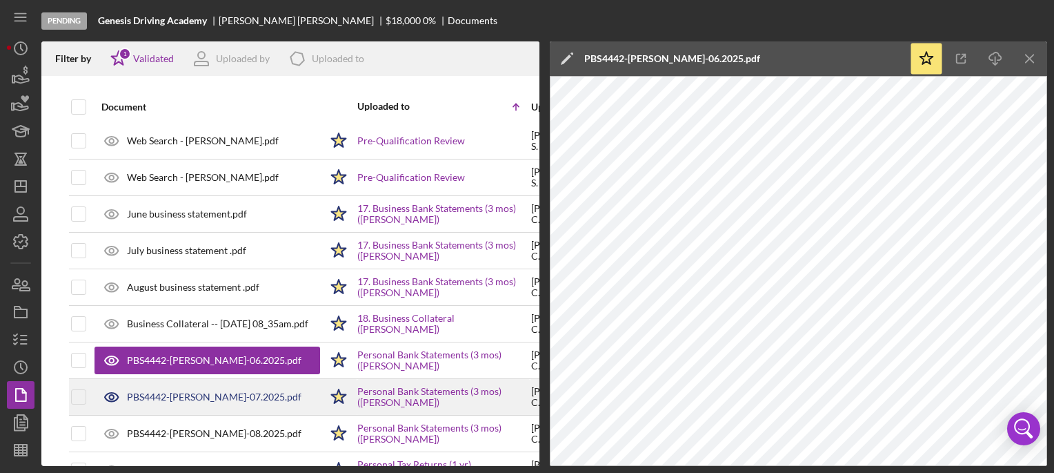
click at [199, 396] on div "PBS4442-[PERSON_NAME]-07.2025.pdf" at bounding box center [214, 396] width 175 height 11
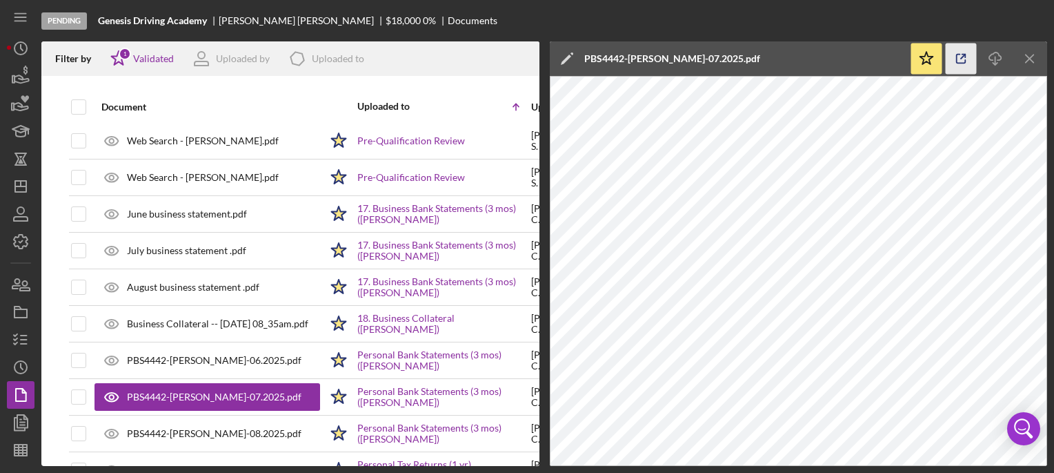
click at [962, 63] on icon "button" at bounding box center [961, 58] width 9 height 9
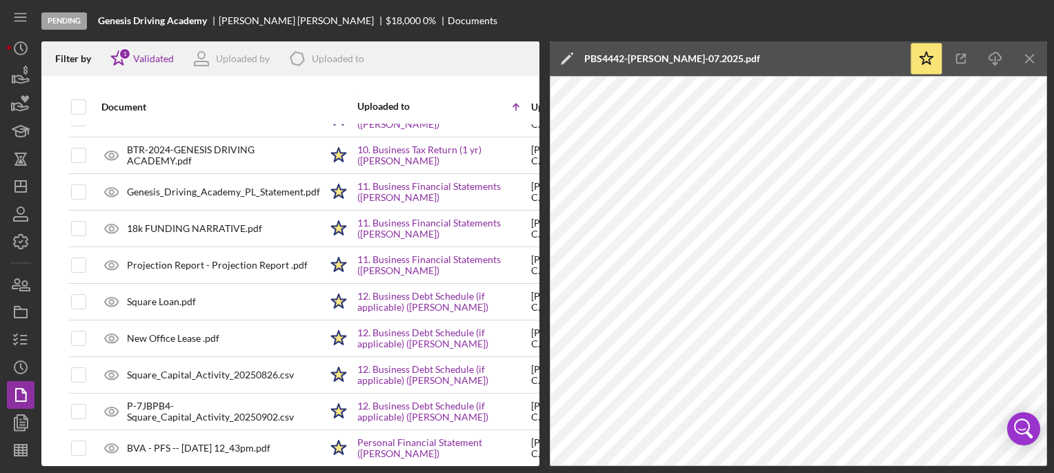
scroll to position [241, 0]
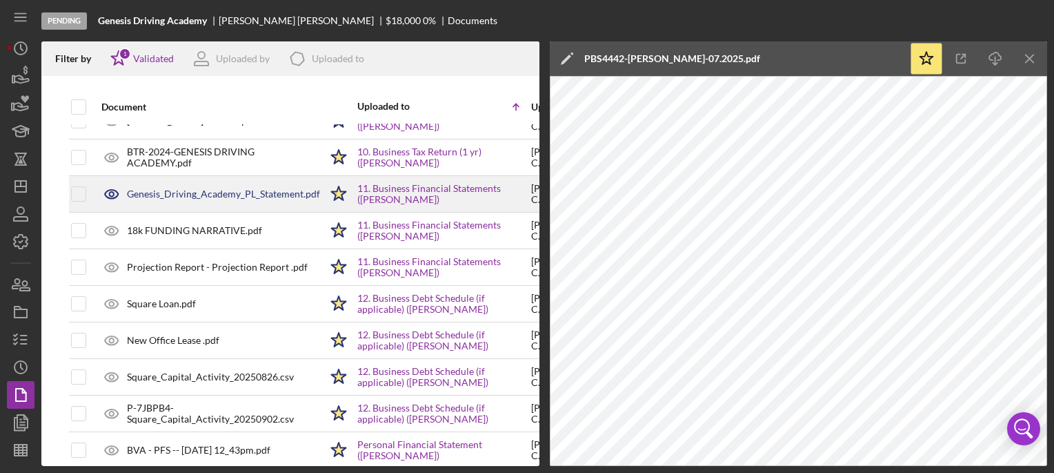
click at [268, 190] on div "Genesis_Driving_Academy_PL_Statement.pdf" at bounding box center [223, 193] width 193 height 11
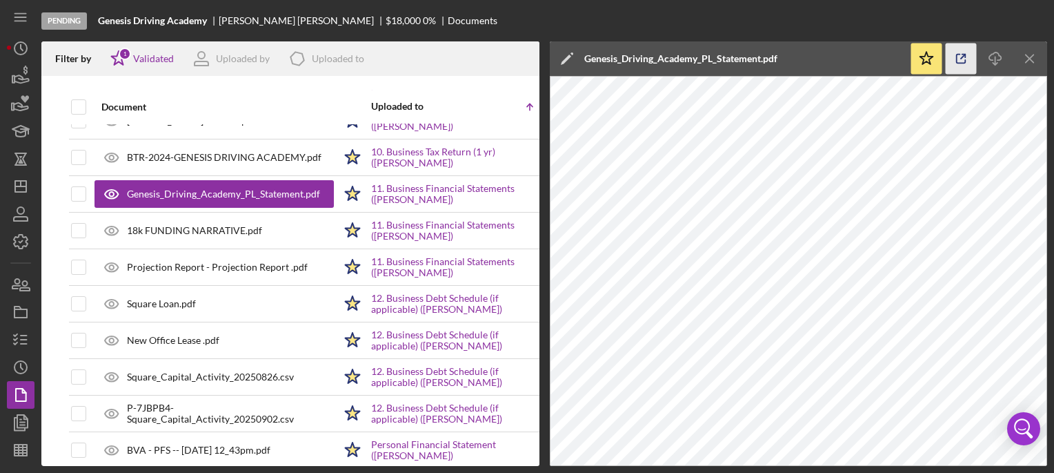
click at [960, 66] on icon "button" at bounding box center [961, 58] width 31 height 31
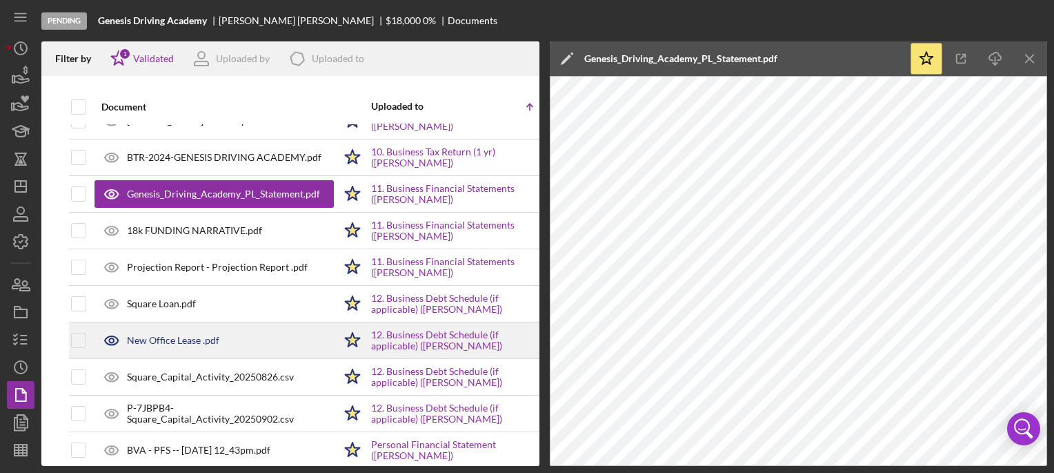
click at [200, 345] on div "New Office Lease .pdf" at bounding box center [214, 340] width 239 height 34
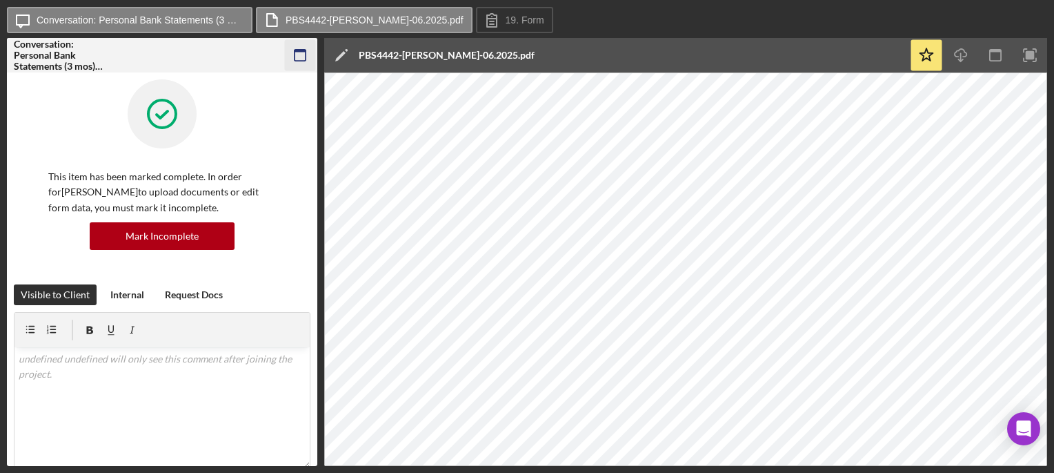
click at [299, 52] on icon "button" at bounding box center [300, 55] width 31 height 31
click at [306, 52] on icon "button" at bounding box center [300, 55] width 31 height 31
click at [309, 57] on icon "button" at bounding box center [300, 55] width 31 height 31
click at [301, 51] on rect "button" at bounding box center [300, 51] width 11 height 3
click at [296, 54] on icon "button" at bounding box center [300, 55] width 31 height 31
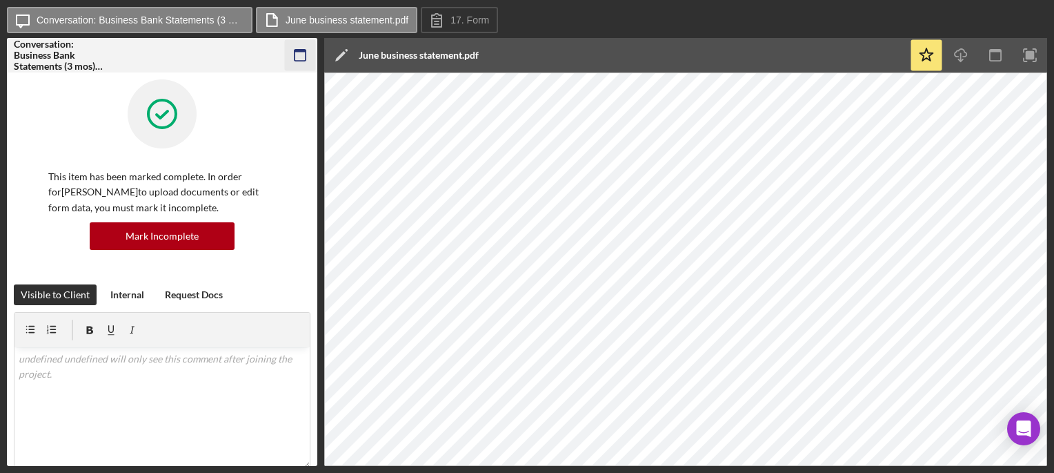
click at [301, 58] on icon "button" at bounding box center [300, 55] width 31 height 31
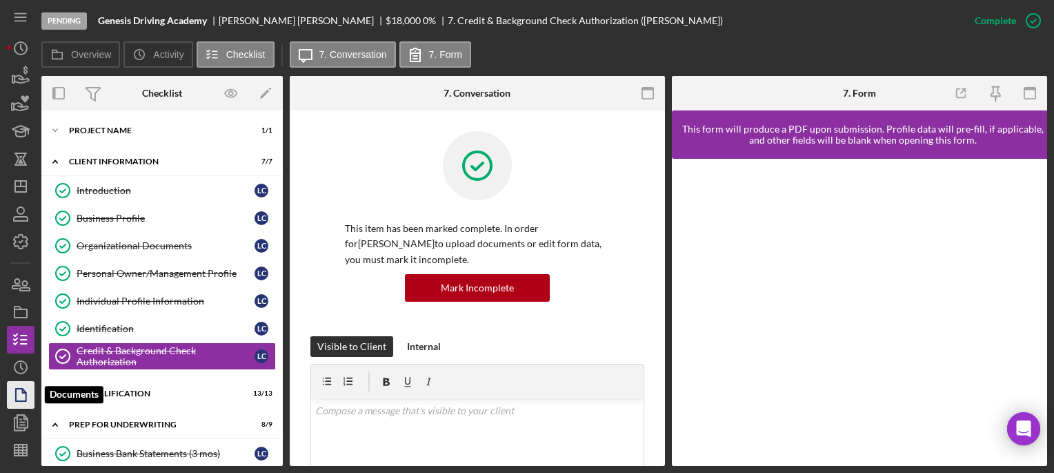
click at [23, 389] on polygon "button" at bounding box center [21, 394] width 10 height 12
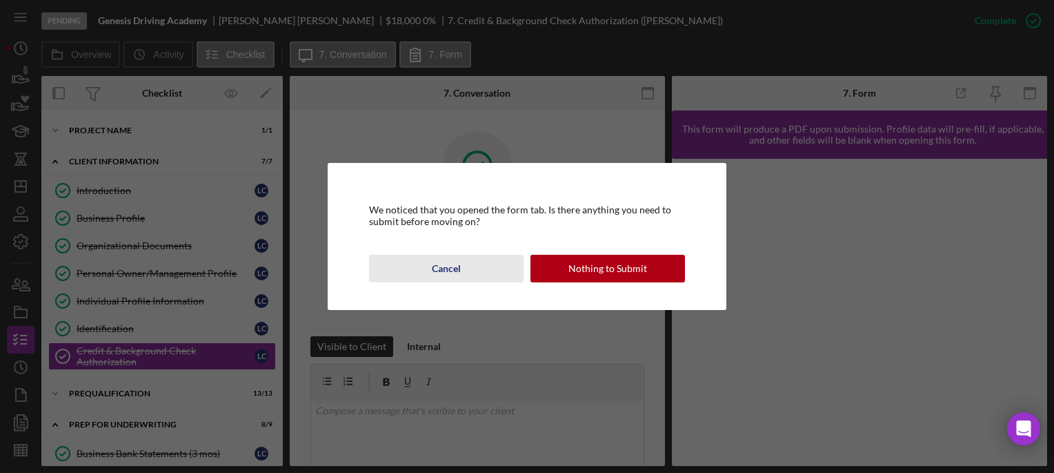
click at [471, 268] on button "Cancel" at bounding box center [446, 269] width 155 height 28
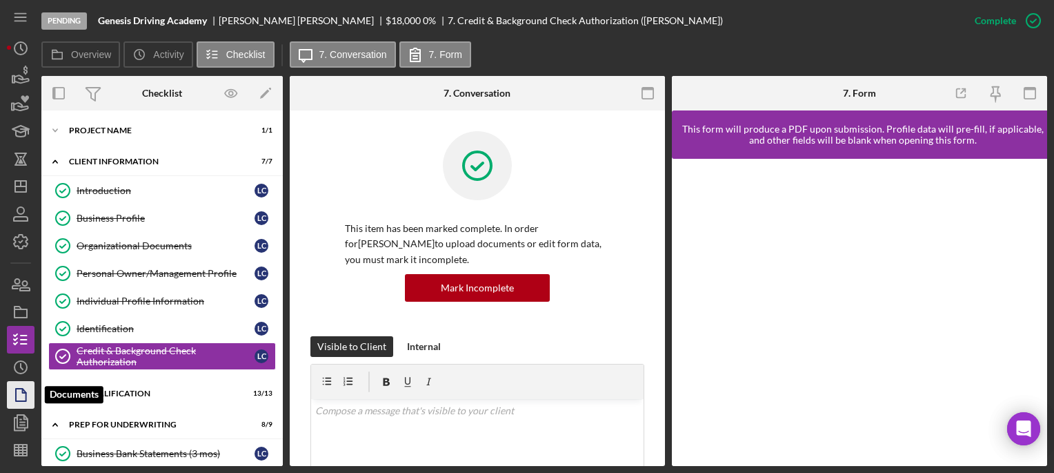
click at [11, 393] on icon "button" at bounding box center [20, 394] width 34 height 34
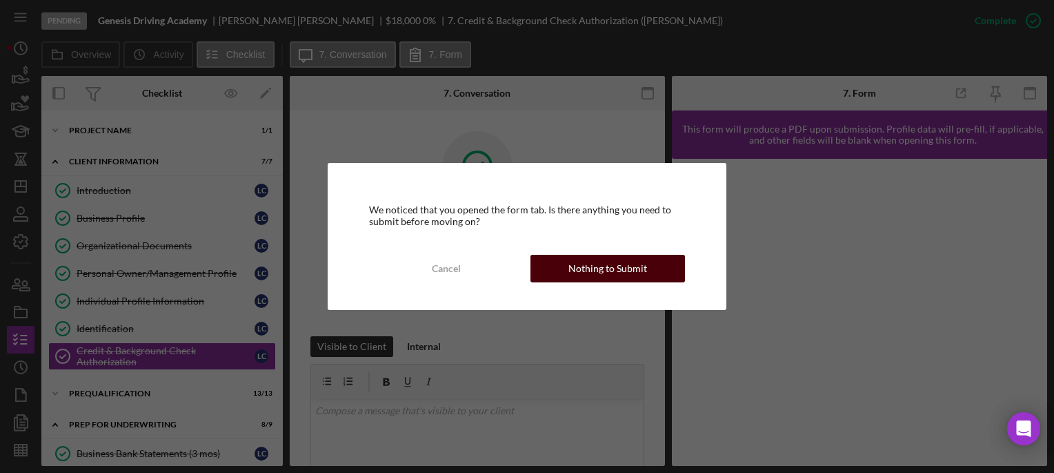
click at [590, 279] on div "Nothing to Submit" at bounding box center [607, 269] width 79 height 28
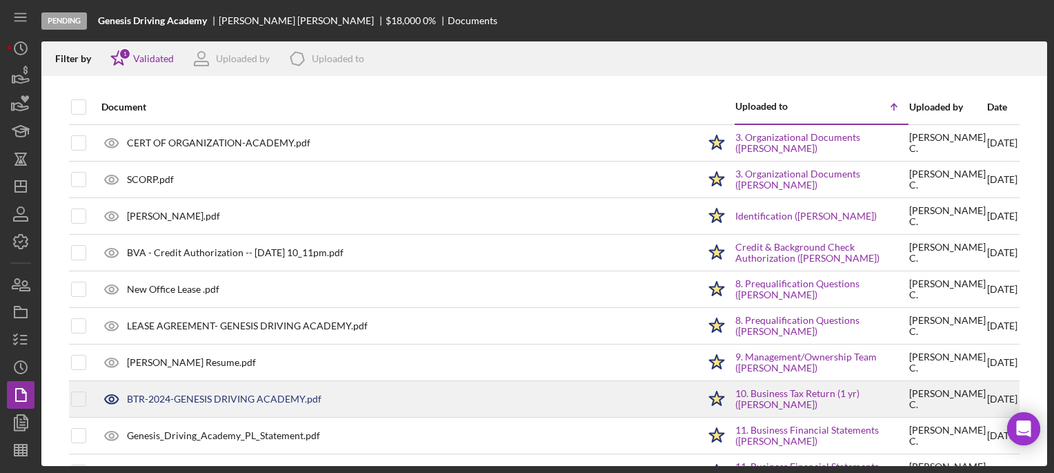
click at [265, 406] on div "BTR-2024-GENESIS DRIVING ACADEMY.pdf" at bounding box center [397, 398] width 604 height 34
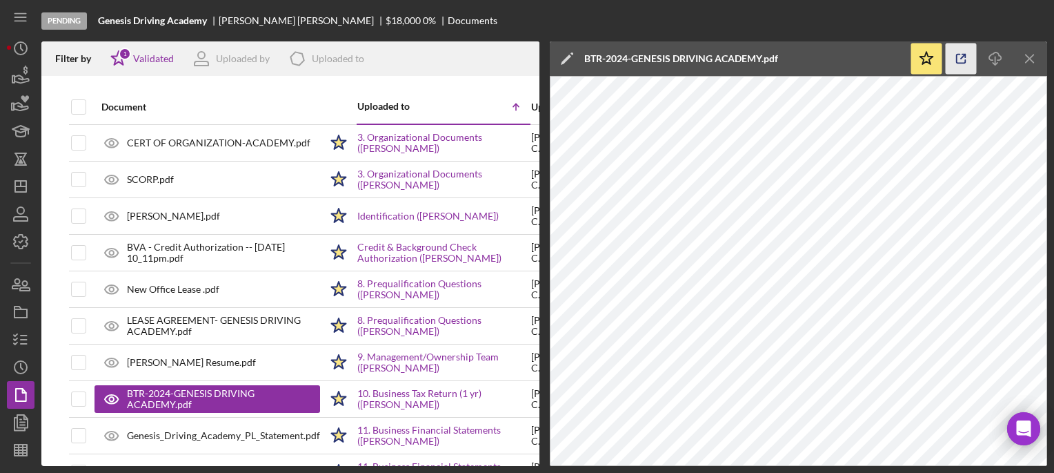
click at [969, 57] on icon "button" at bounding box center [961, 58] width 31 height 31
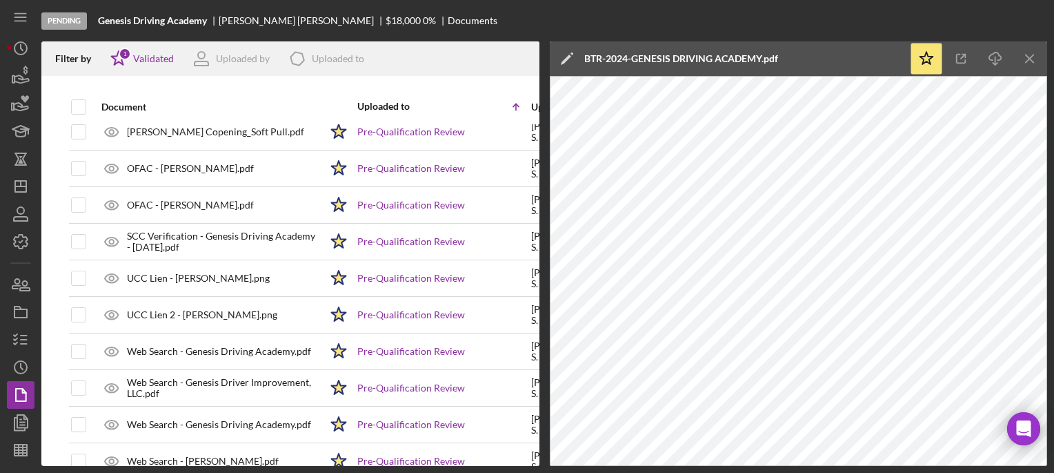
scroll to position [955, 0]
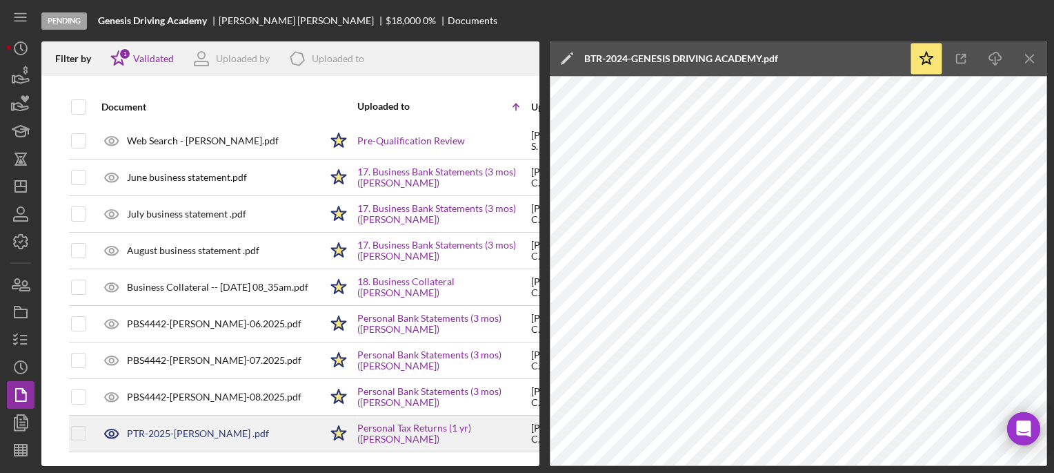
click at [206, 428] on div "PTR-2025-LATASHA COPENING .pdf" at bounding box center [198, 433] width 142 height 11
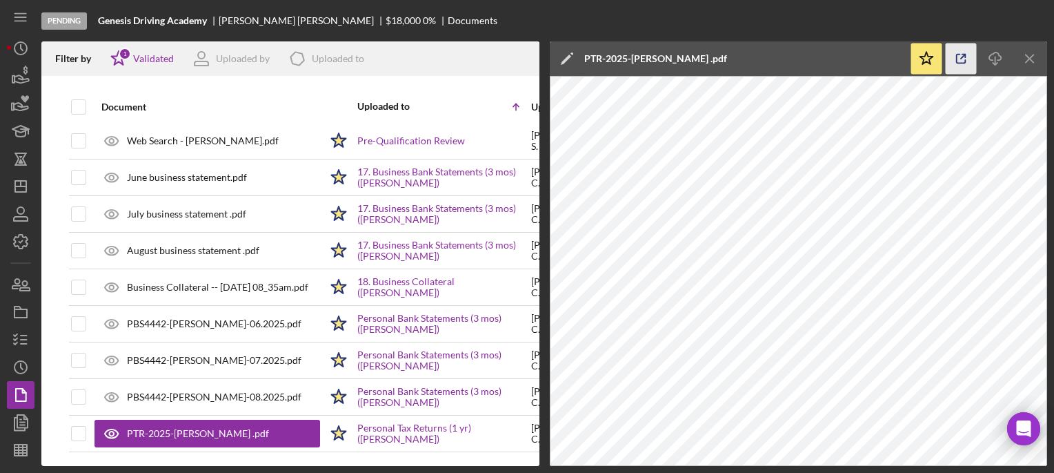
click at [961, 53] on icon "button" at bounding box center [961, 58] width 31 height 31
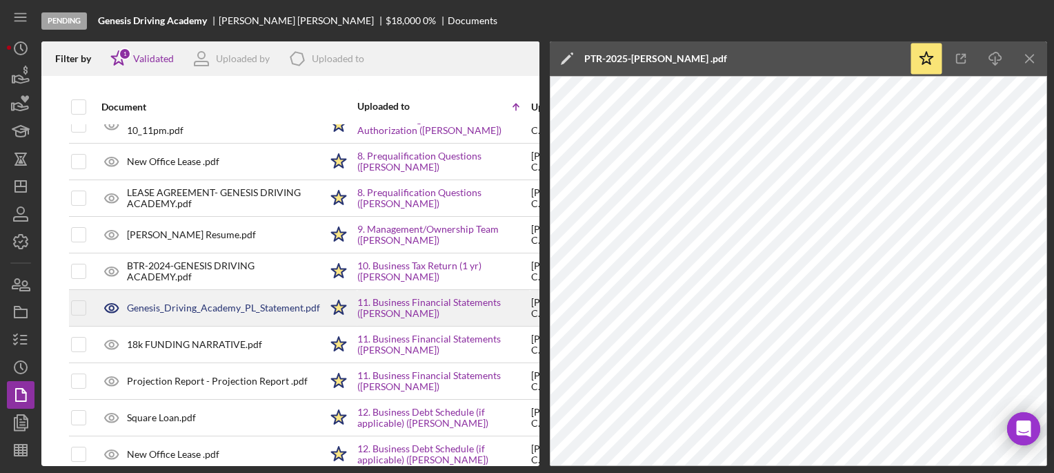
scroll to position [116, 0]
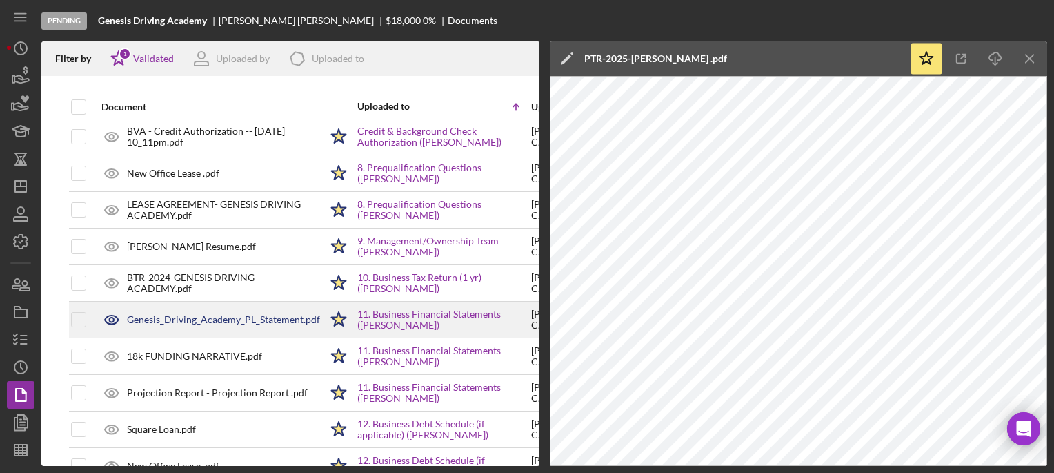
click at [225, 328] on div "Genesis_Driving_Academy_PL_Statement.pdf" at bounding box center [208, 319] width 226 height 34
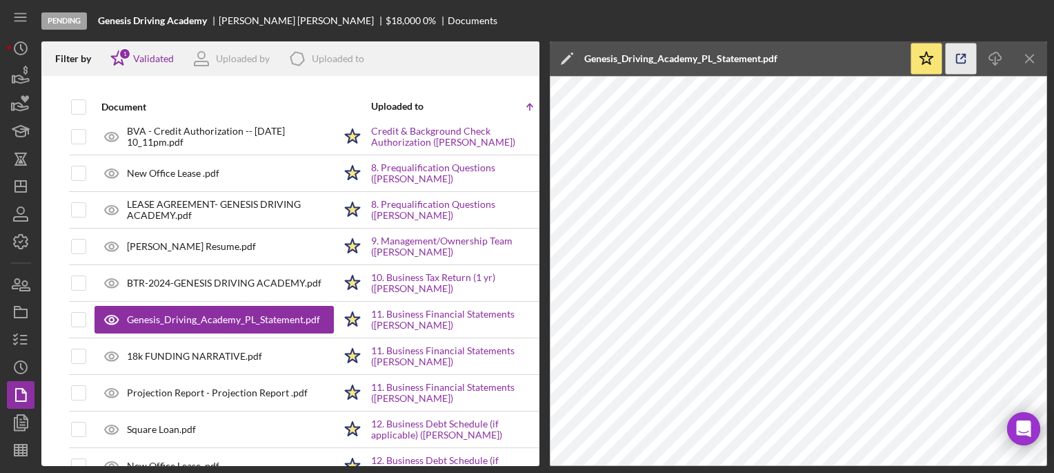
click at [955, 57] on icon "button" at bounding box center [961, 58] width 31 height 31
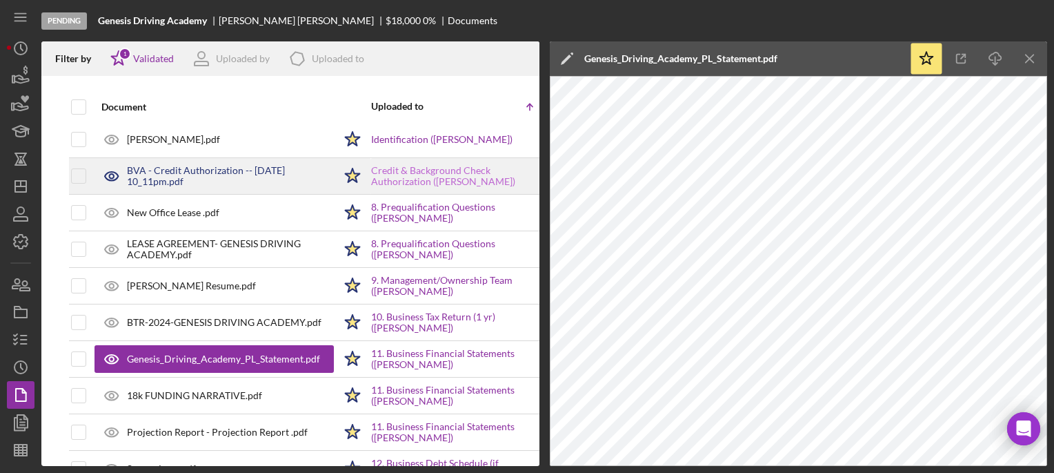
scroll to position [43, 0]
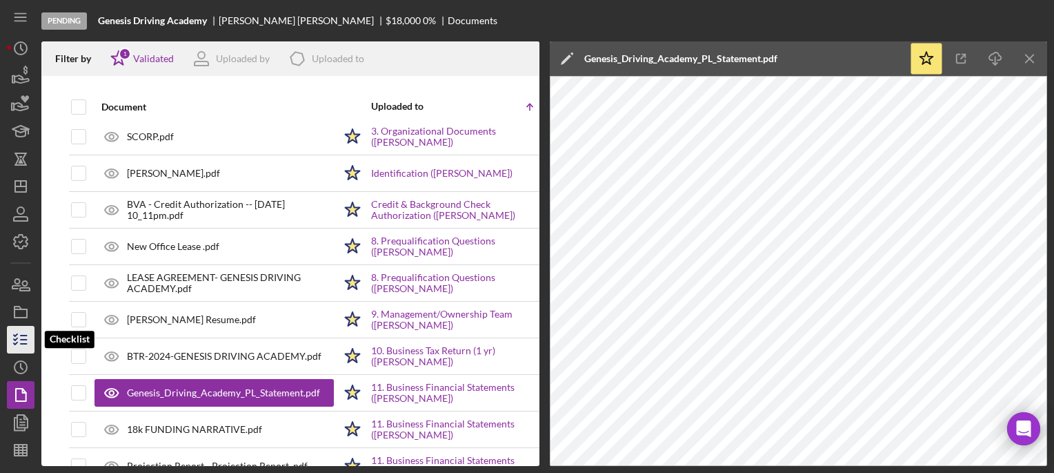
click at [14, 343] on polyline "button" at bounding box center [15, 343] width 3 height 2
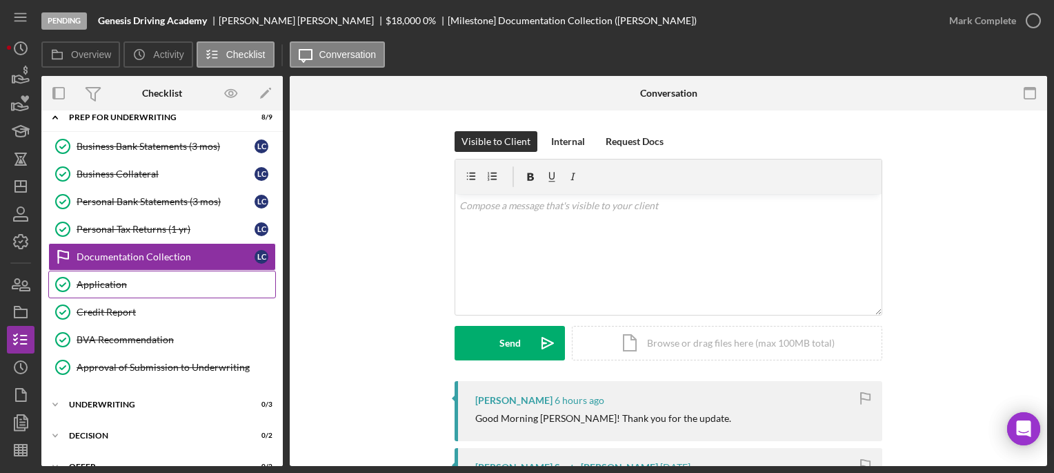
scroll to position [106, 0]
click at [28, 388] on icon "button" at bounding box center [20, 394] width 34 height 34
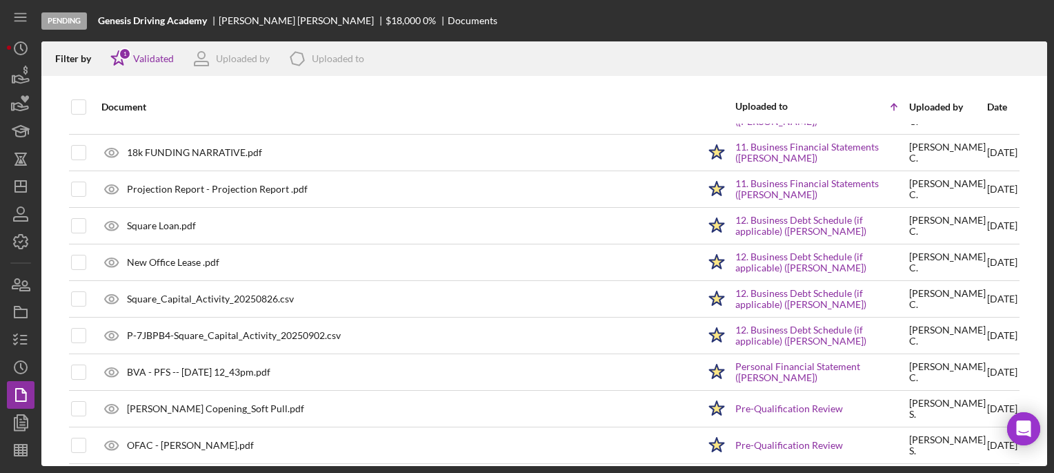
scroll to position [319, 0]
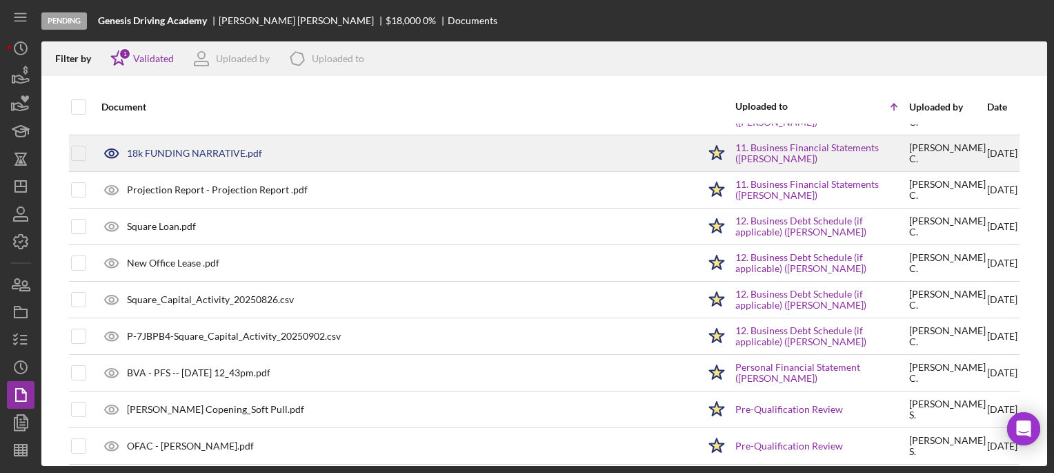
click at [172, 156] on div "18k FUNDING NARRATIVE.pdf" at bounding box center [194, 153] width 135 height 11
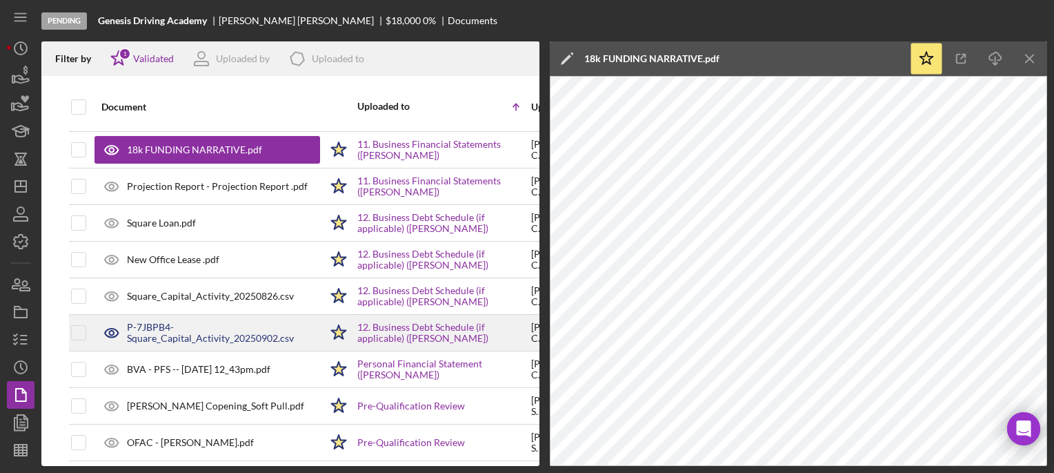
scroll to position [328, 0]
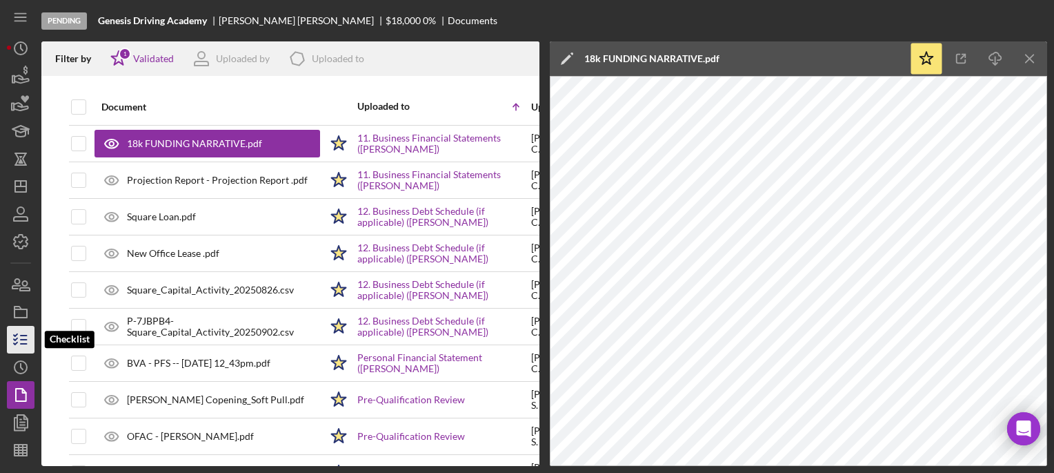
click at [14, 337] on icon "button" at bounding box center [20, 339] width 34 height 34
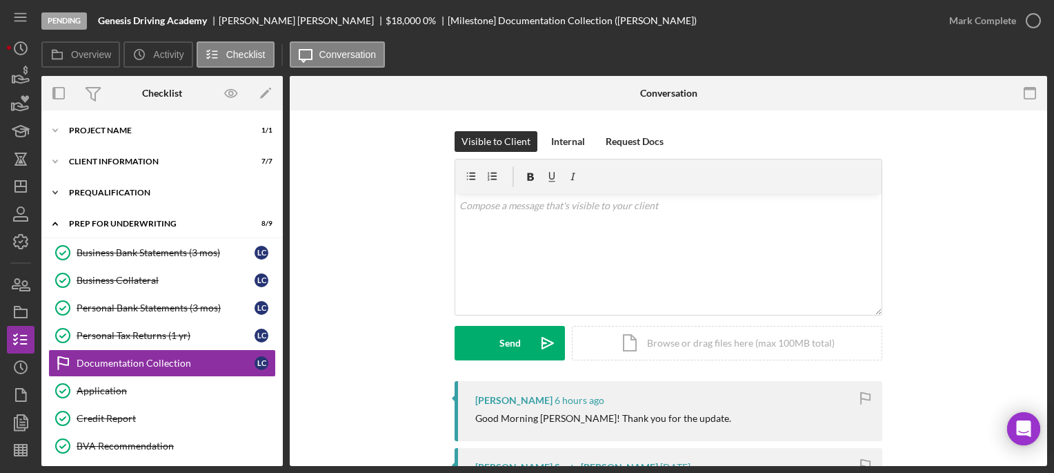
click at [110, 192] on div "Prequalification" at bounding box center [167, 192] width 197 height 8
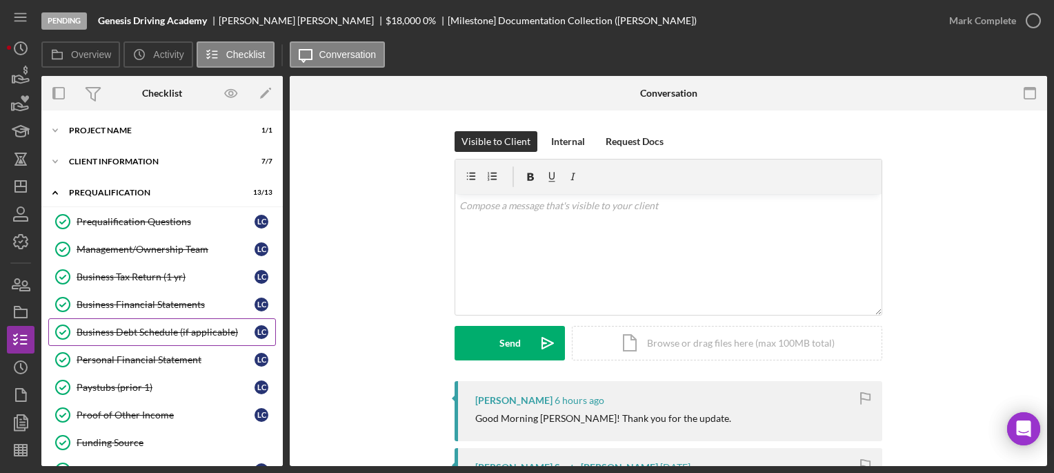
click at [161, 326] on div "Business Debt Schedule (if applicable)" at bounding box center [166, 331] width 178 height 11
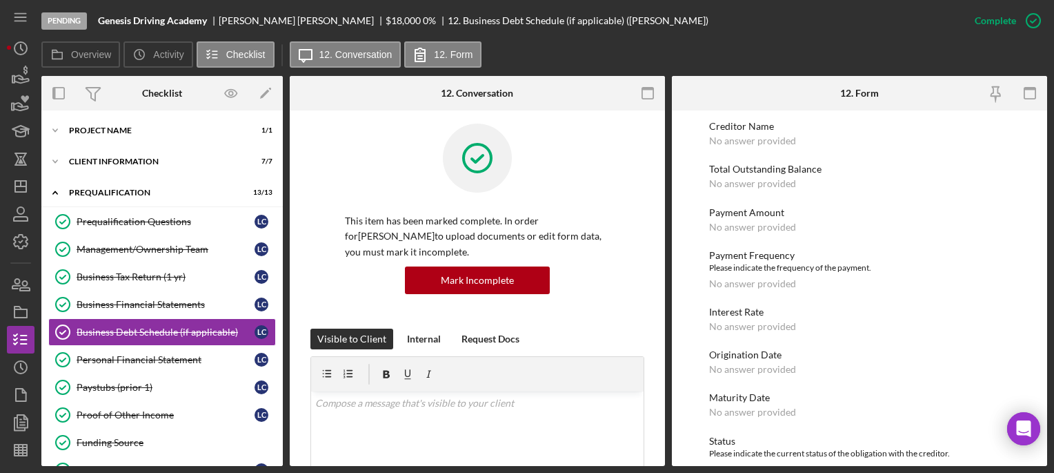
scroll to position [1942, 0]
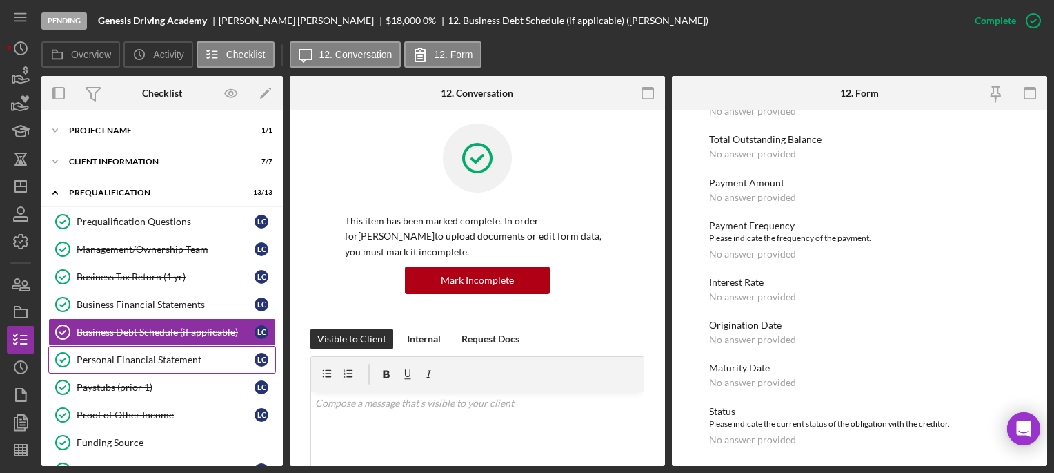
click at [150, 358] on div "Personal Financial Statement" at bounding box center [166, 359] width 178 height 11
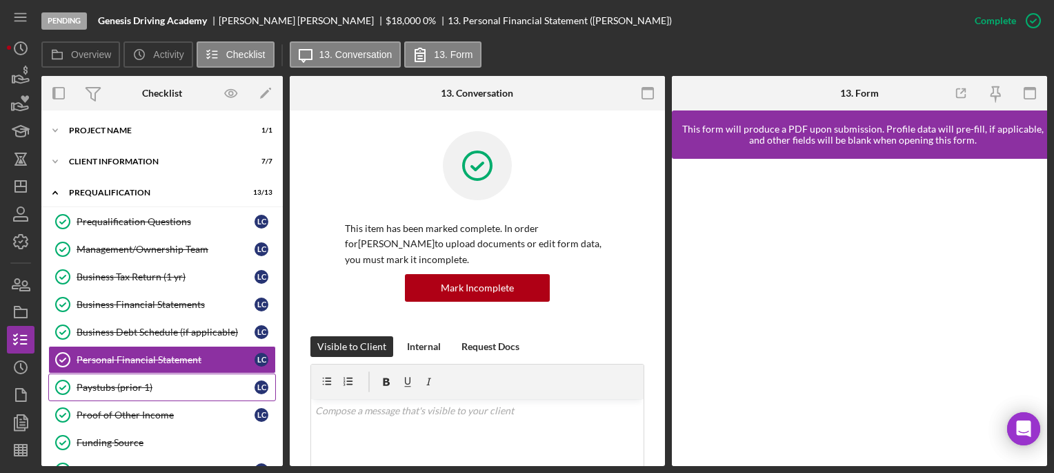
click at [110, 386] on div "Paystubs (prior 1)" at bounding box center [166, 386] width 178 height 11
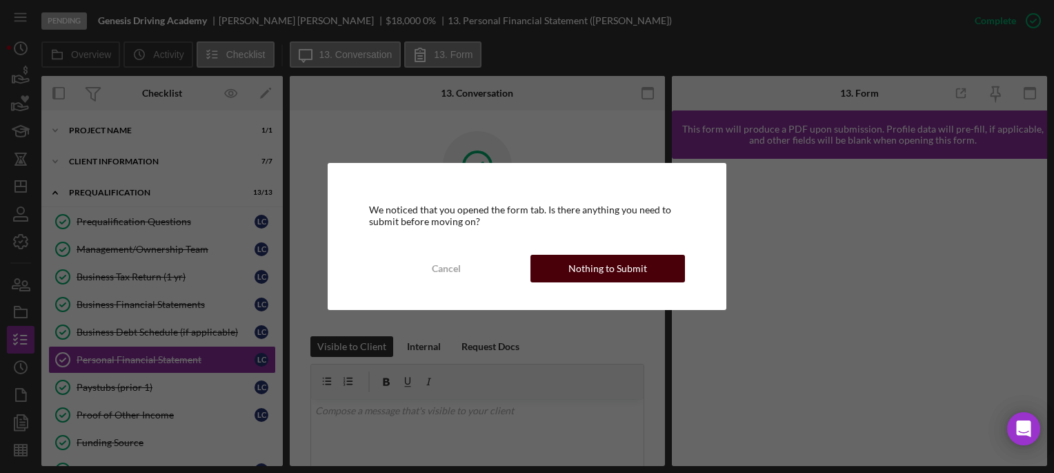
click at [589, 265] on div "Nothing to Submit" at bounding box center [607, 269] width 79 height 28
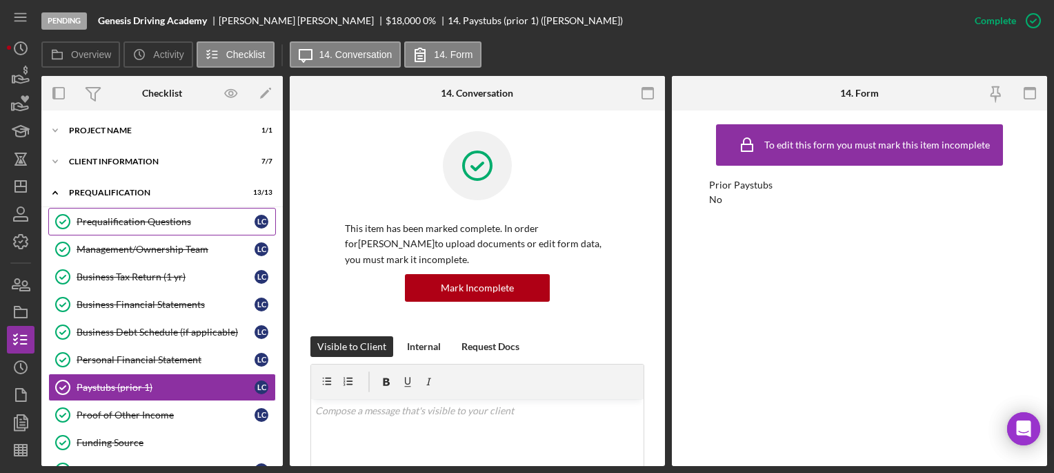
click at [150, 218] on div "Prequalification Questions" at bounding box center [166, 221] width 178 height 11
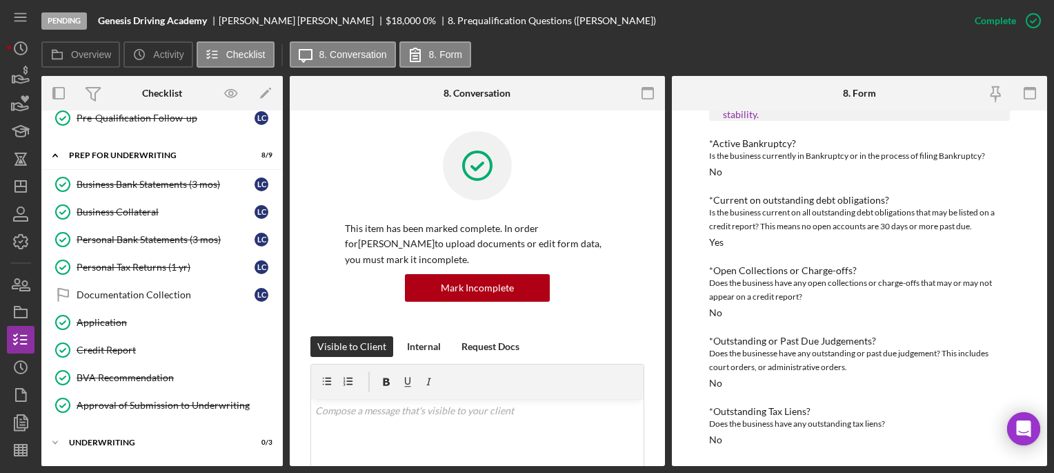
scroll to position [468, 0]
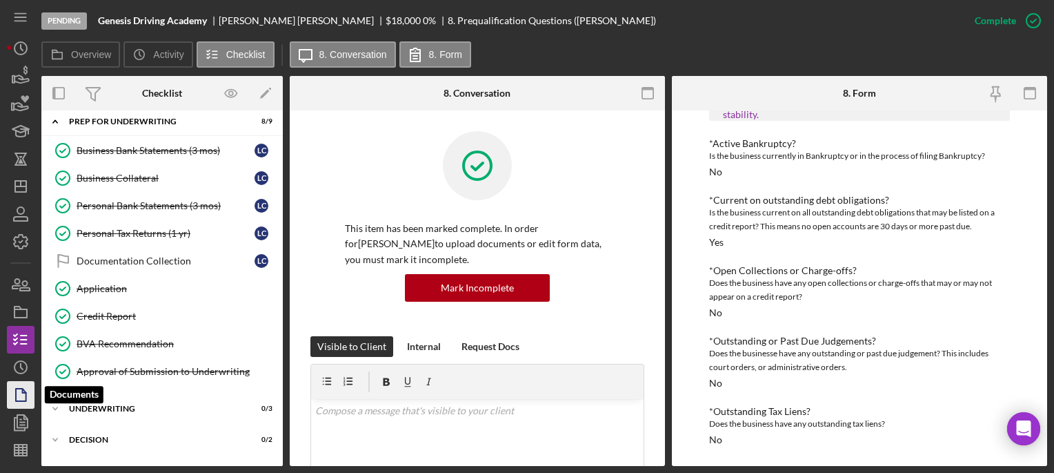
click at [30, 386] on icon "button" at bounding box center [20, 394] width 34 height 34
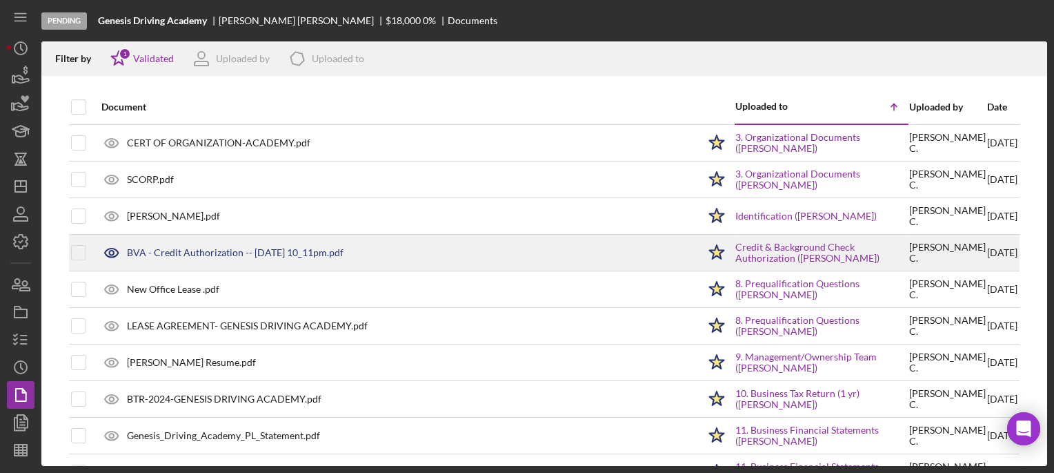
scroll to position [411, 0]
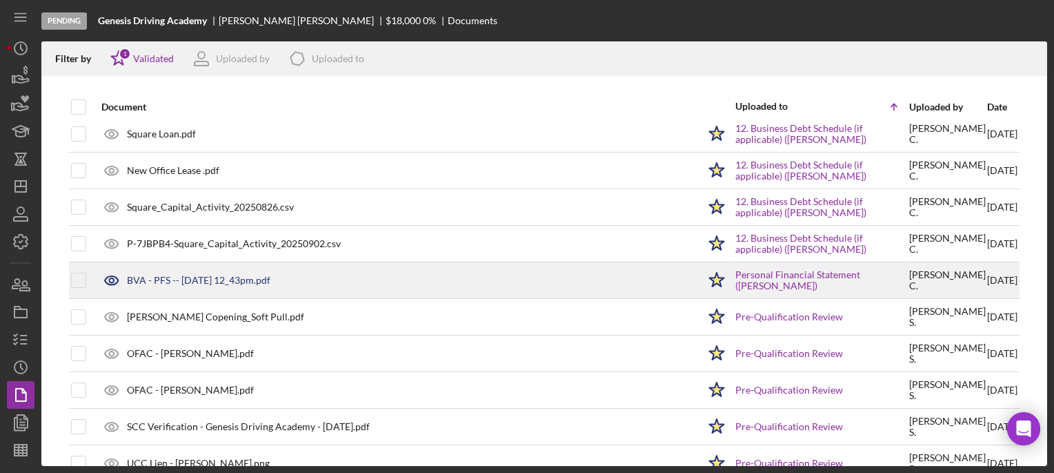
click at [295, 279] on div "BVA - PFS -- [DATE] 12_43pm.pdf" at bounding box center [397, 280] width 604 height 34
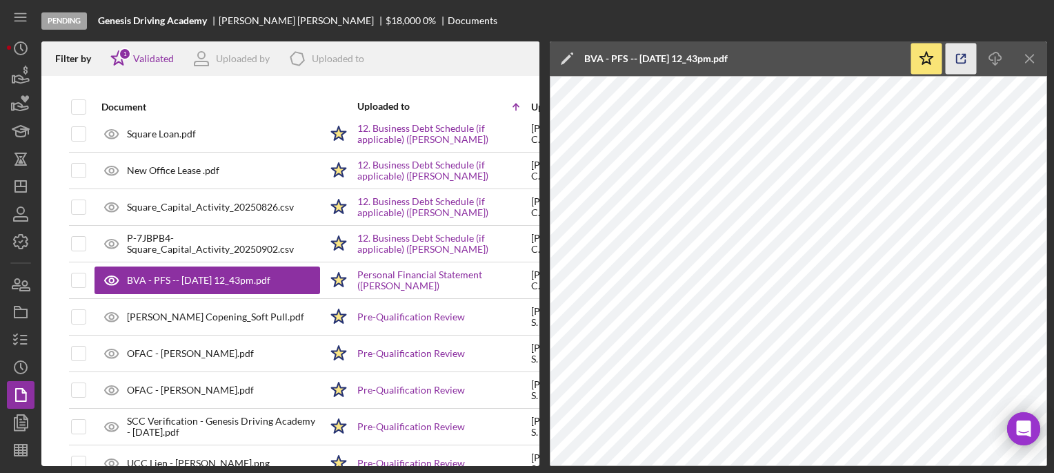
click at [959, 61] on icon "button" at bounding box center [961, 58] width 31 height 31
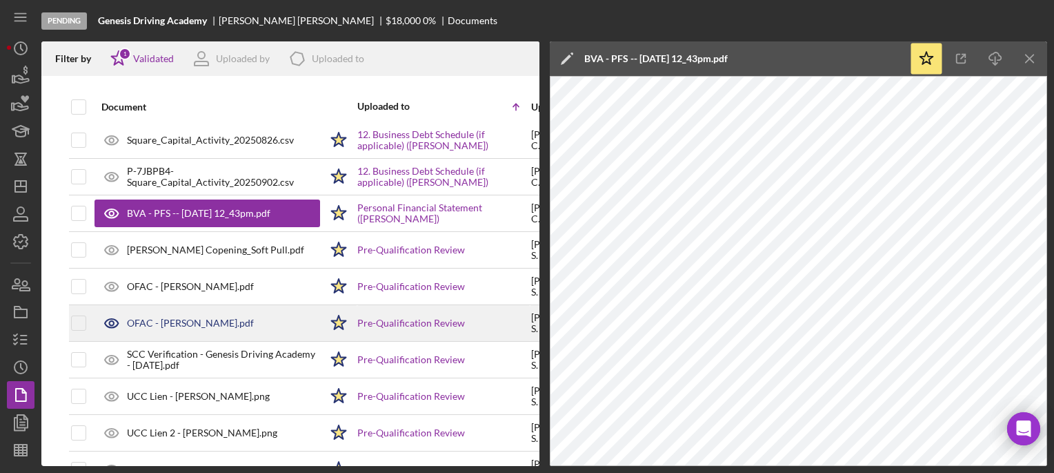
scroll to position [430, 0]
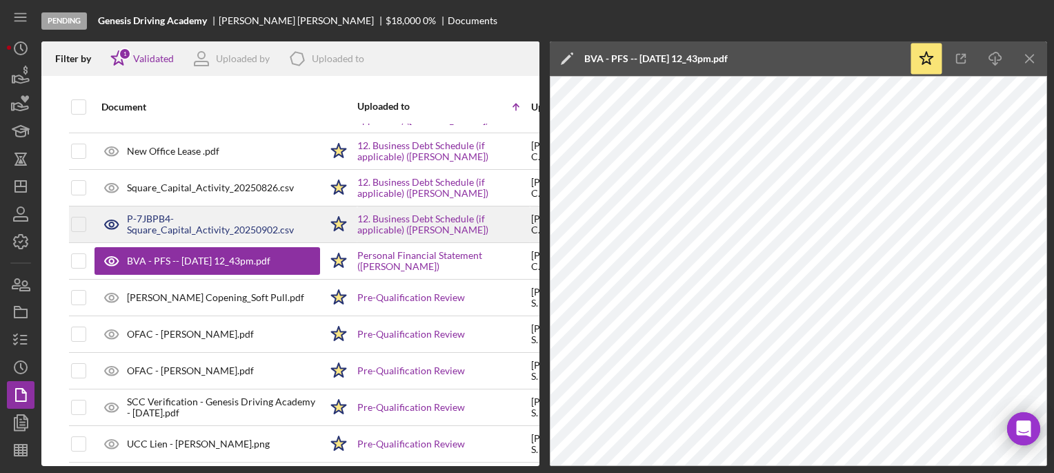
click at [178, 228] on div "P-7JBPB4-Square_Capital_Activity_20250902.csv" at bounding box center [223, 224] width 193 height 22
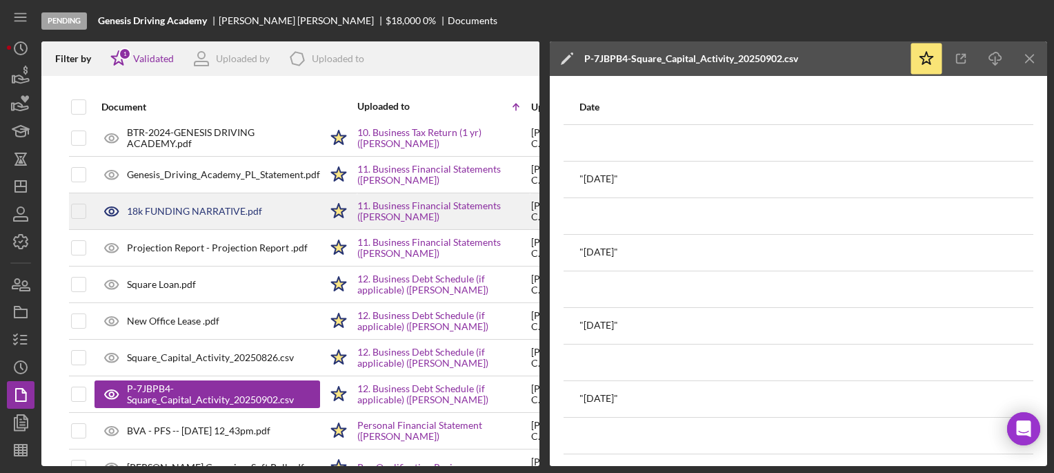
scroll to position [256, 0]
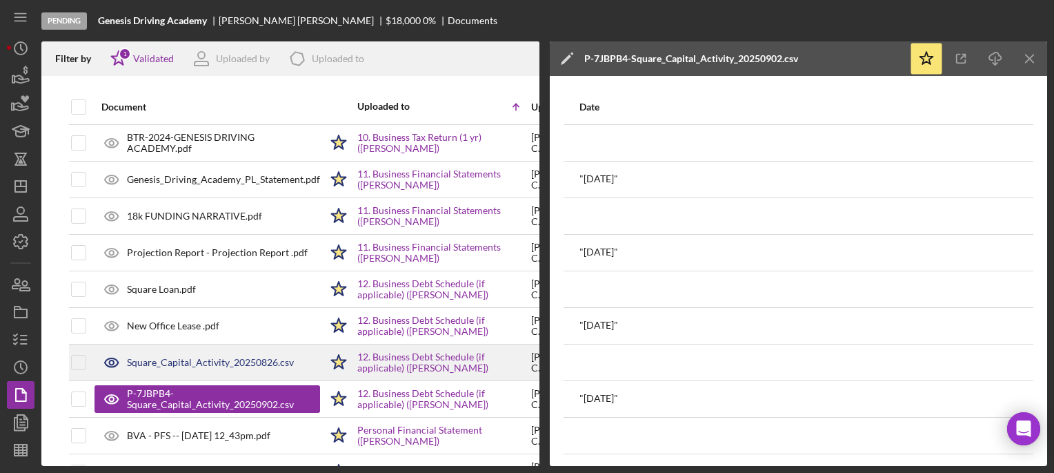
click at [200, 364] on div "Square_Capital_Activity_20250826.csv" at bounding box center [210, 362] width 167 height 11
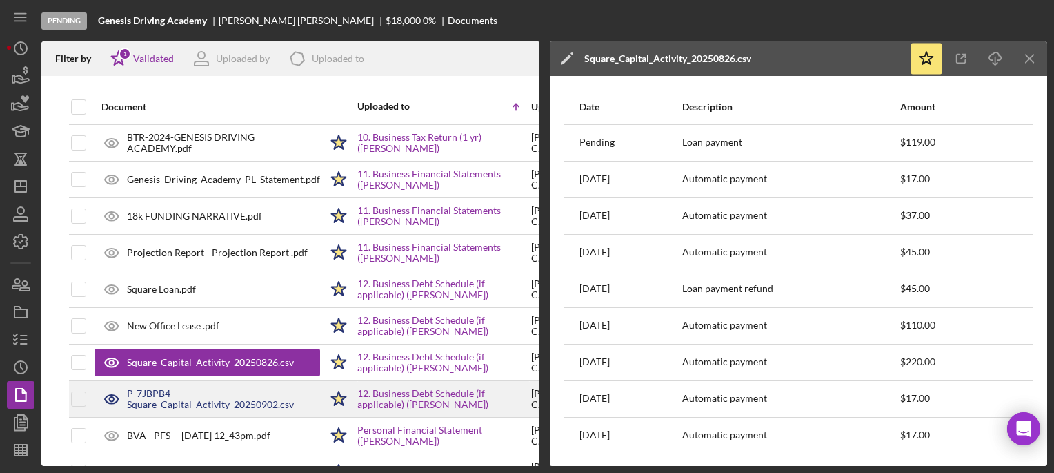
click at [196, 402] on div "P-7JBPB4-Square_Capital_Activity_20250902.csv" at bounding box center [223, 399] width 193 height 22
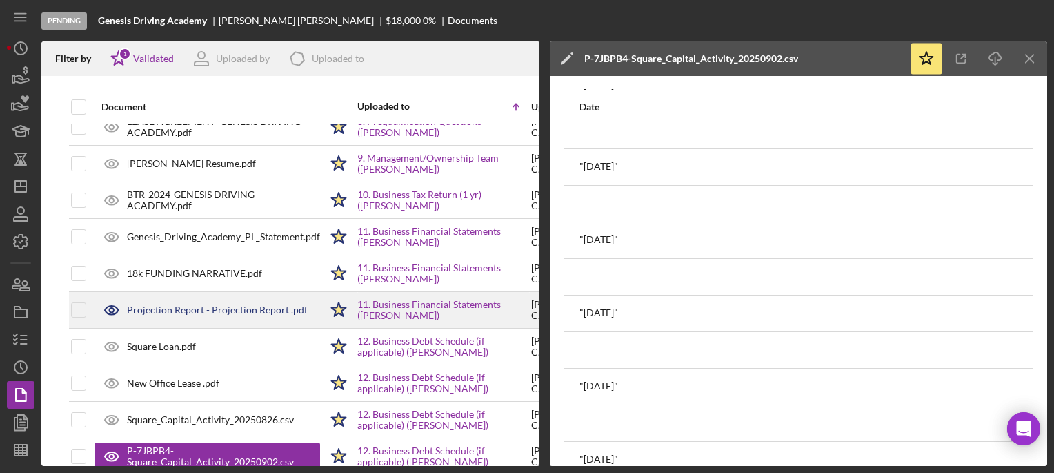
scroll to position [132, 0]
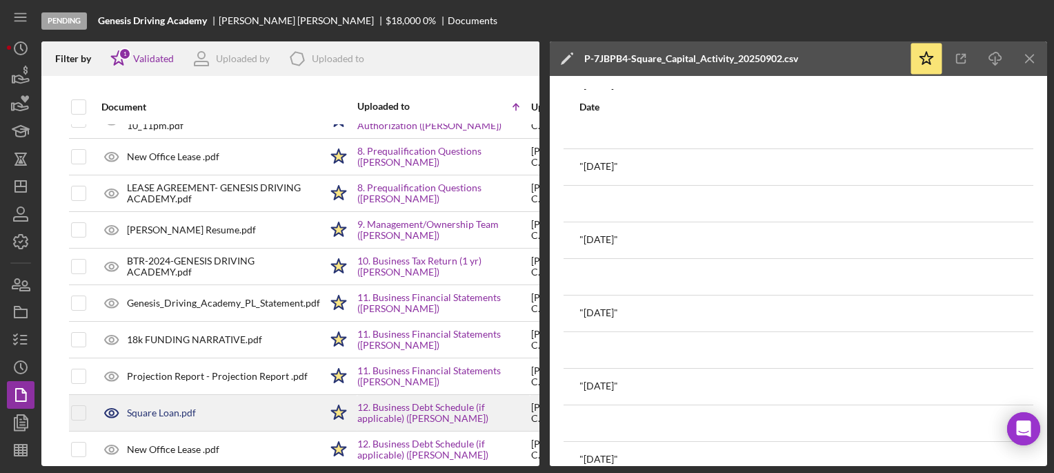
click at [194, 407] on div "Square Loan.pdf" at bounding box center [161, 412] width 69 height 11
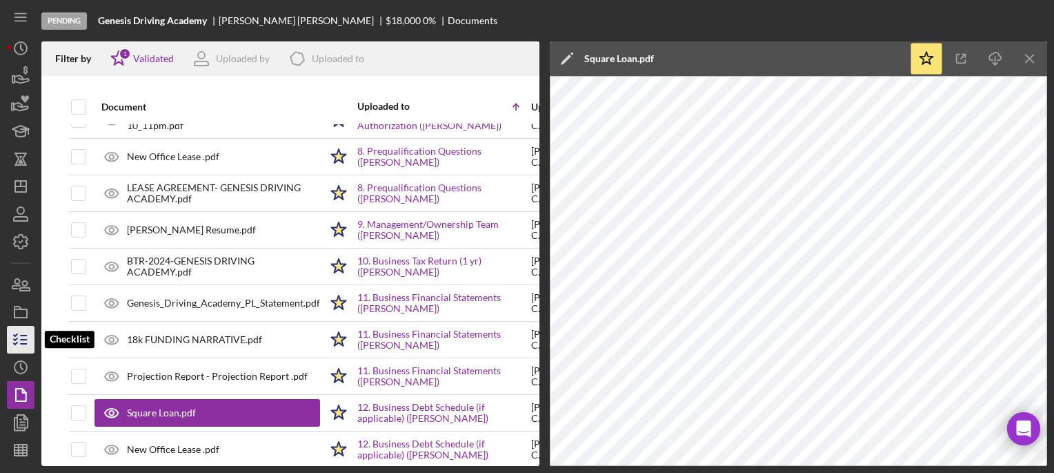
click at [26, 330] on icon "button" at bounding box center [20, 339] width 34 height 34
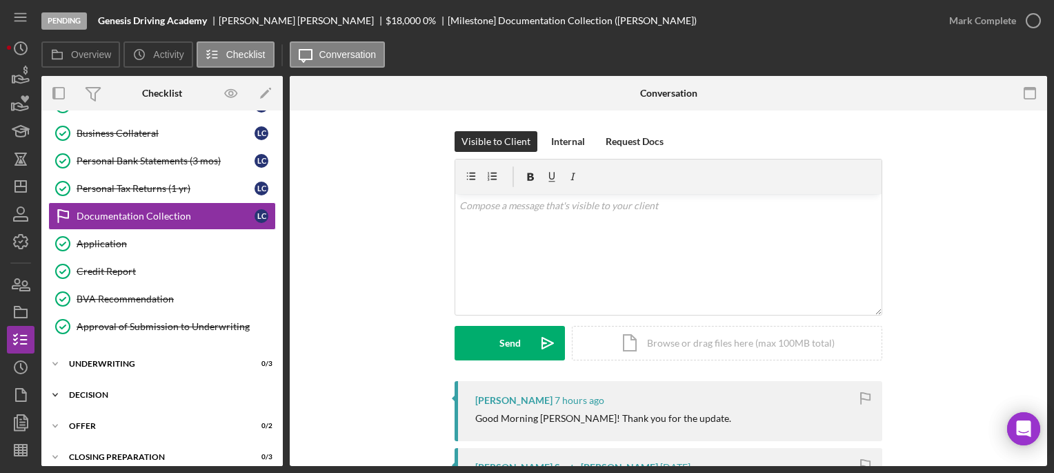
scroll to position [149, 0]
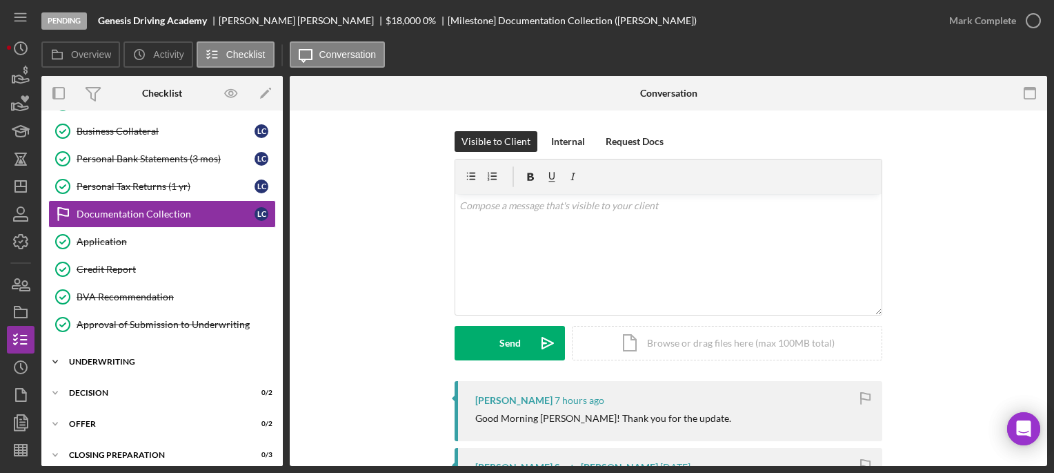
click at [60, 364] on icon "Icon/Expander" at bounding box center [55, 362] width 28 height 28
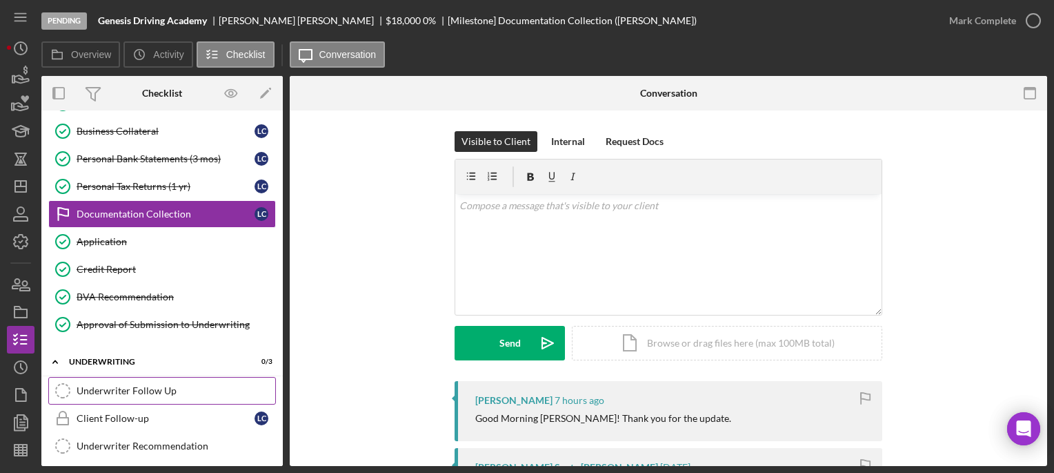
click at [157, 395] on link "Underwriter Follow Up Underwriter Follow Up" at bounding box center [162, 391] width 228 height 28
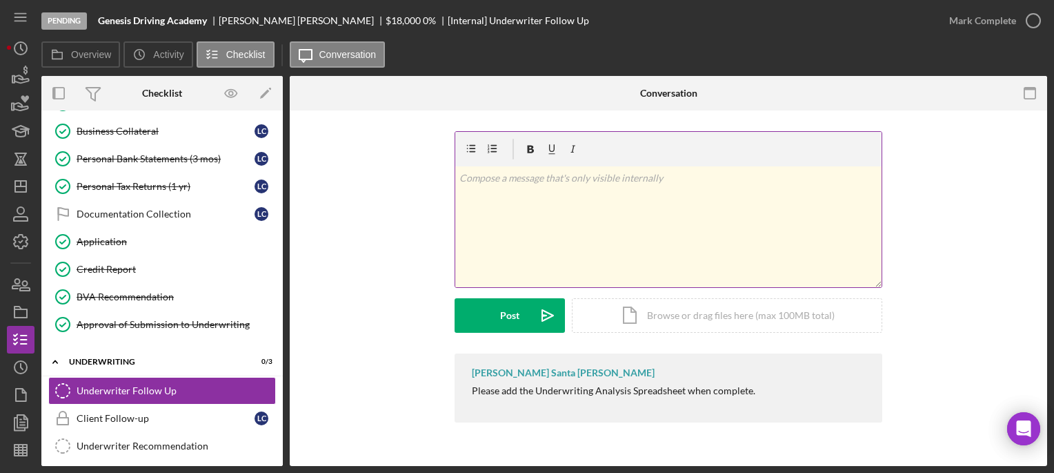
click at [563, 231] on div "v Color teal Color pink Remove color Add row above Add row below Add column bef…" at bounding box center [668, 226] width 426 height 121
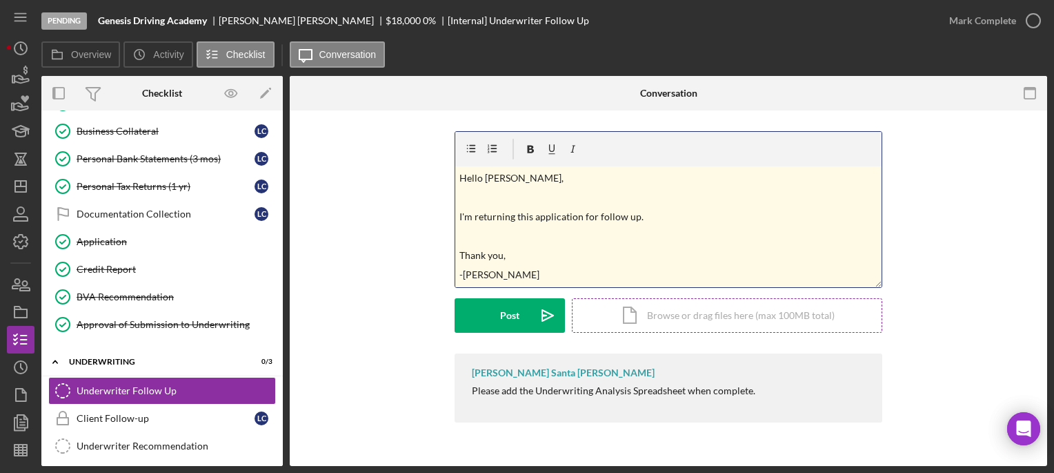
click at [742, 310] on div "Icon/Document Browse or drag files here (max 100MB total) Tap to choose files o…" at bounding box center [727, 315] width 310 height 34
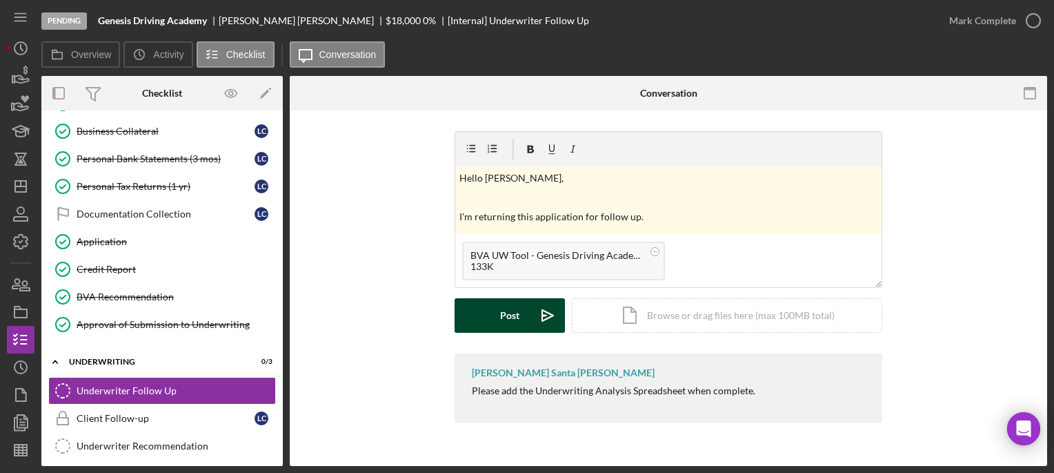
click at [515, 319] on div "Post" at bounding box center [509, 315] width 19 height 34
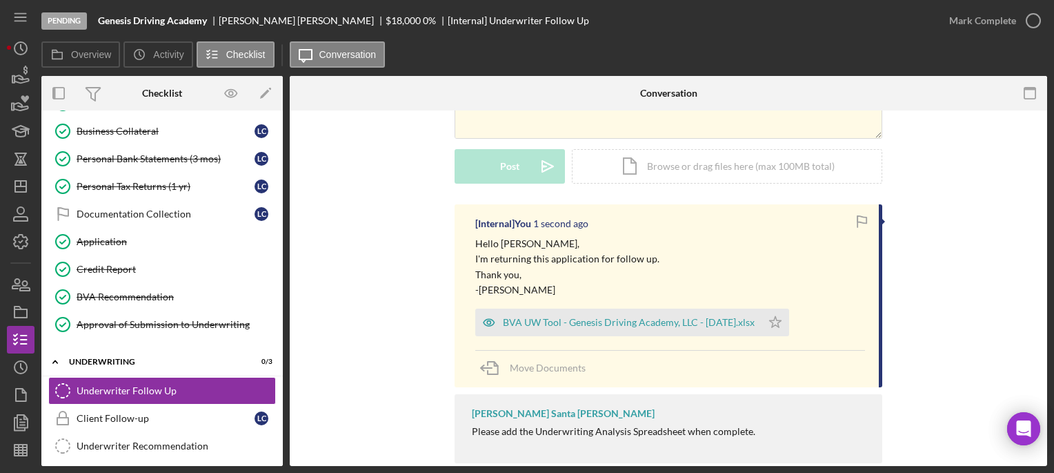
scroll to position [173, 0]
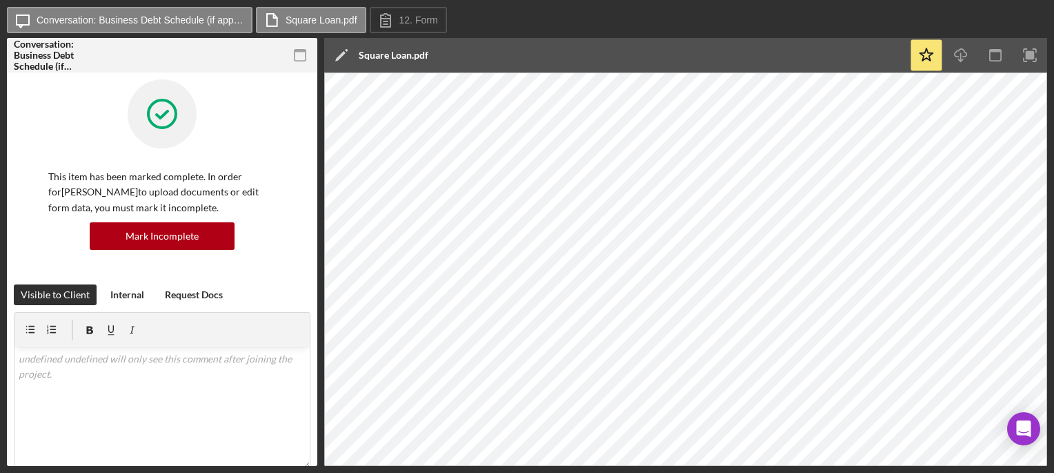
scroll to position [1109, 0]
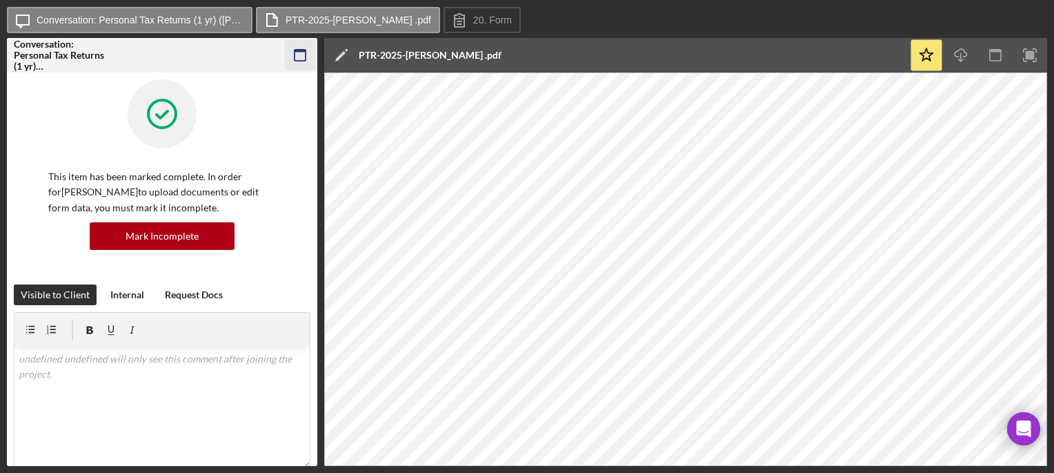
click at [299, 56] on icon "button" at bounding box center [300, 55] width 31 height 31
